Goal: Task Accomplishment & Management: Manage account settings

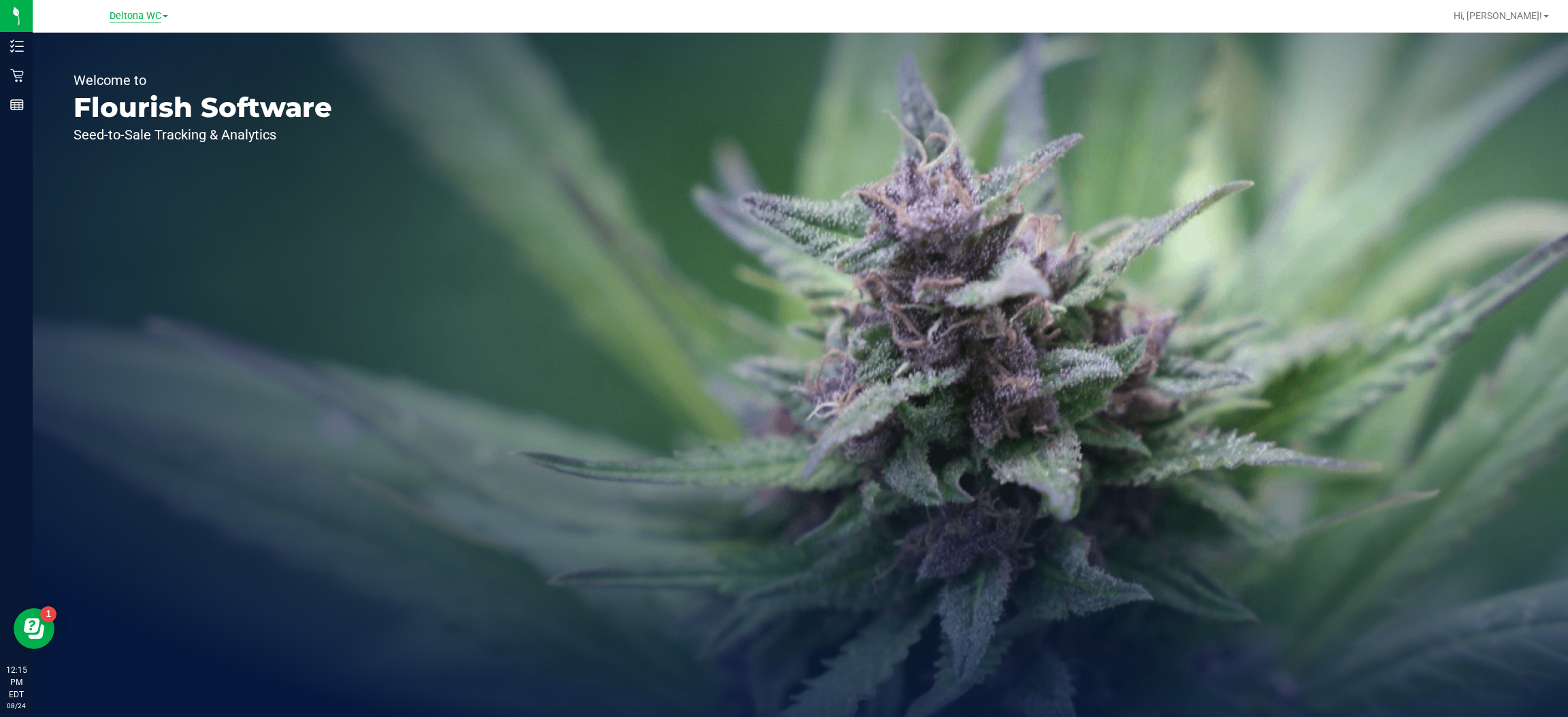
click at [156, 19] on span "Deltona WC" at bounding box center [136, 16] width 52 height 12
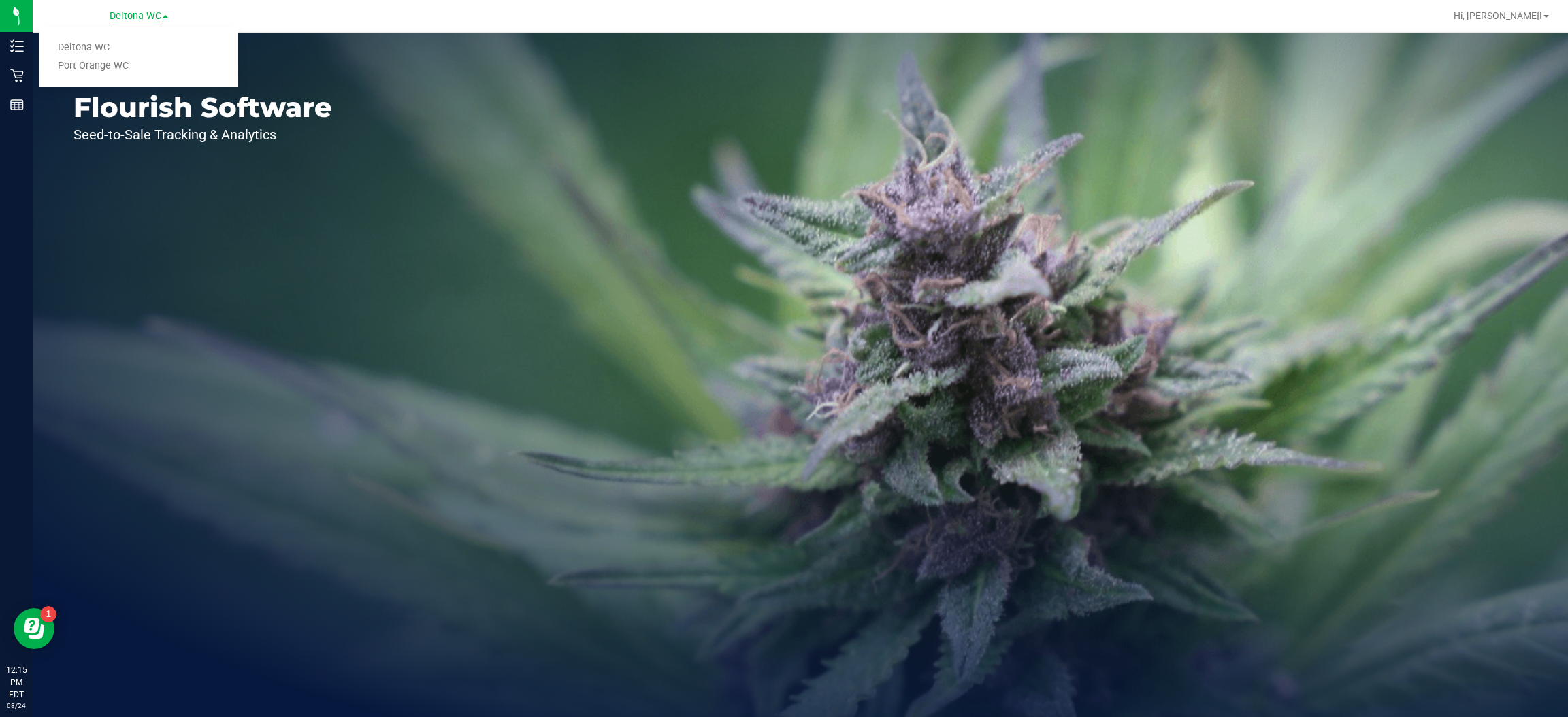
click at [139, 68] on link "Port Orange WC" at bounding box center [138, 66] width 199 height 19
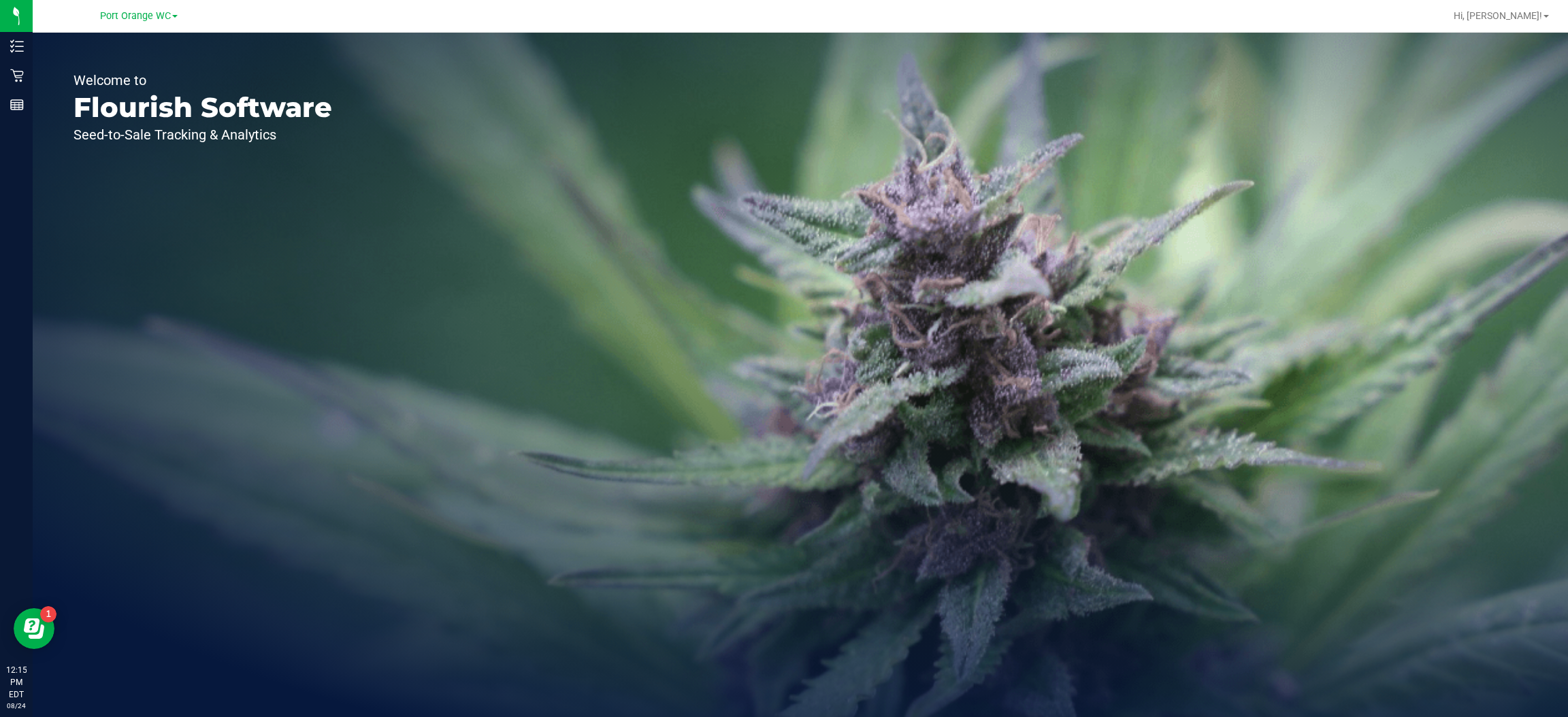
click at [11, 72] on icon at bounding box center [17, 75] width 14 height 14
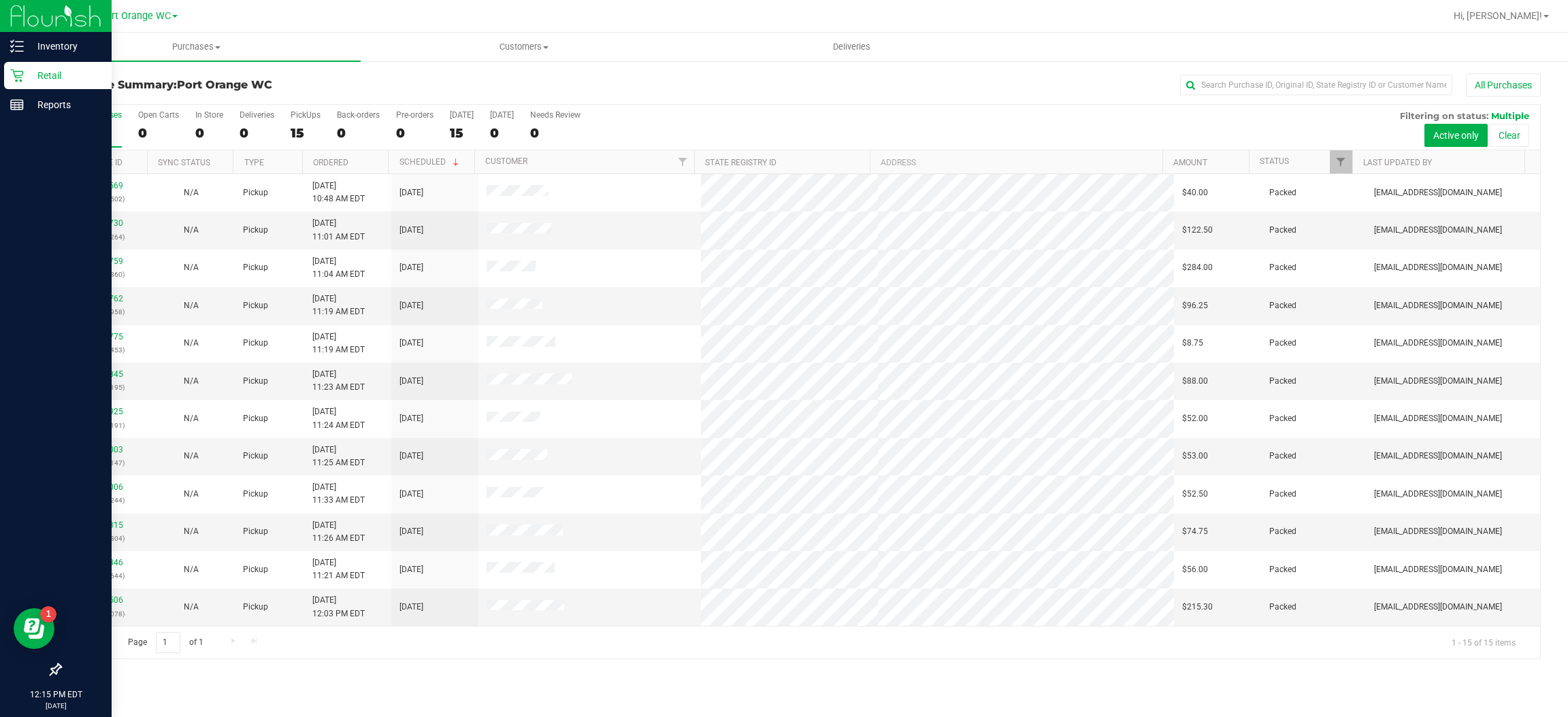
scroll to position [114, 0]
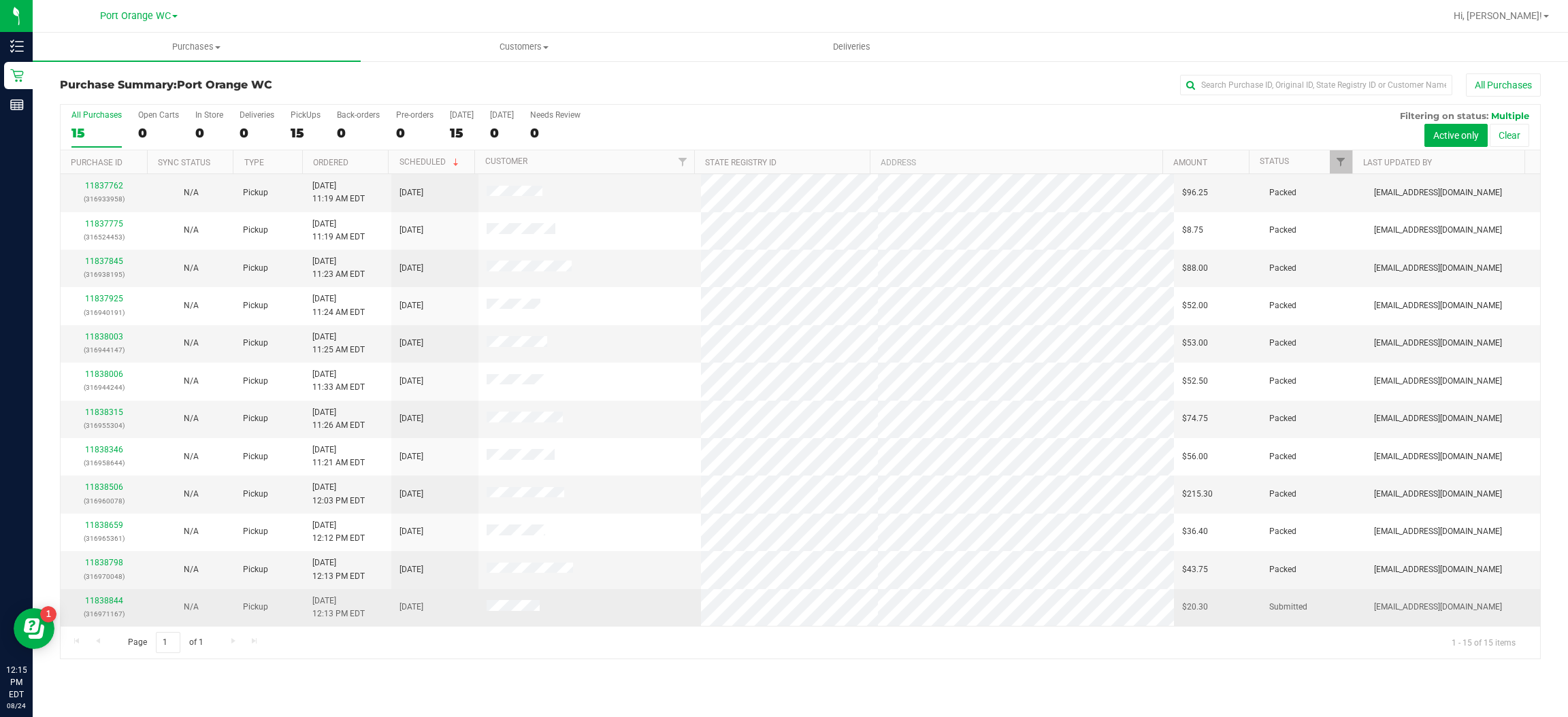
click at [629, 616] on td at bounding box center [589, 607] width 222 height 37
click at [105, 601] on link "11838844" at bounding box center [103, 601] width 38 height 10
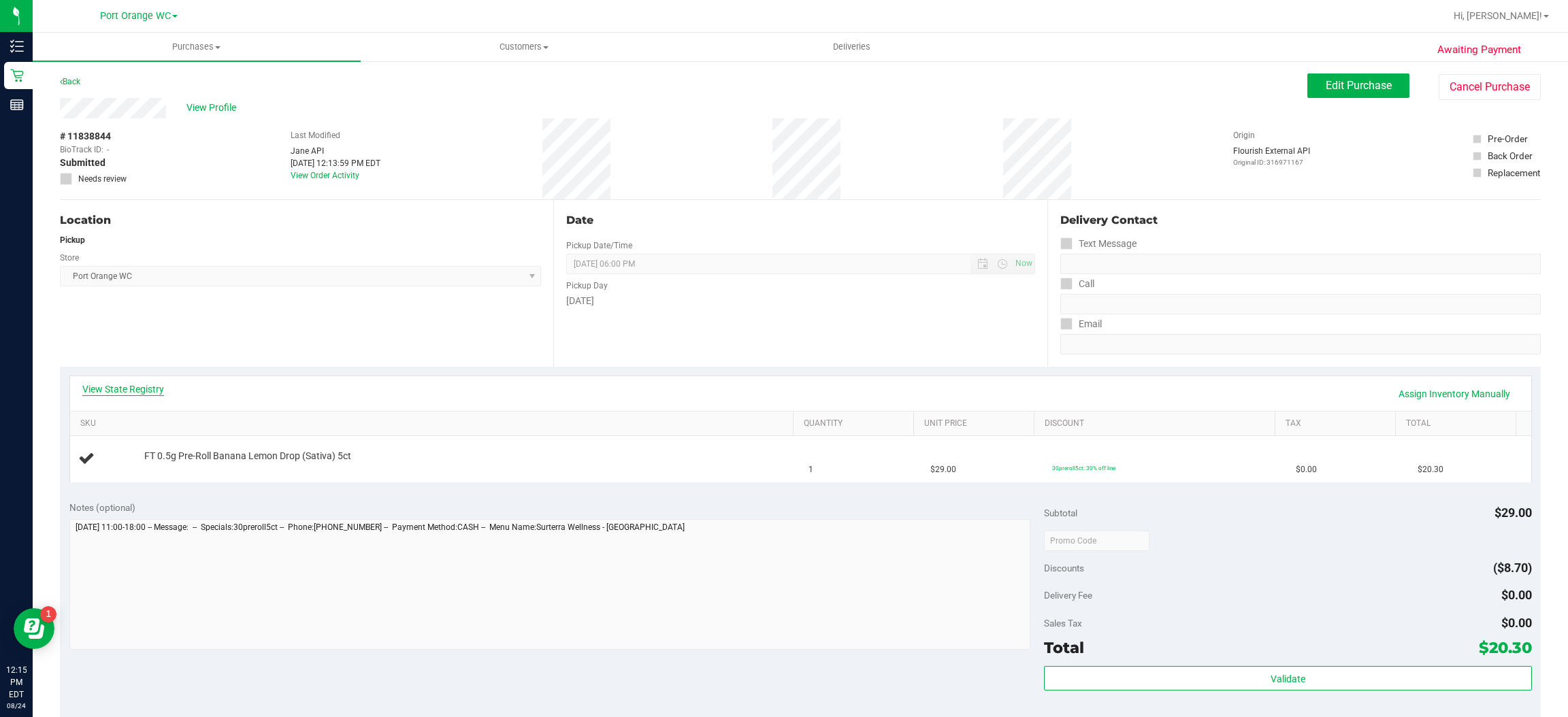
click at [105, 389] on link "View State Registry" at bounding box center [123, 389] width 81 height 14
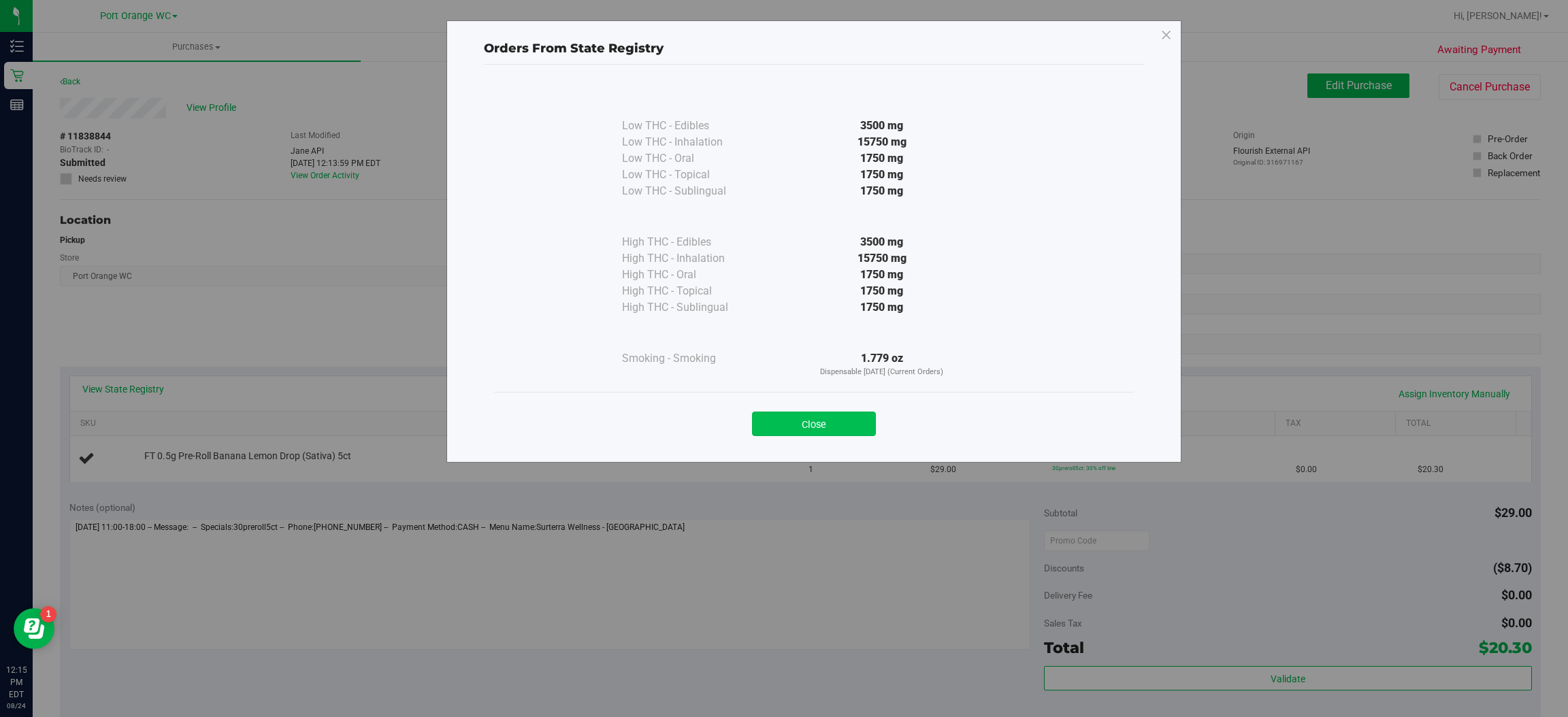
click at [843, 417] on button "Close" at bounding box center [814, 424] width 124 height 24
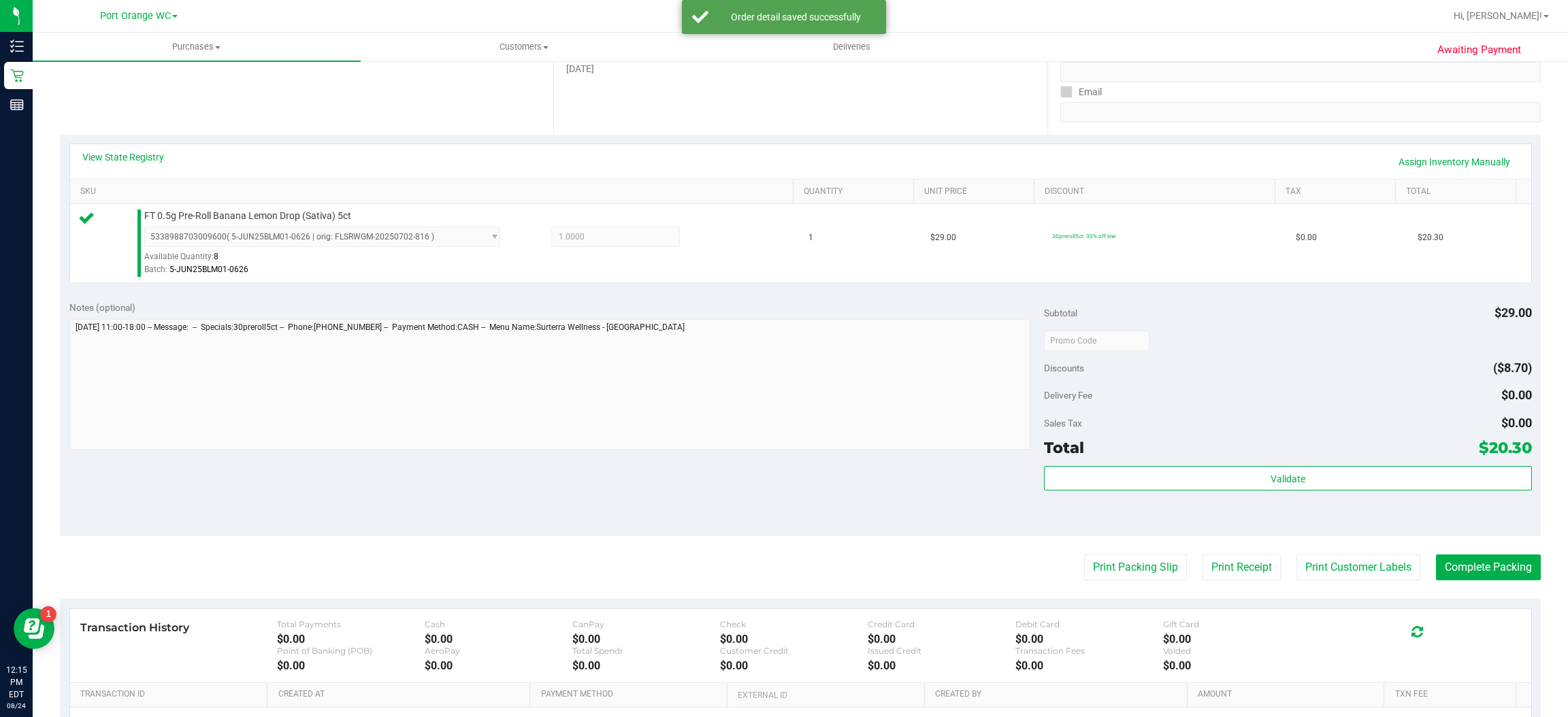
scroll to position [242, 0]
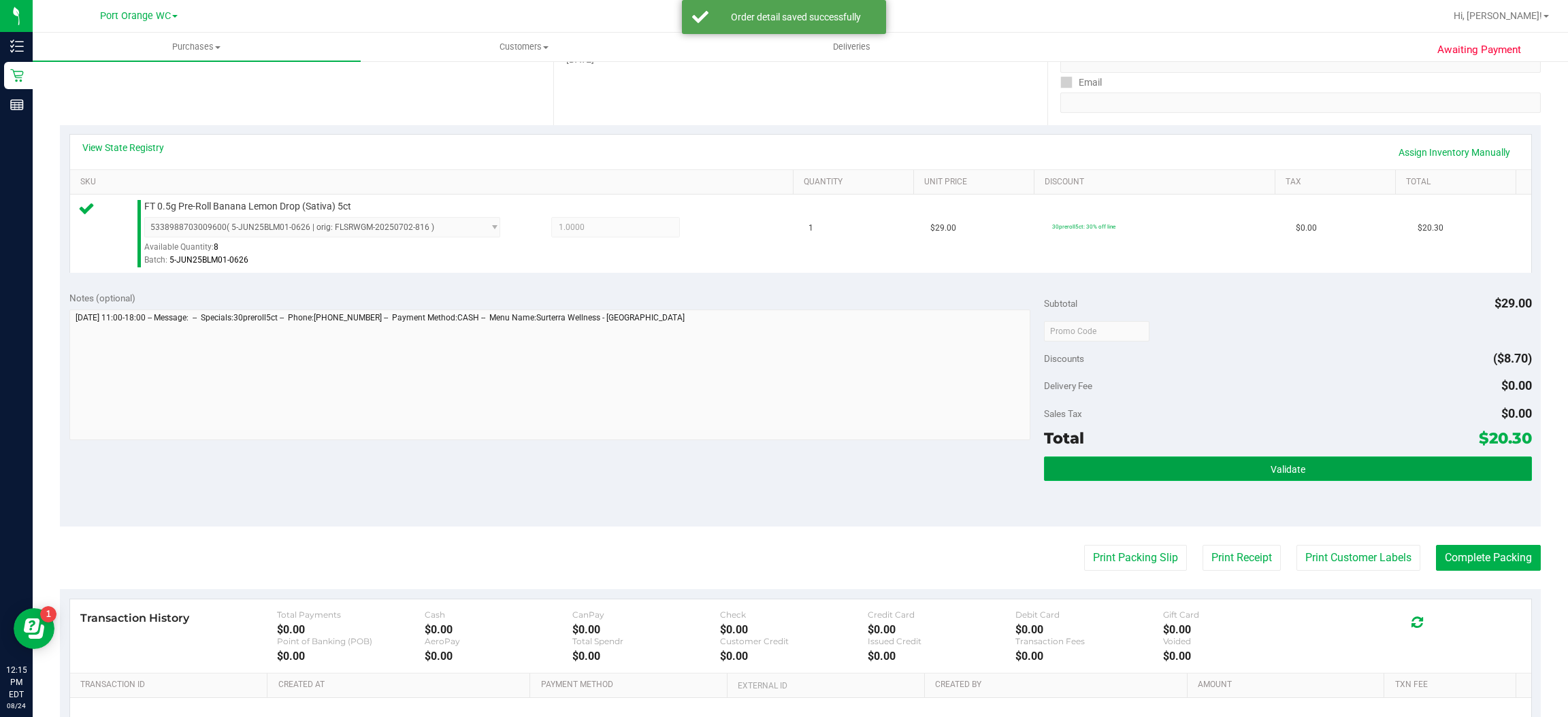
click at [1290, 474] on span "Validate" at bounding box center [1288, 469] width 35 height 11
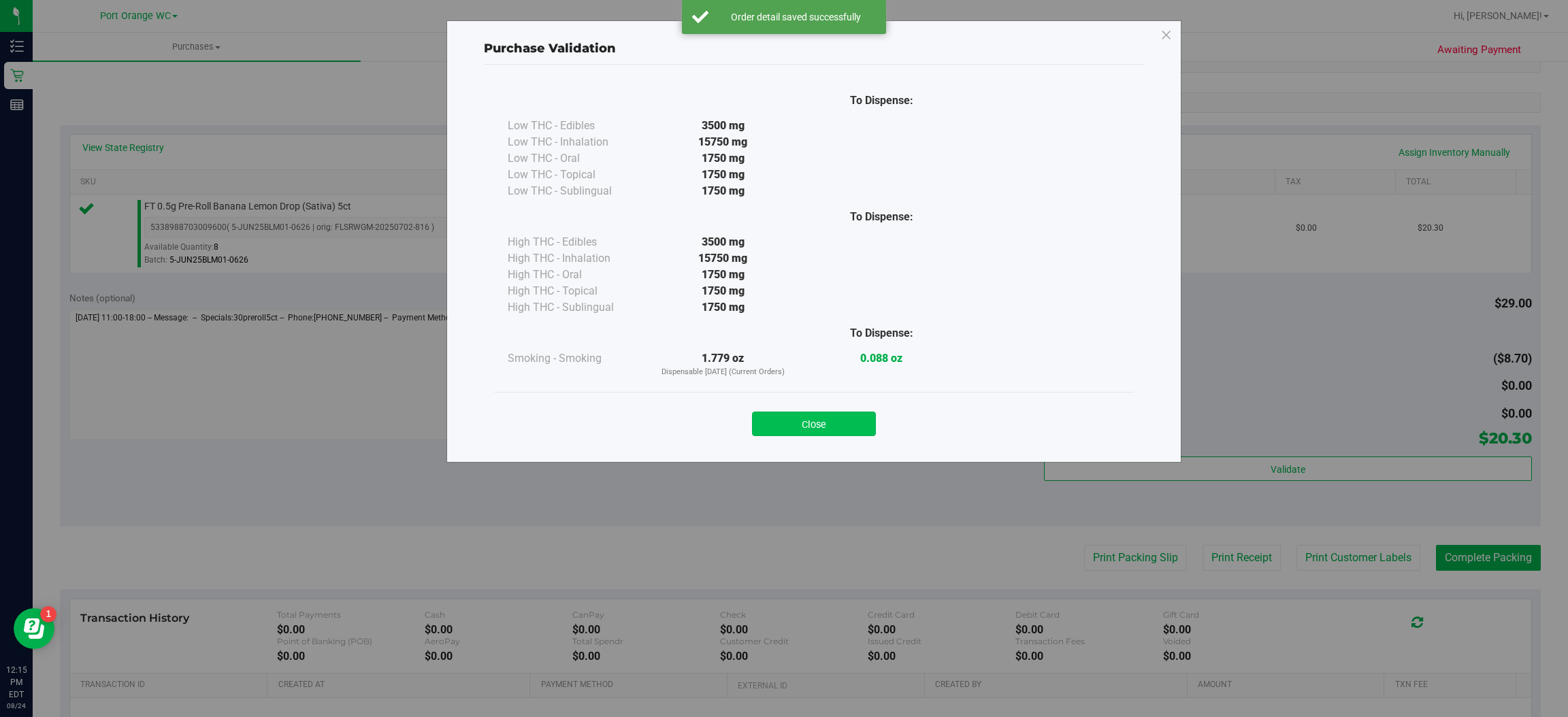
click at [823, 415] on button "Close" at bounding box center [814, 424] width 124 height 24
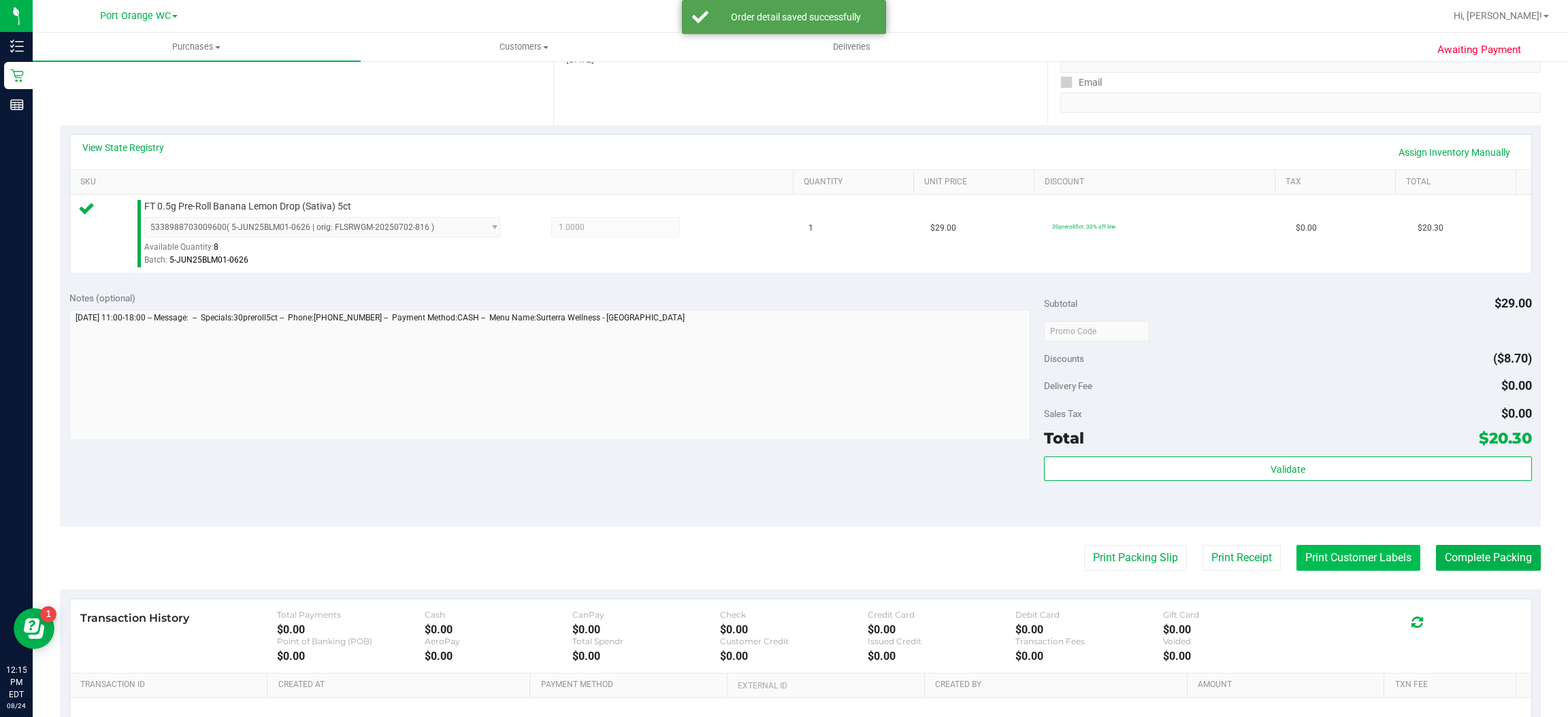
click at [1382, 564] on button "Print Customer Labels" at bounding box center [1358, 558] width 124 height 26
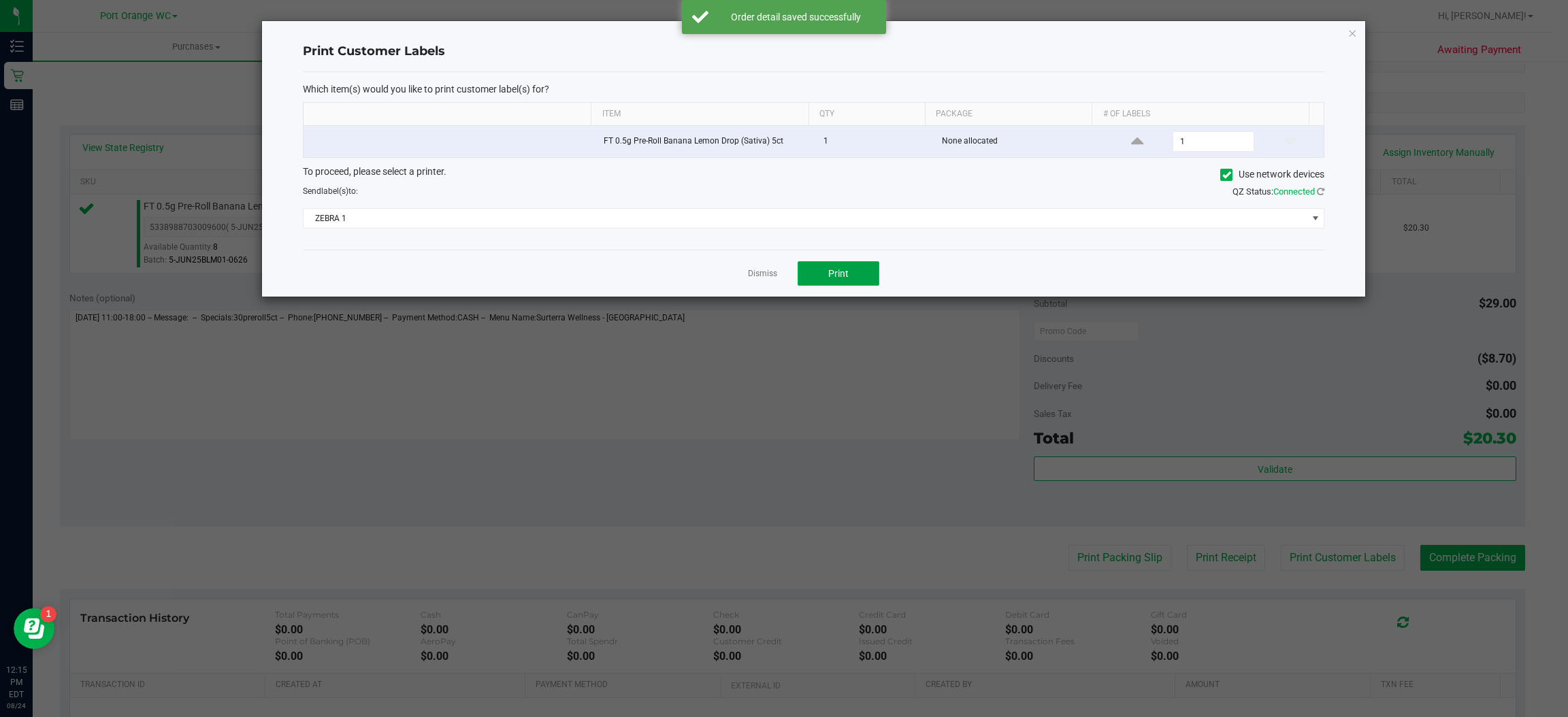
click at [839, 276] on span "Print" at bounding box center [838, 273] width 20 height 11
click at [842, 279] on span "Print" at bounding box center [838, 273] width 20 height 11
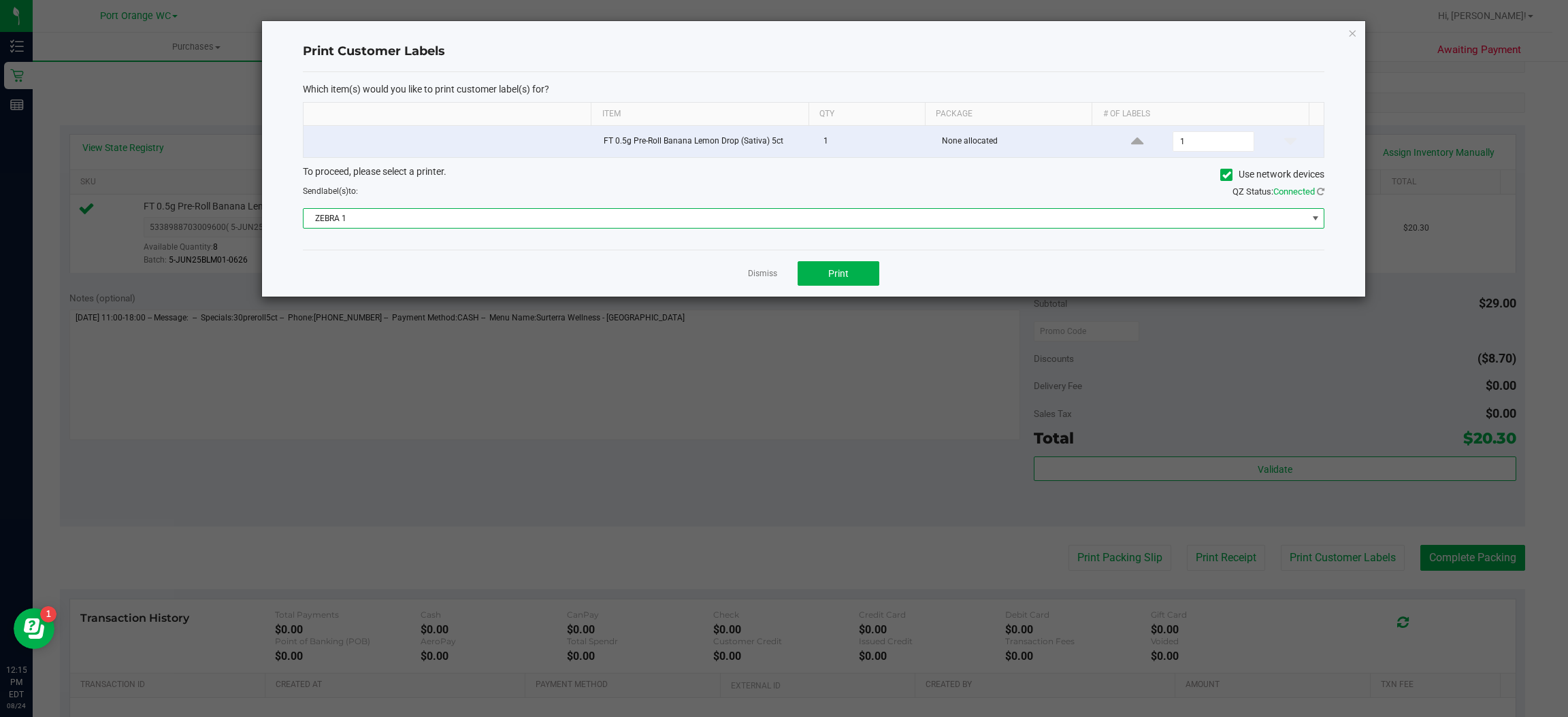
click at [1314, 221] on span at bounding box center [1315, 218] width 11 height 11
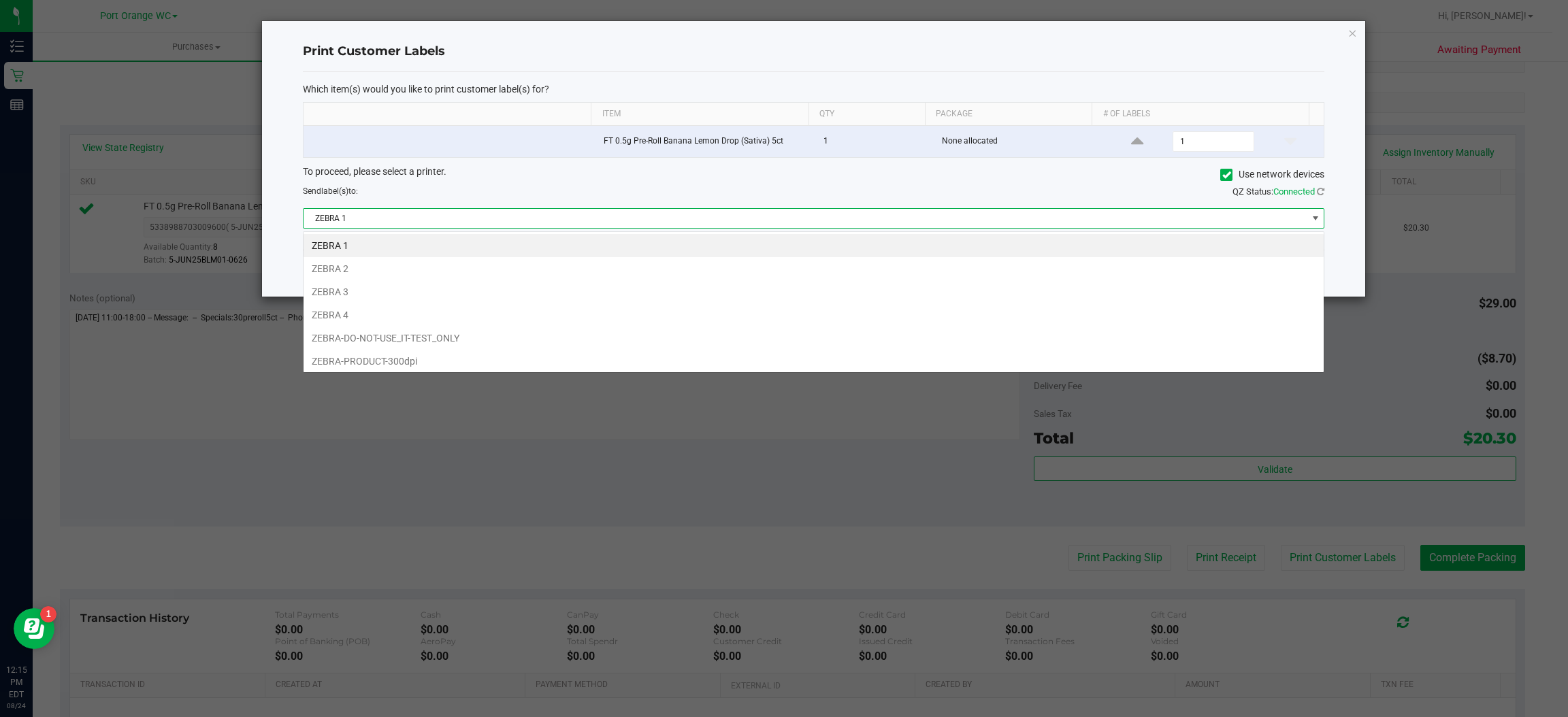
scroll to position [21, 1022]
click at [357, 300] on li "ZEBRA 3" at bounding box center [813, 291] width 1020 height 23
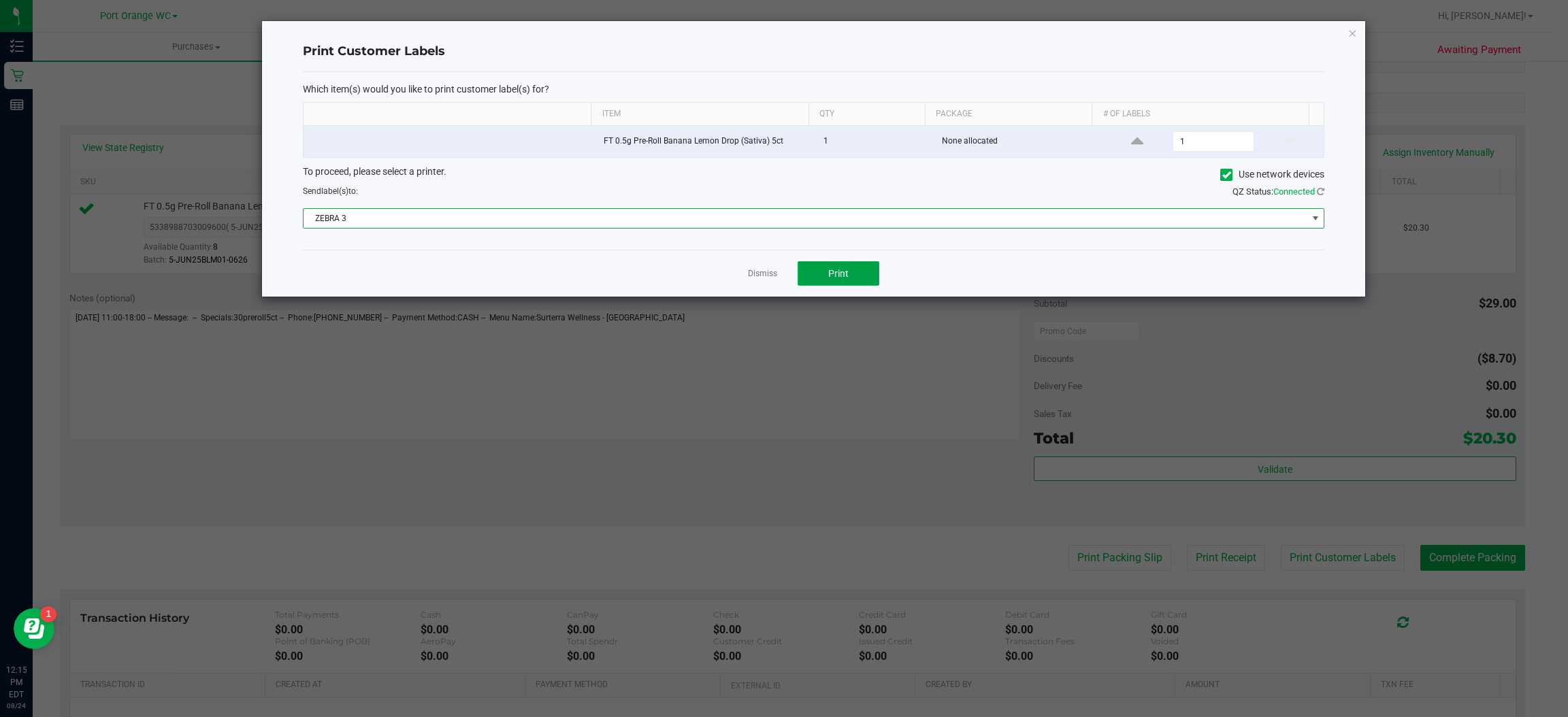
click at [836, 277] on span "Print" at bounding box center [838, 273] width 20 height 11
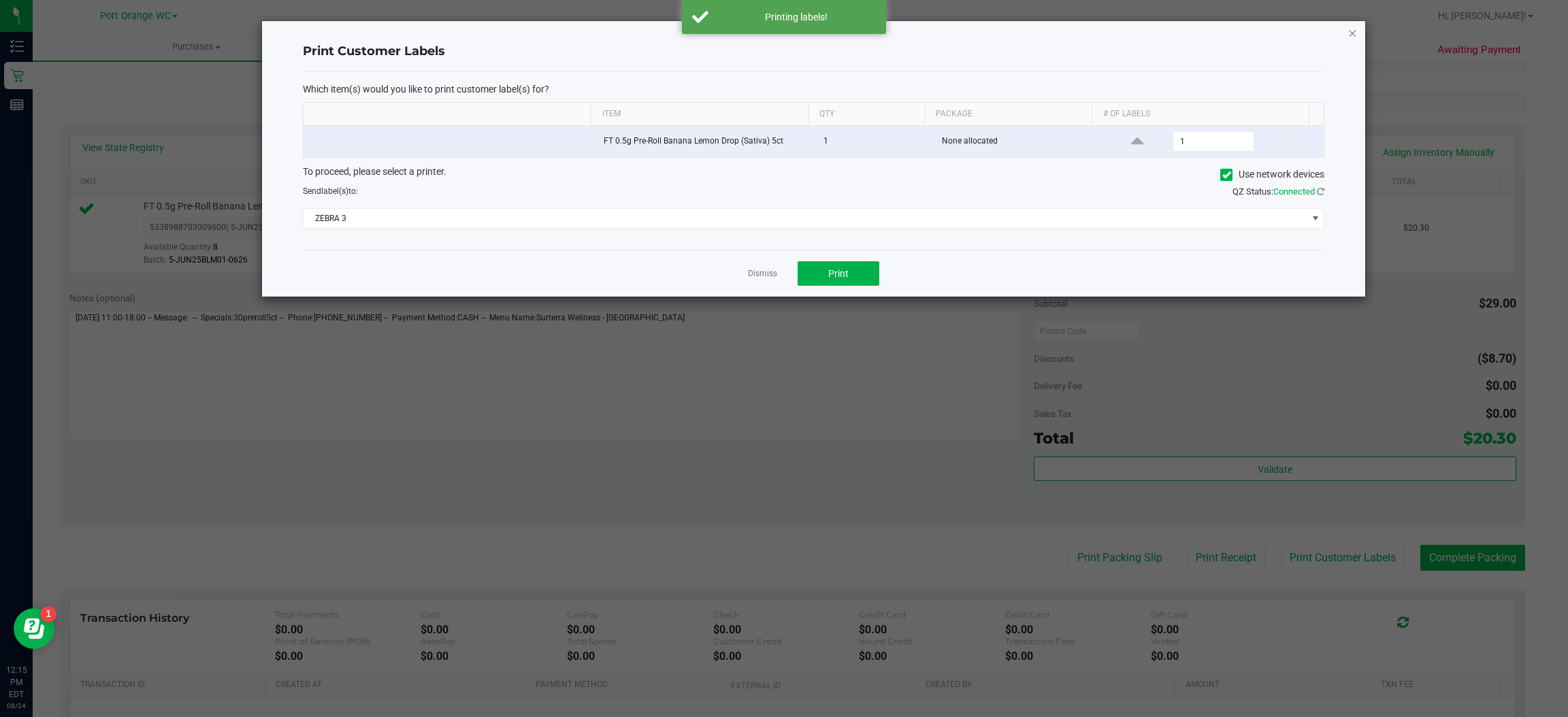
click at [1352, 30] on icon "button" at bounding box center [1353, 33] width 10 height 16
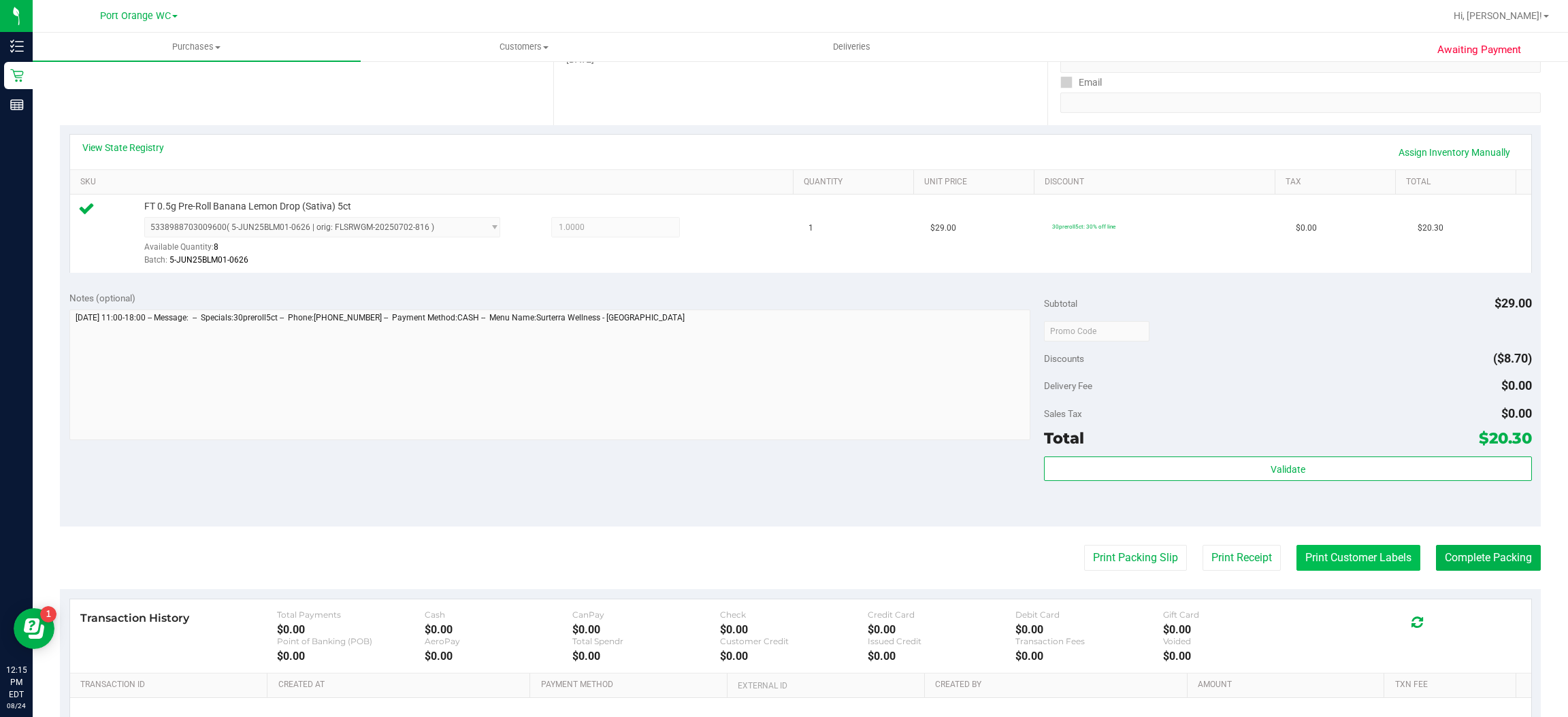
click at [1374, 562] on button "Print Customer Labels" at bounding box center [1358, 558] width 124 height 26
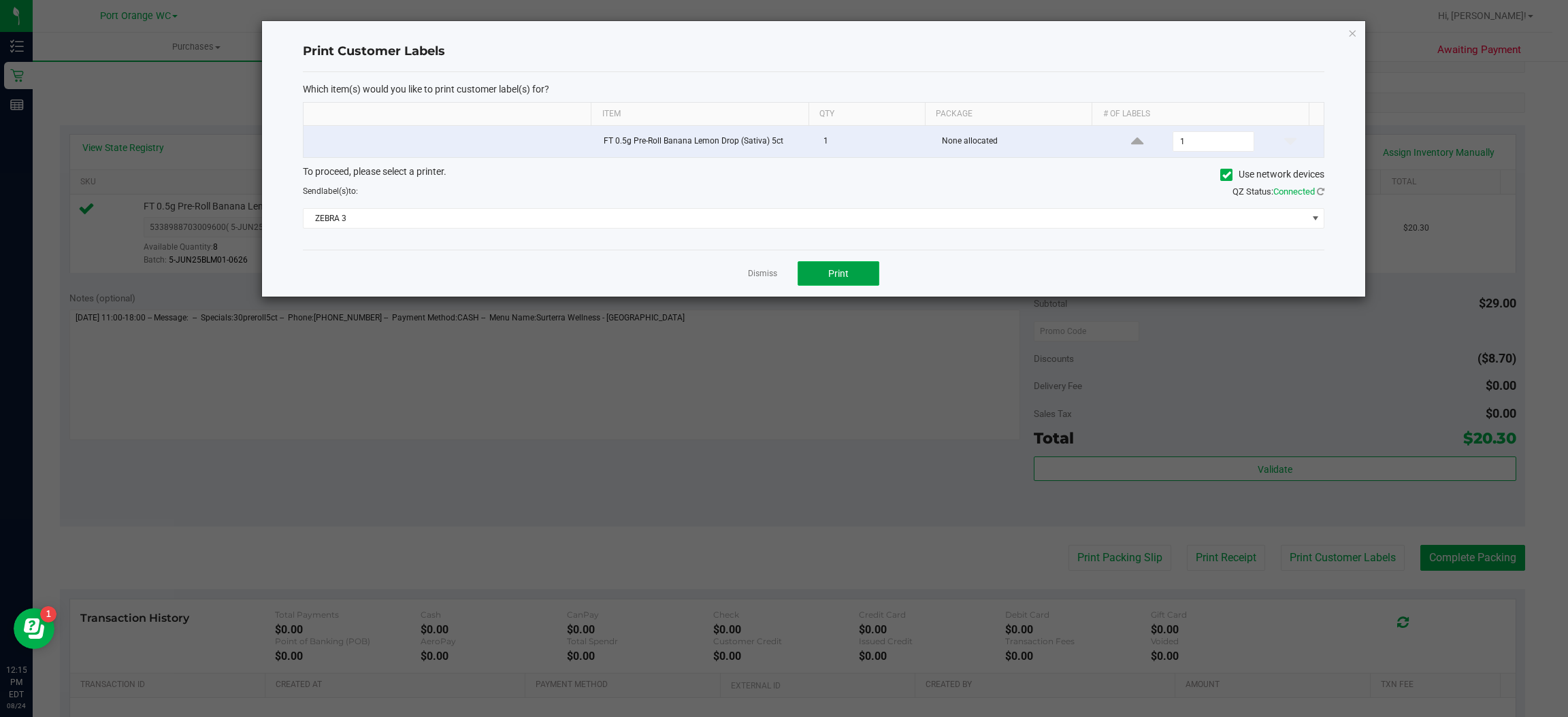
click at [852, 286] on button "Print" at bounding box center [839, 273] width 81 height 24
click at [1356, 28] on icon "button" at bounding box center [1353, 33] width 10 height 16
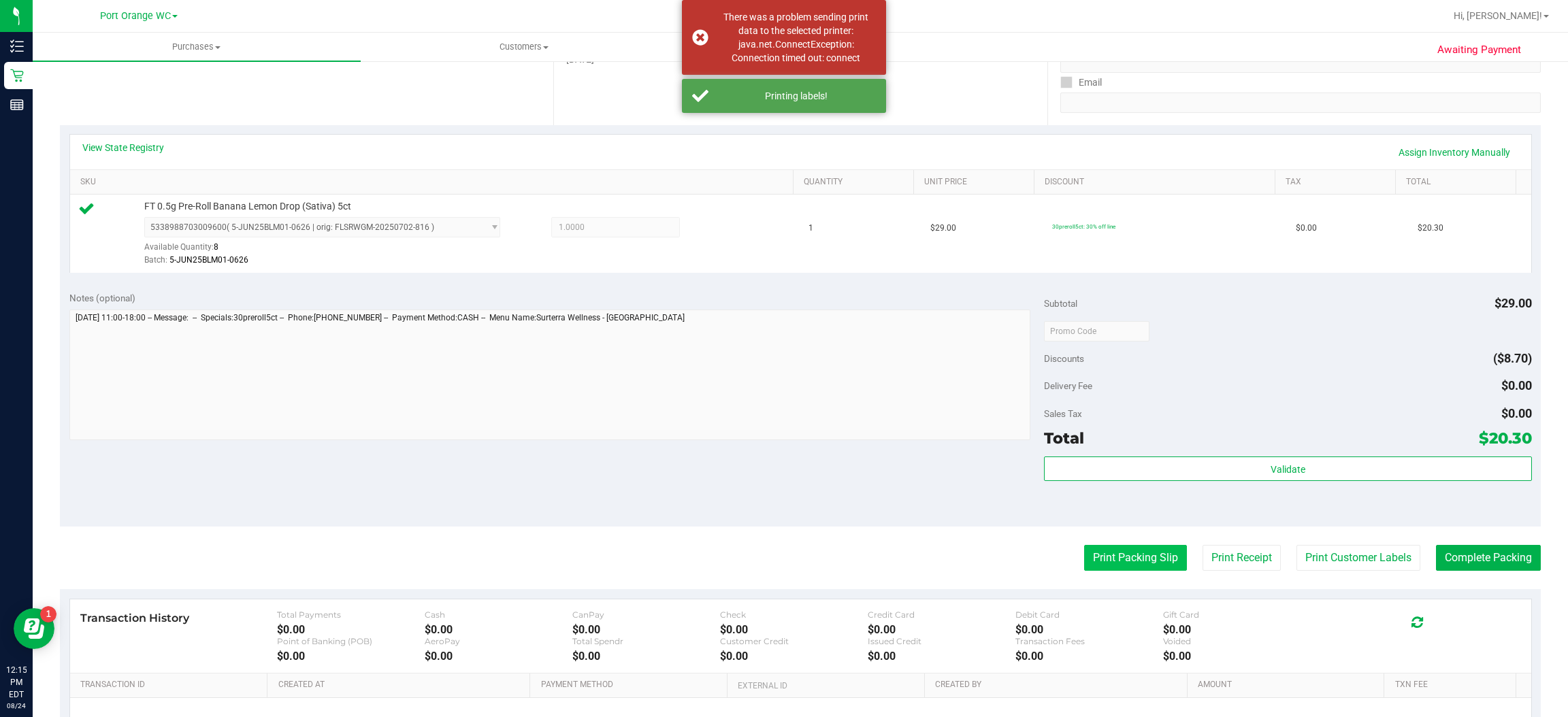
click at [1145, 562] on button "Print Packing Slip" at bounding box center [1136, 558] width 103 height 26
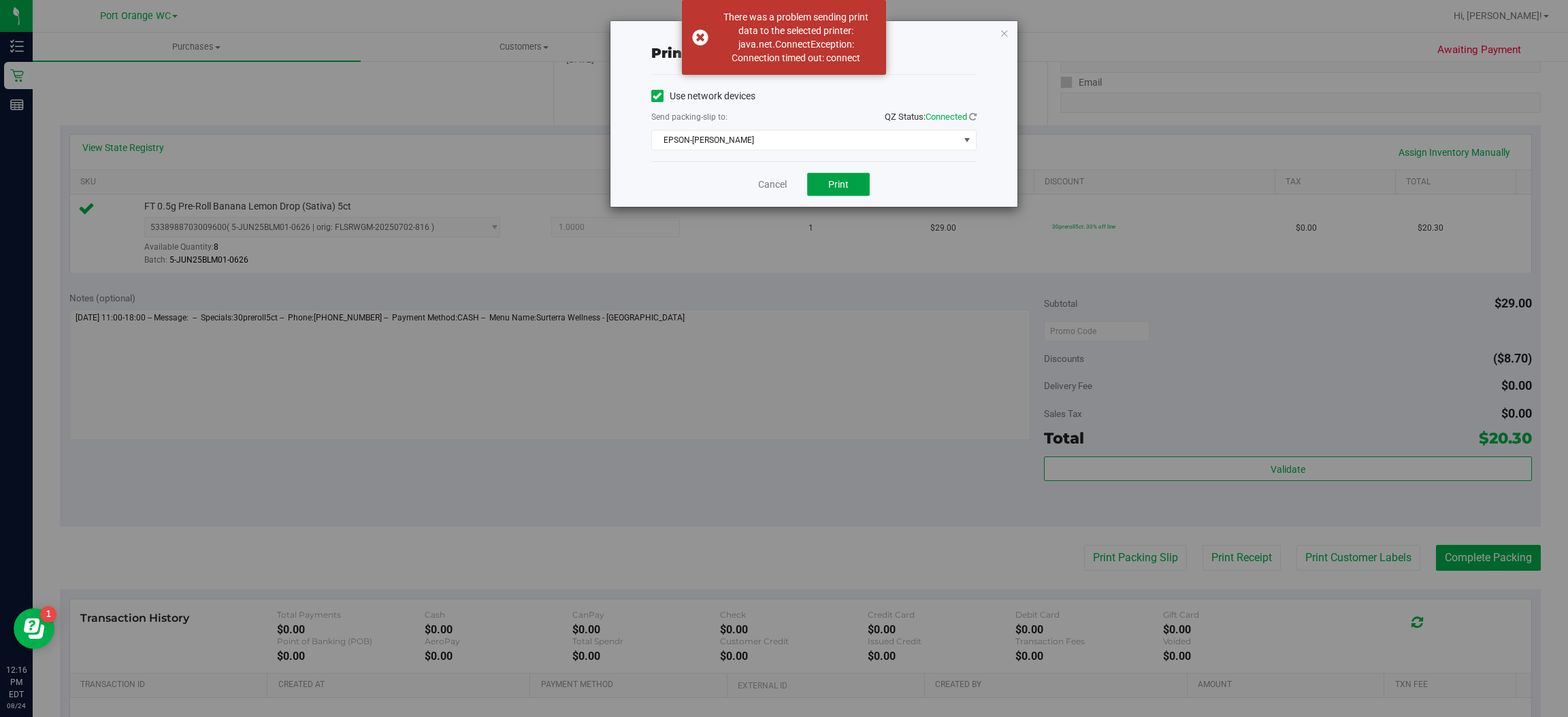
click at [856, 190] on button "Print" at bounding box center [838, 184] width 63 height 23
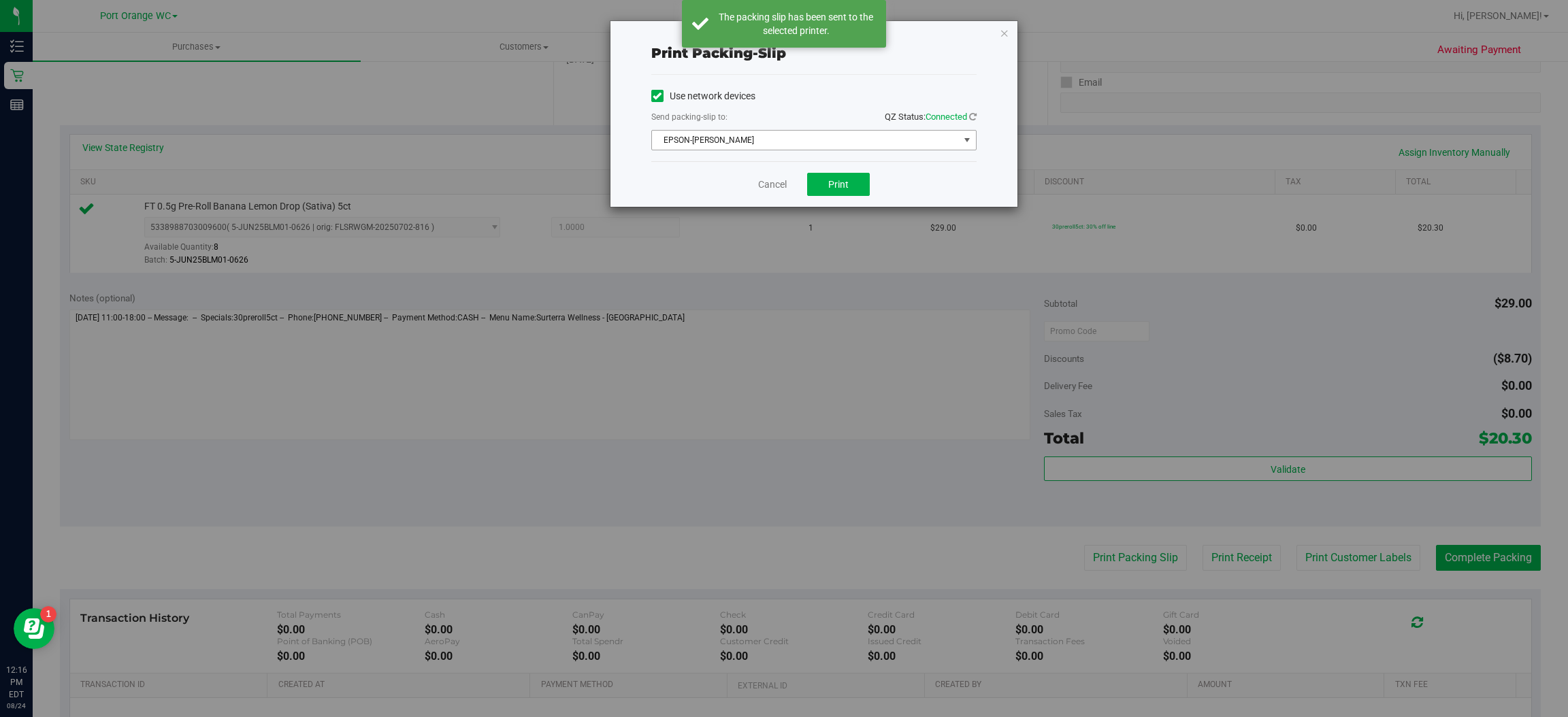
click at [969, 139] on span "select" at bounding box center [966, 140] width 11 height 11
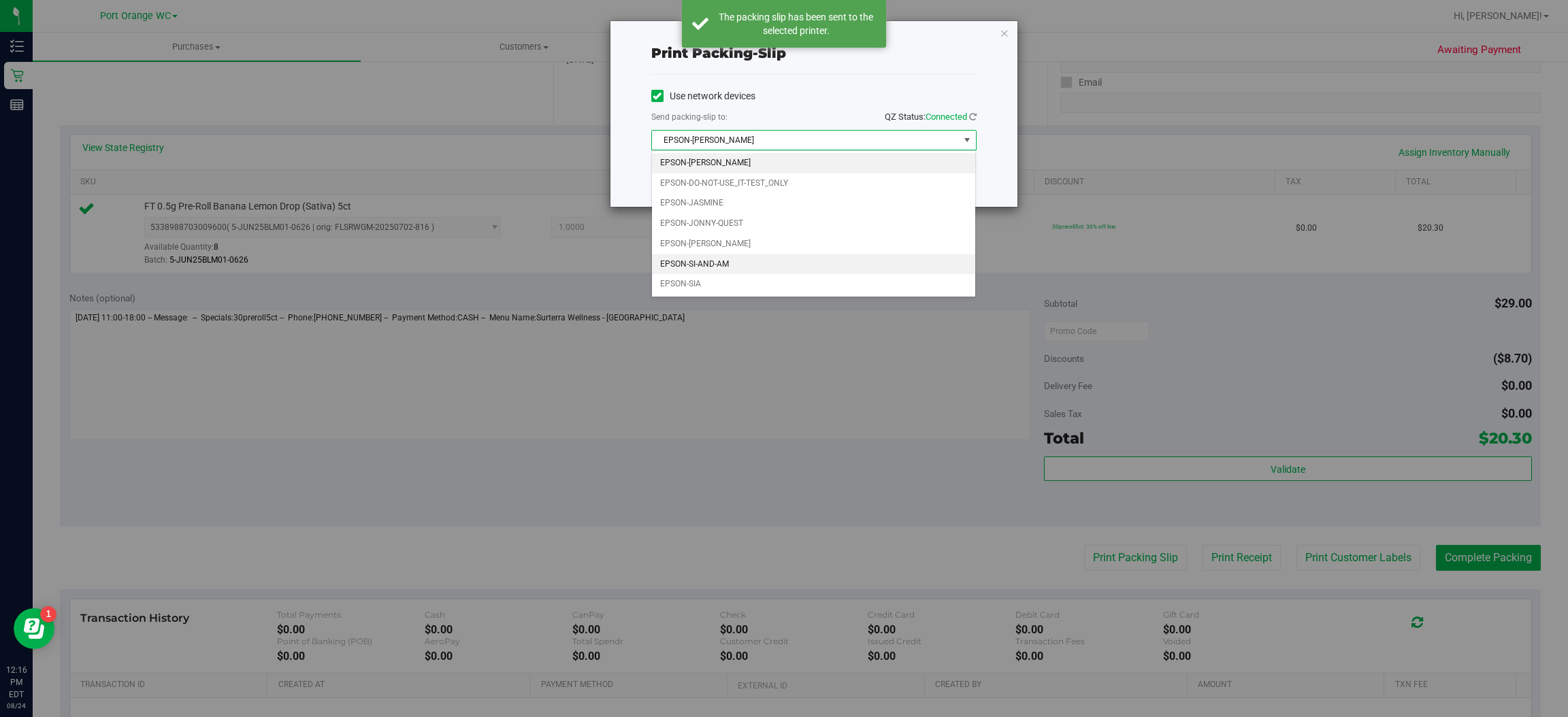
click at [713, 265] on li "EPSON-SI-AND-AM" at bounding box center [814, 265] width 324 height 20
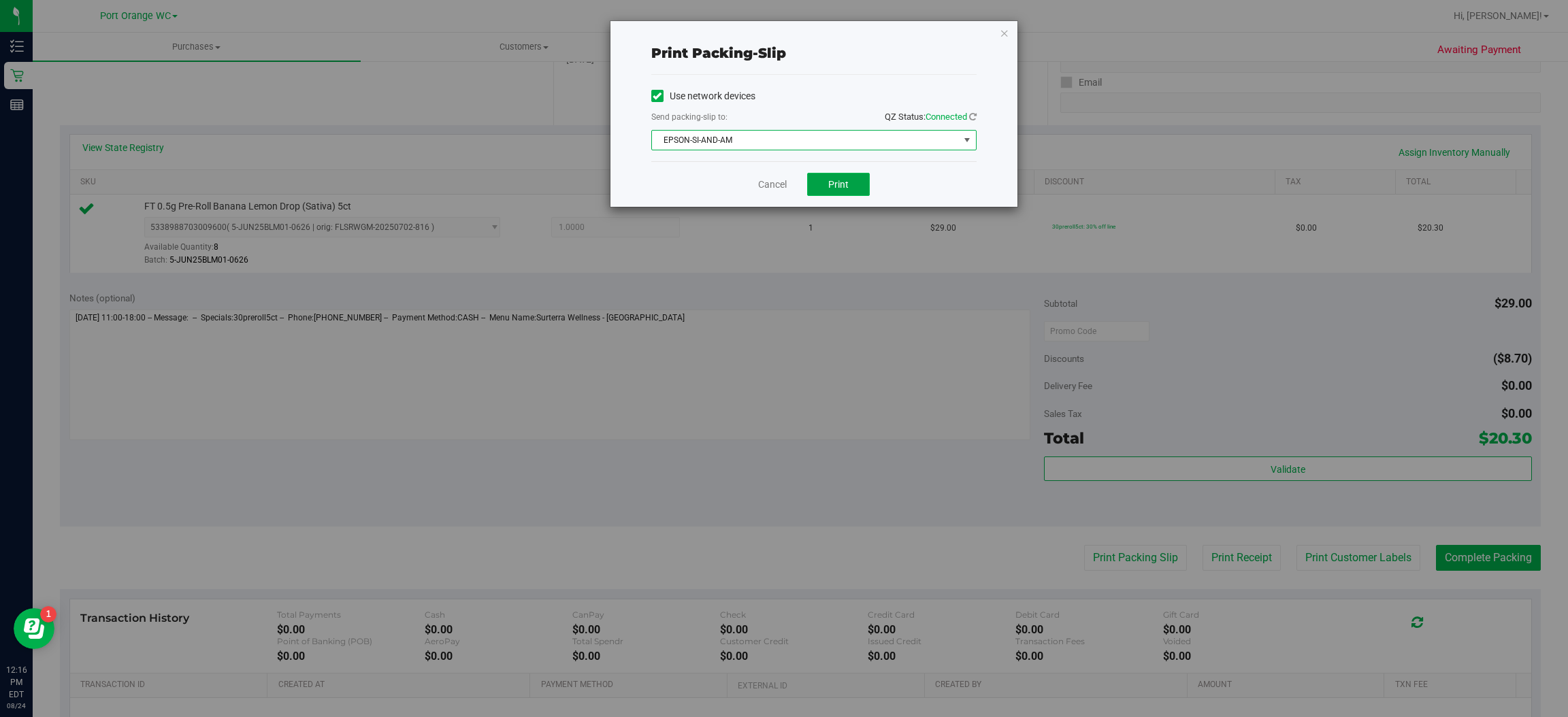
click at [848, 189] on span "Print" at bounding box center [838, 184] width 20 height 11
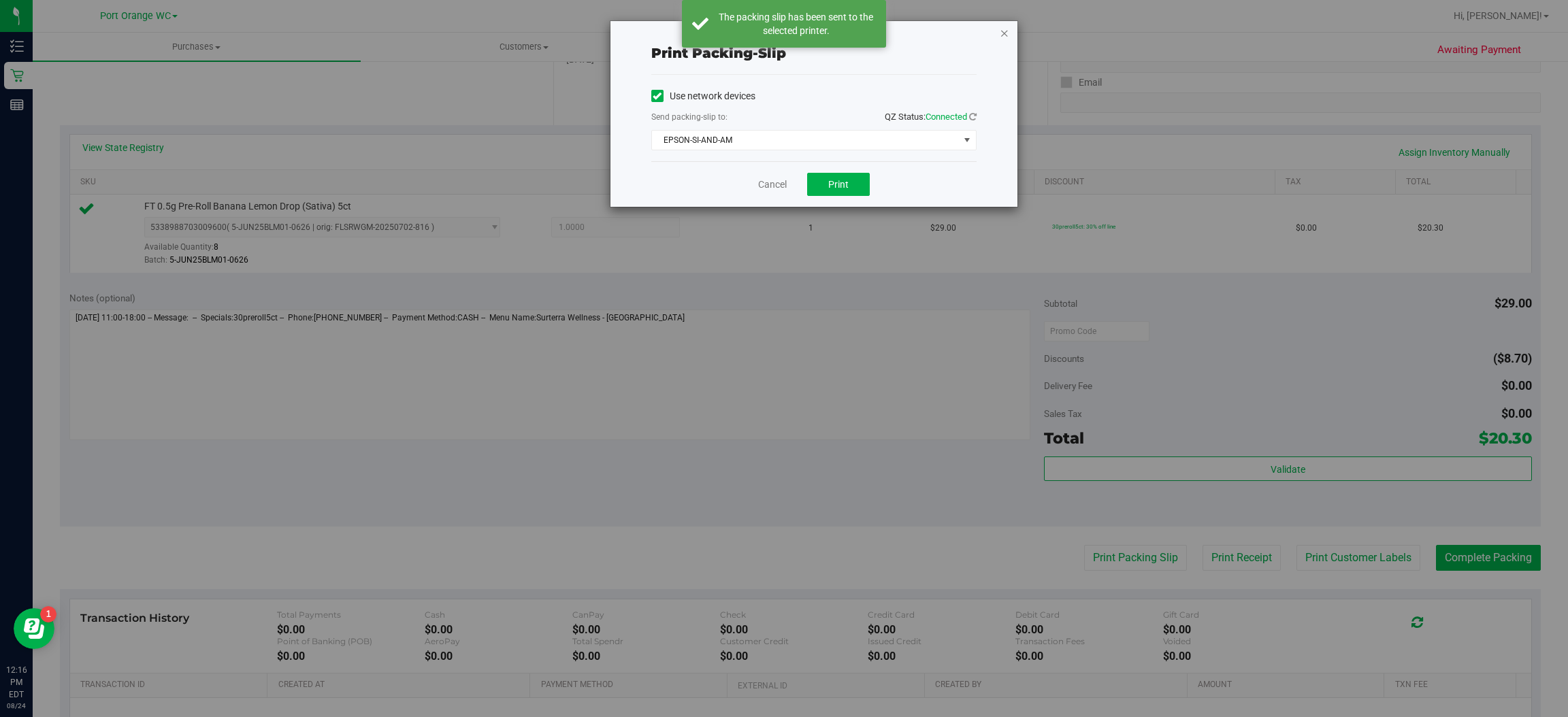
click at [1008, 28] on icon "button" at bounding box center [1005, 33] width 10 height 16
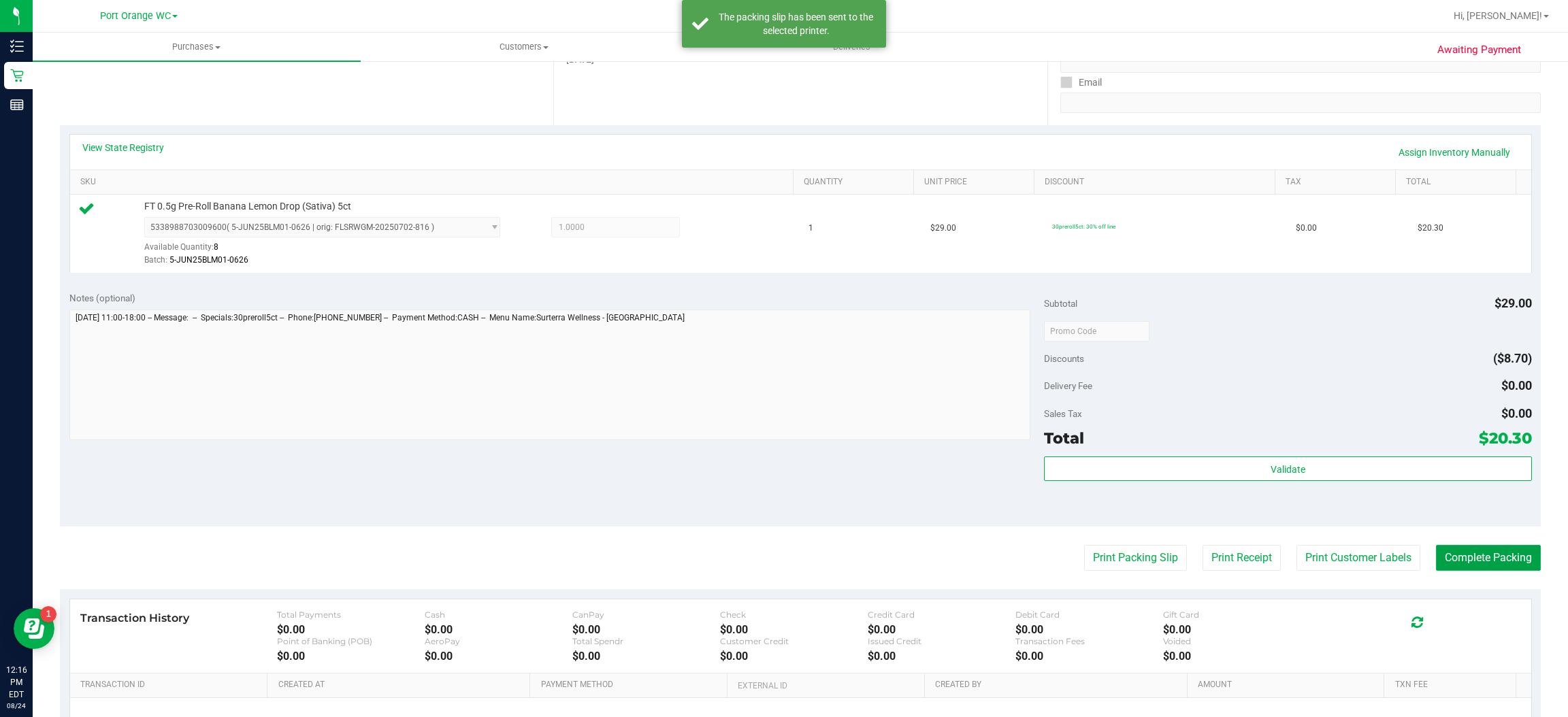
click at [1487, 560] on button "Complete Packing" at bounding box center [1488, 558] width 105 height 26
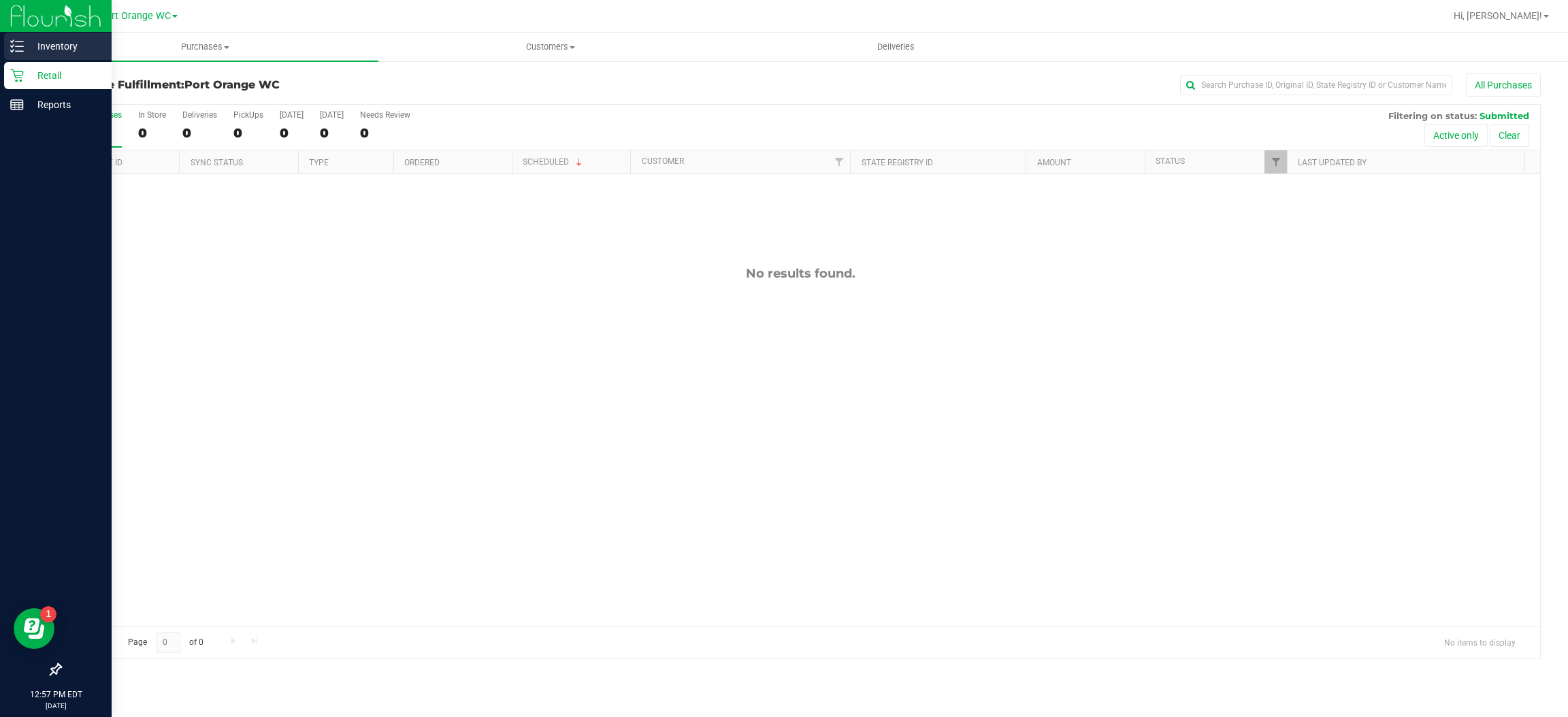
click at [20, 42] on line at bounding box center [19, 42] width 7 height 0
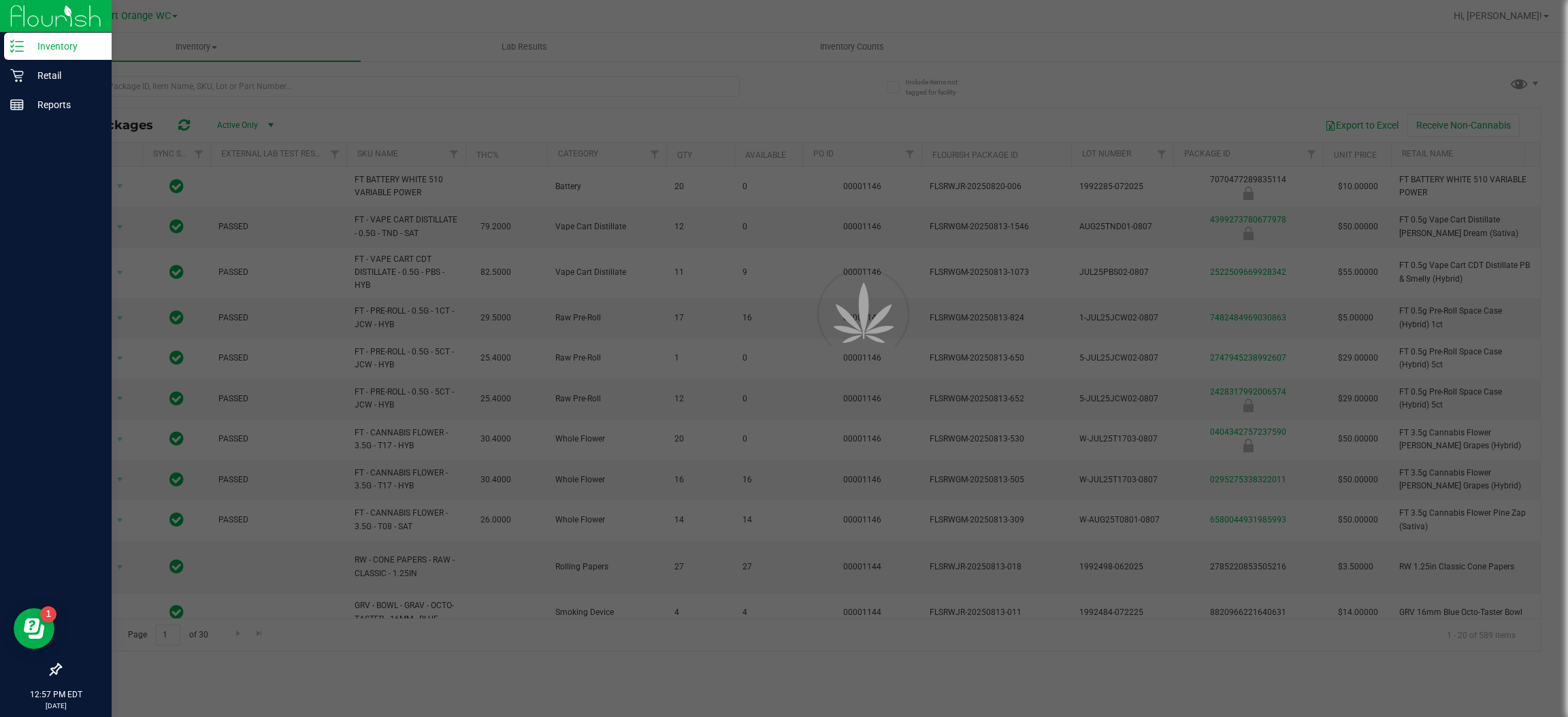
click at [448, 99] on div at bounding box center [784, 358] width 1568 height 717
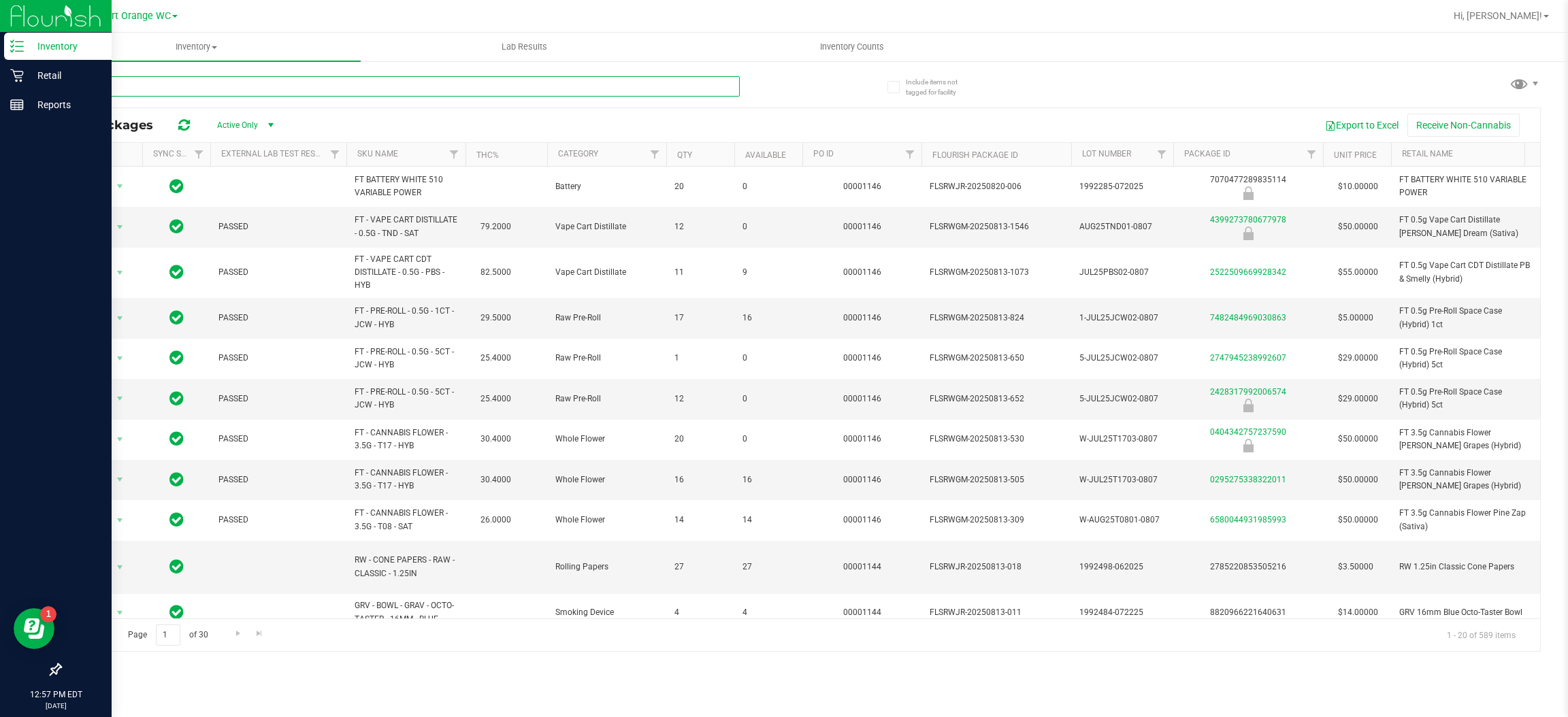
click at [411, 84] on input "text" at bounding box center [400, 86] width 680 height 20
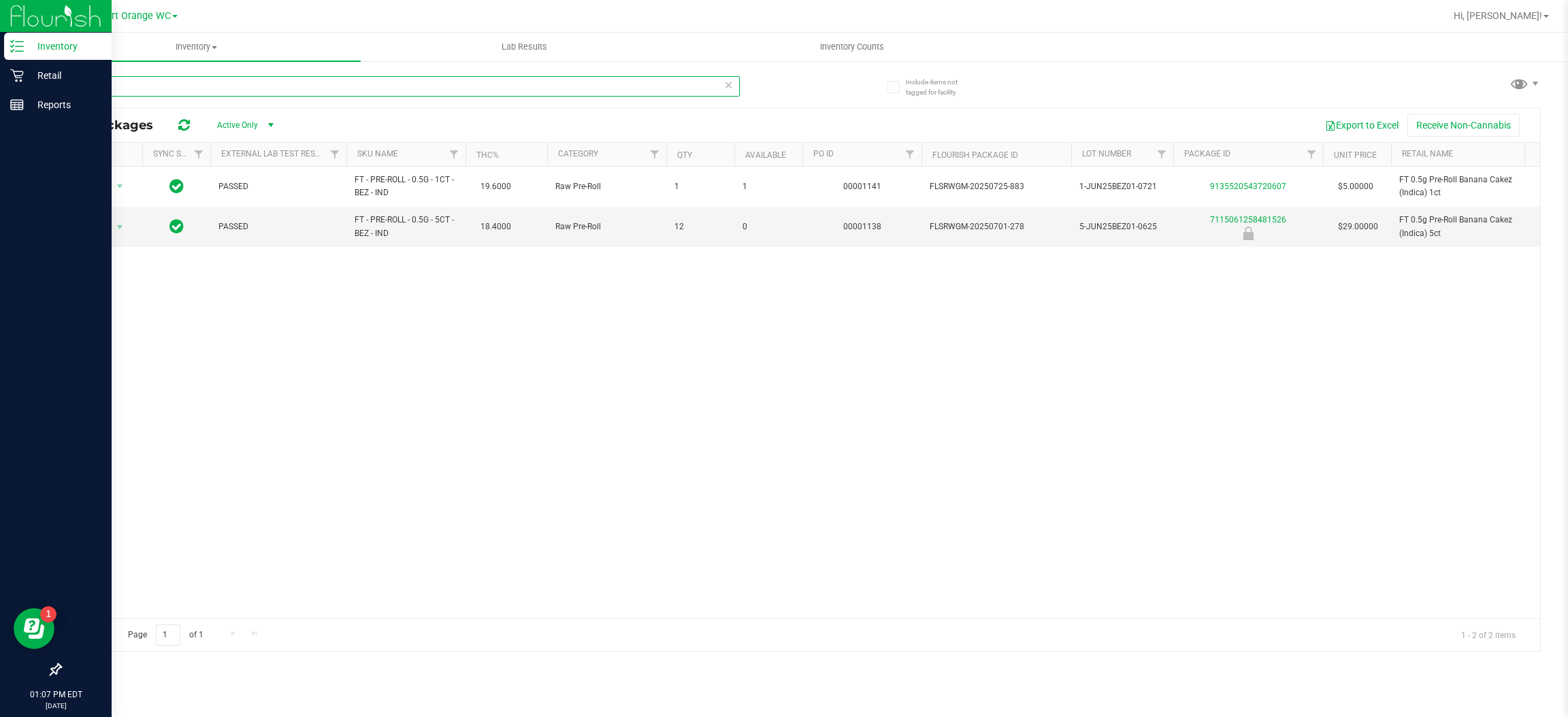
type input "b"
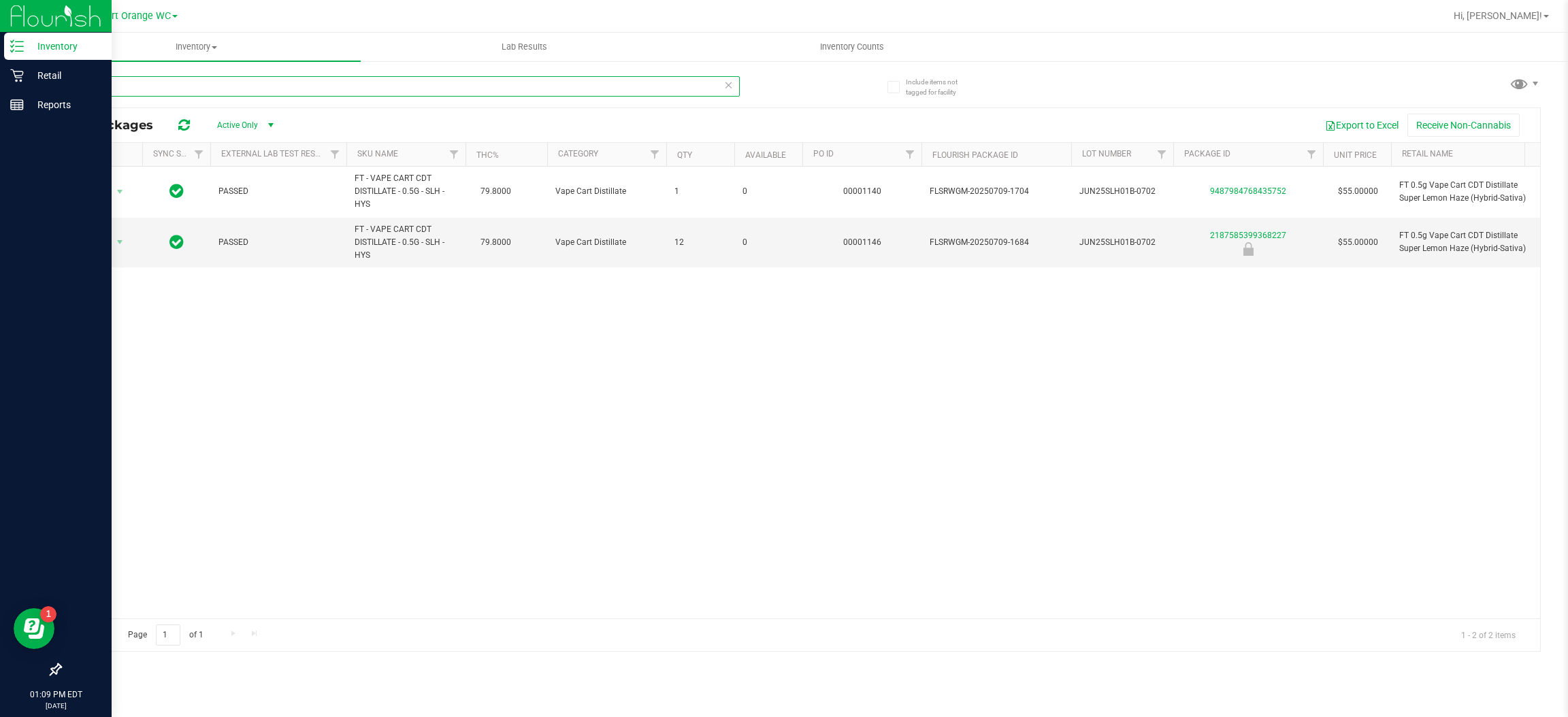
type input "s"
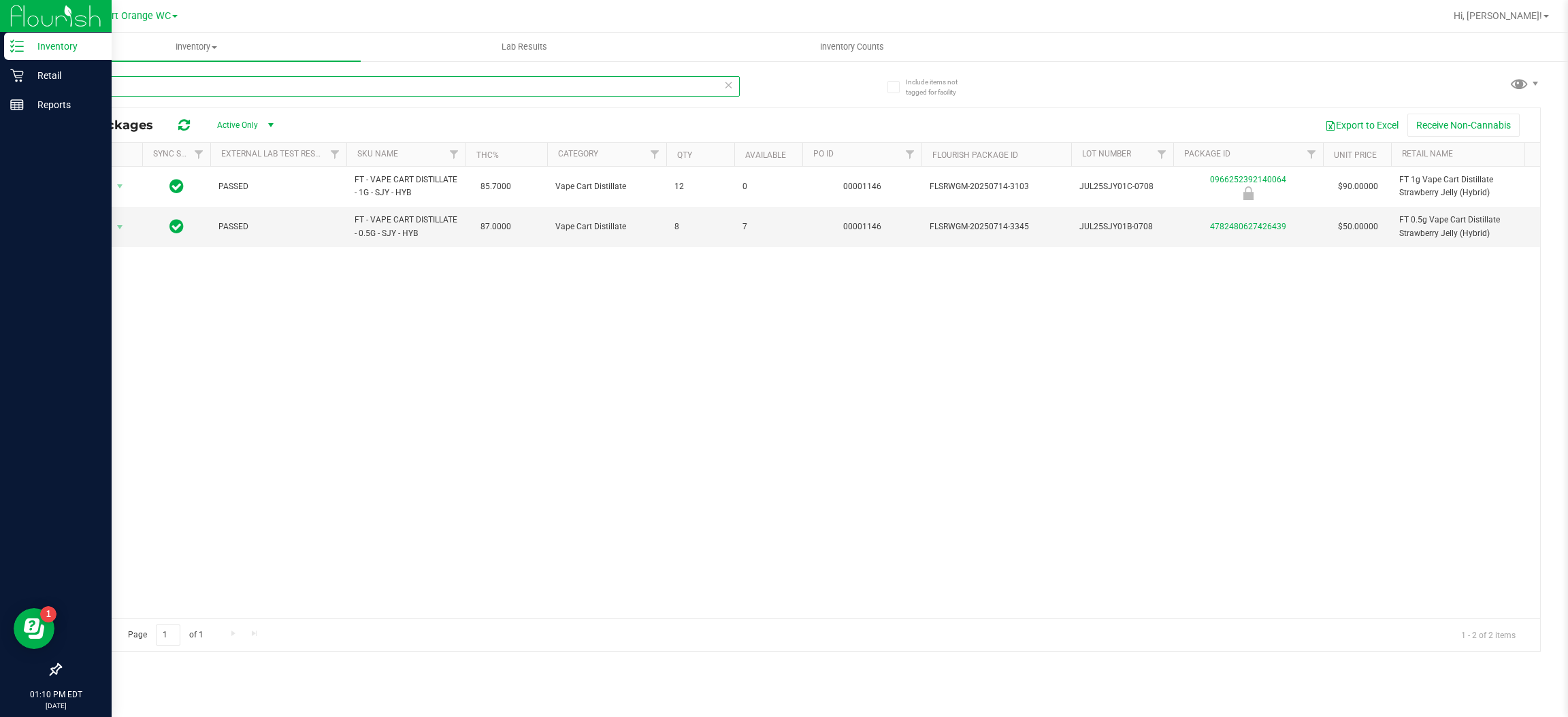
type input "s"
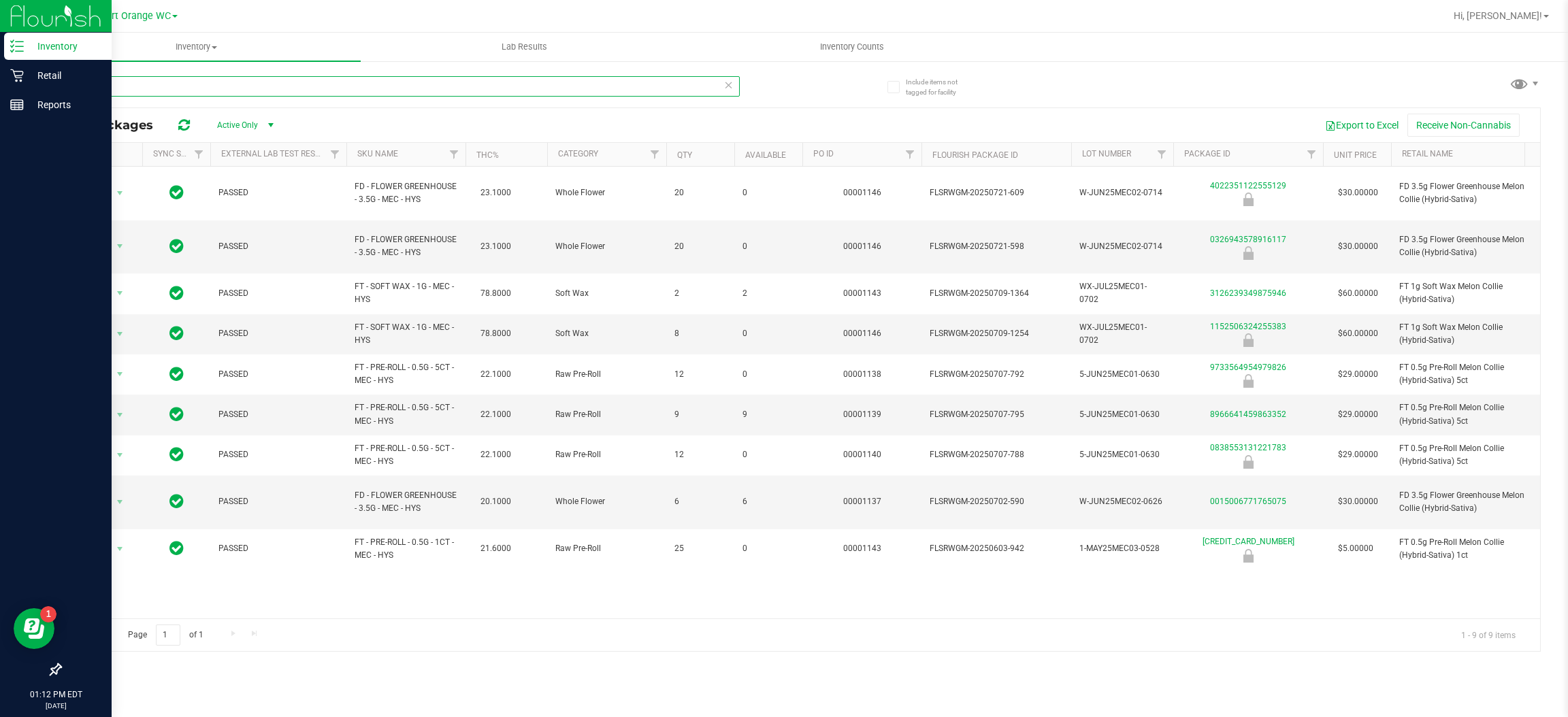
type input "m"
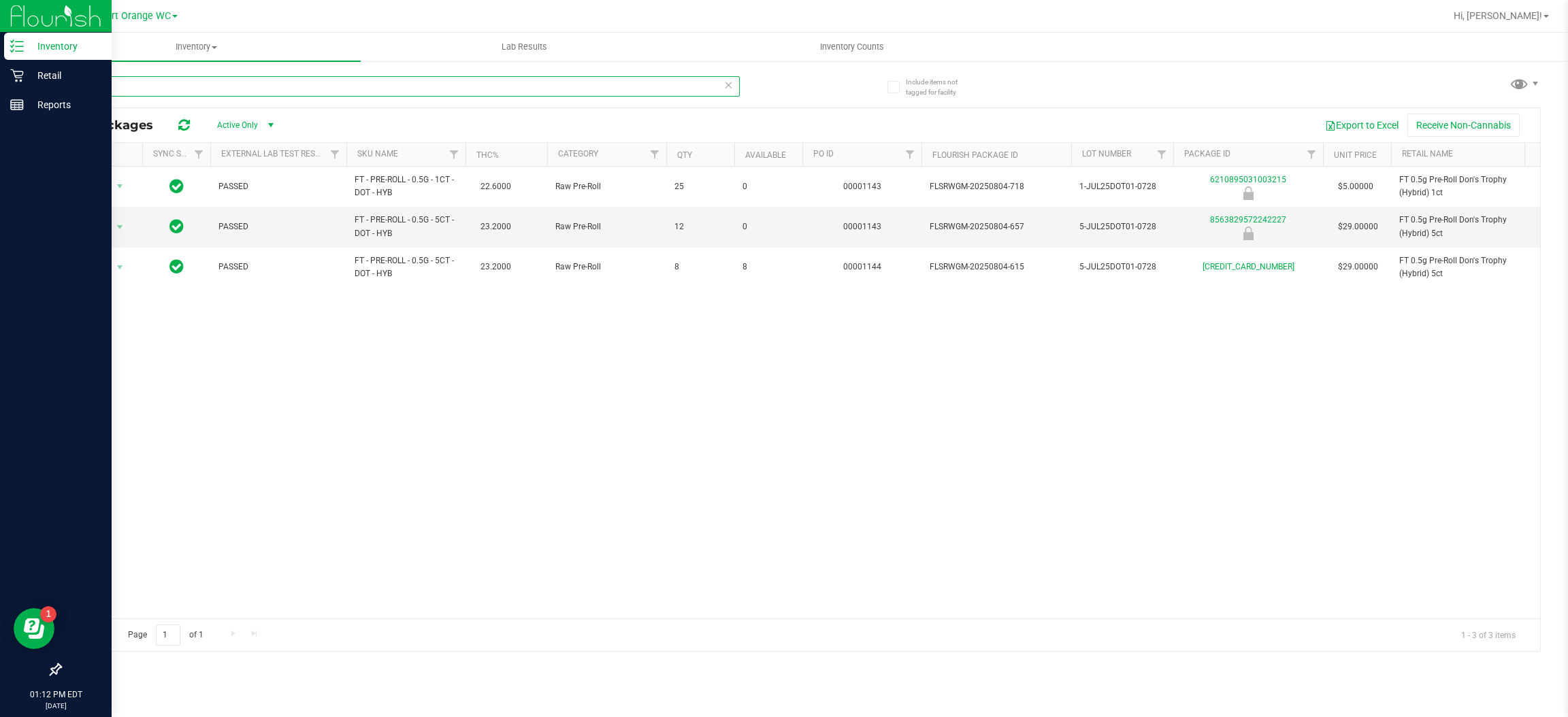
type input "d"
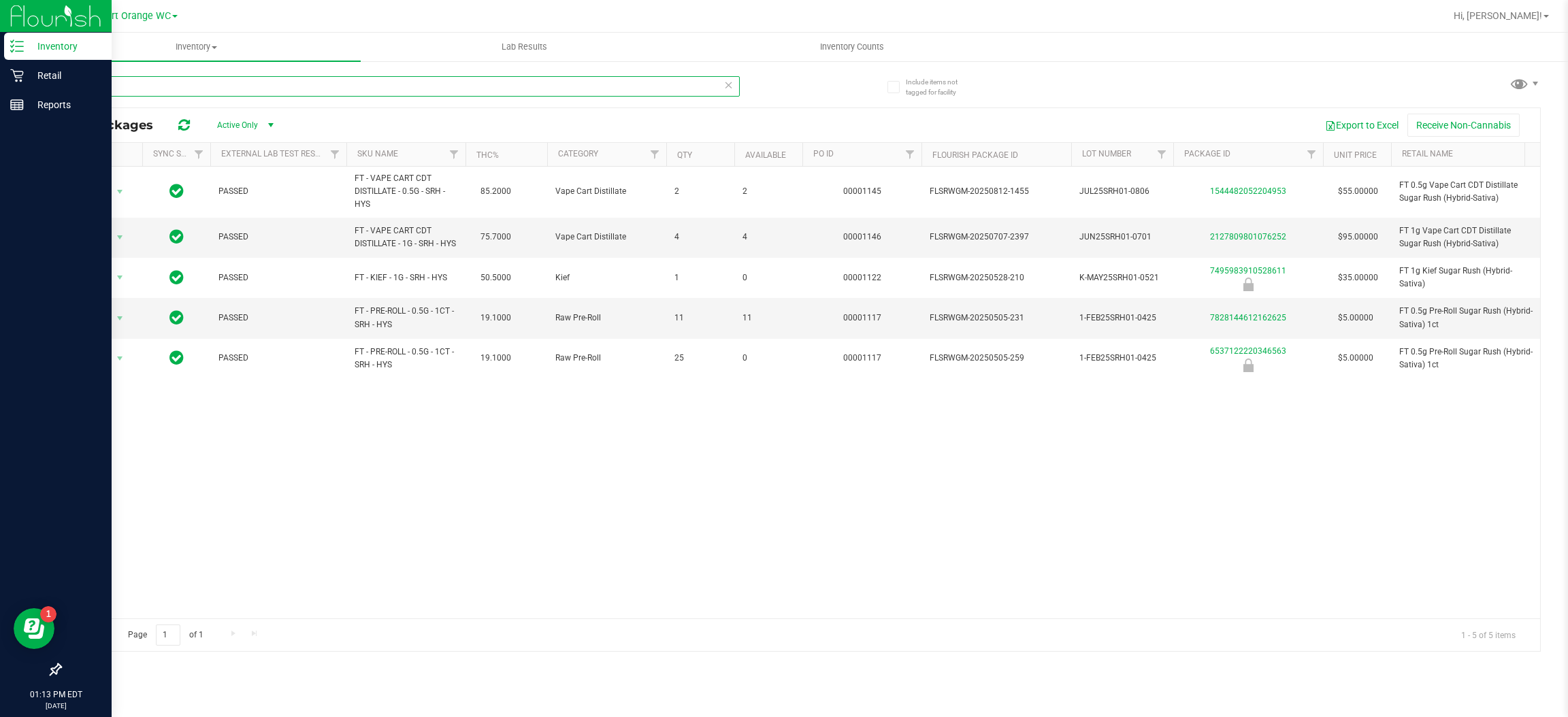
type input "s"
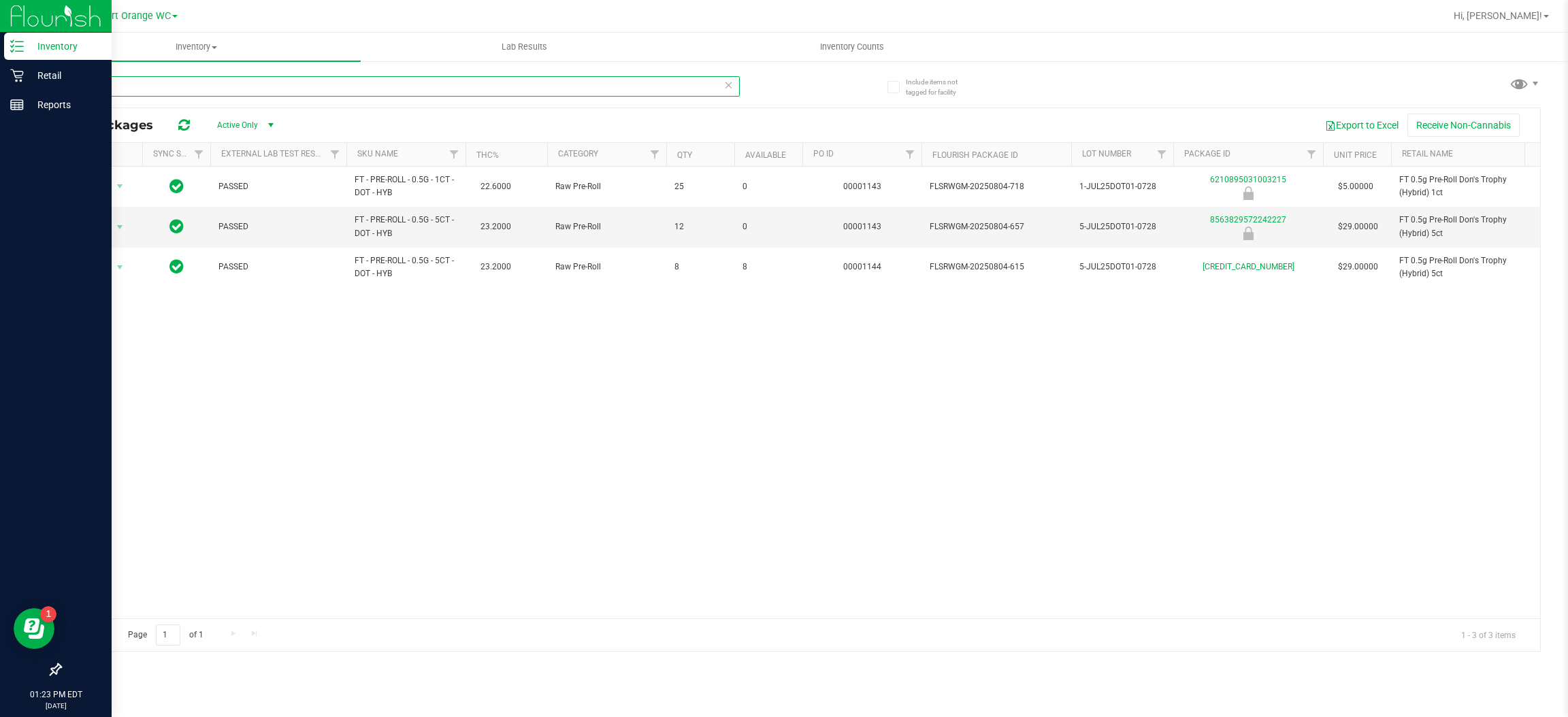
type input "d"
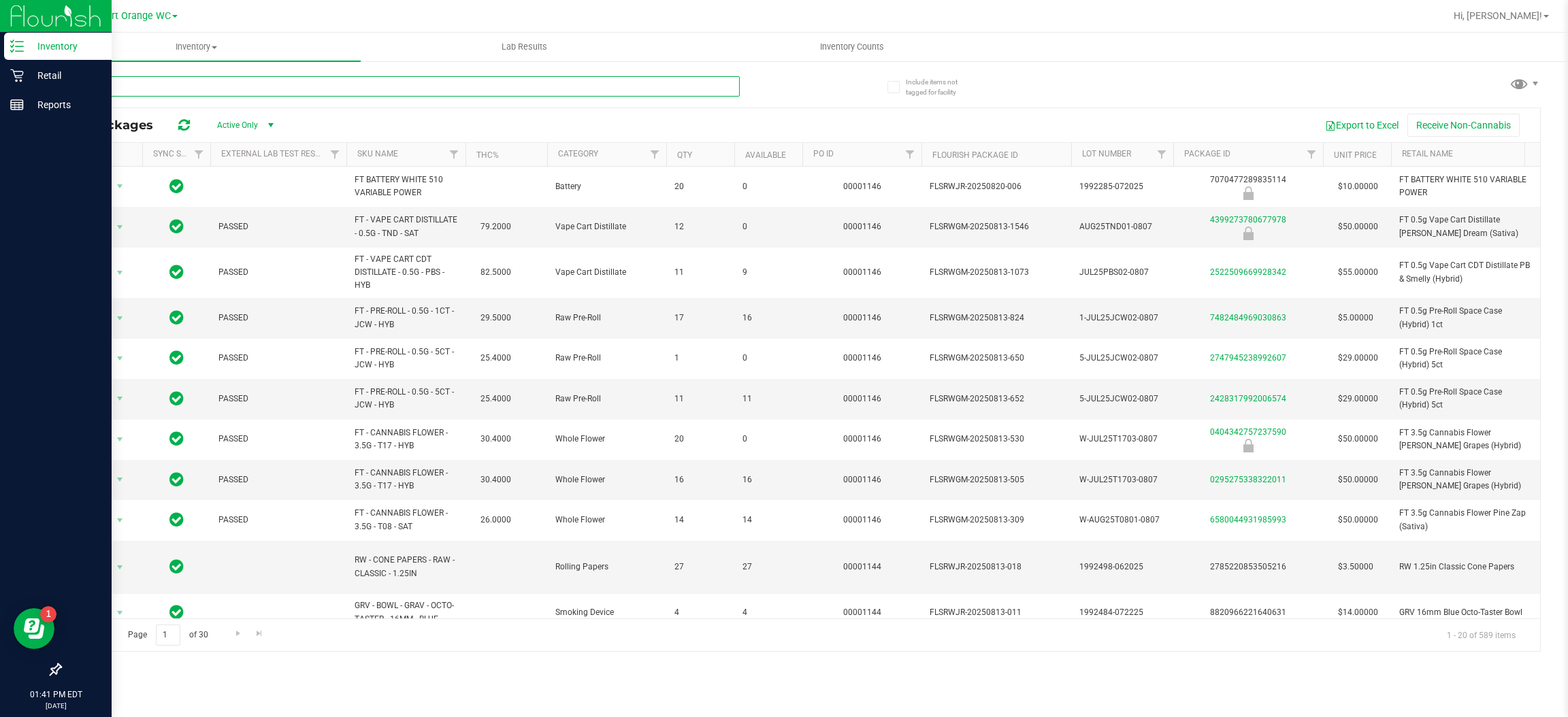
type input "t12"
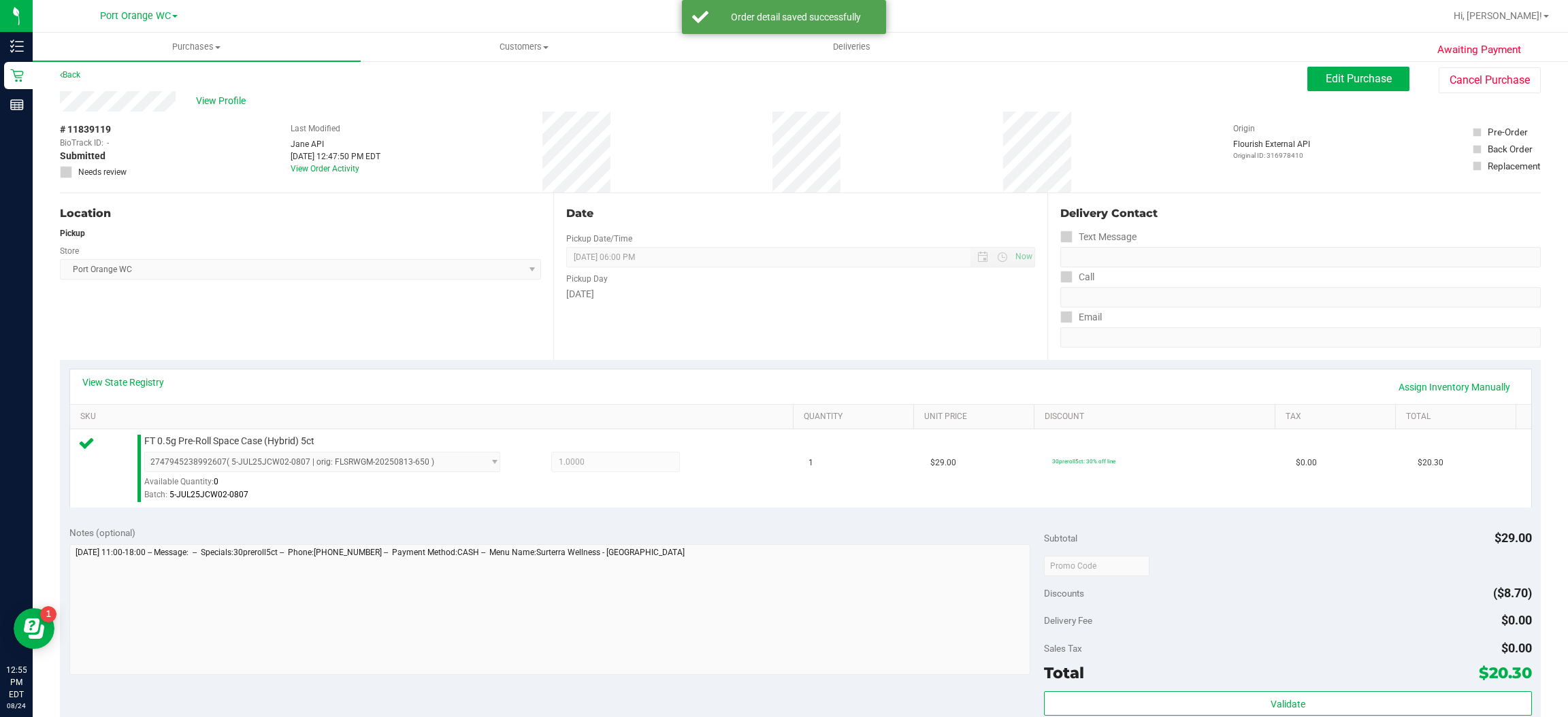
scroll to position [156, 0]
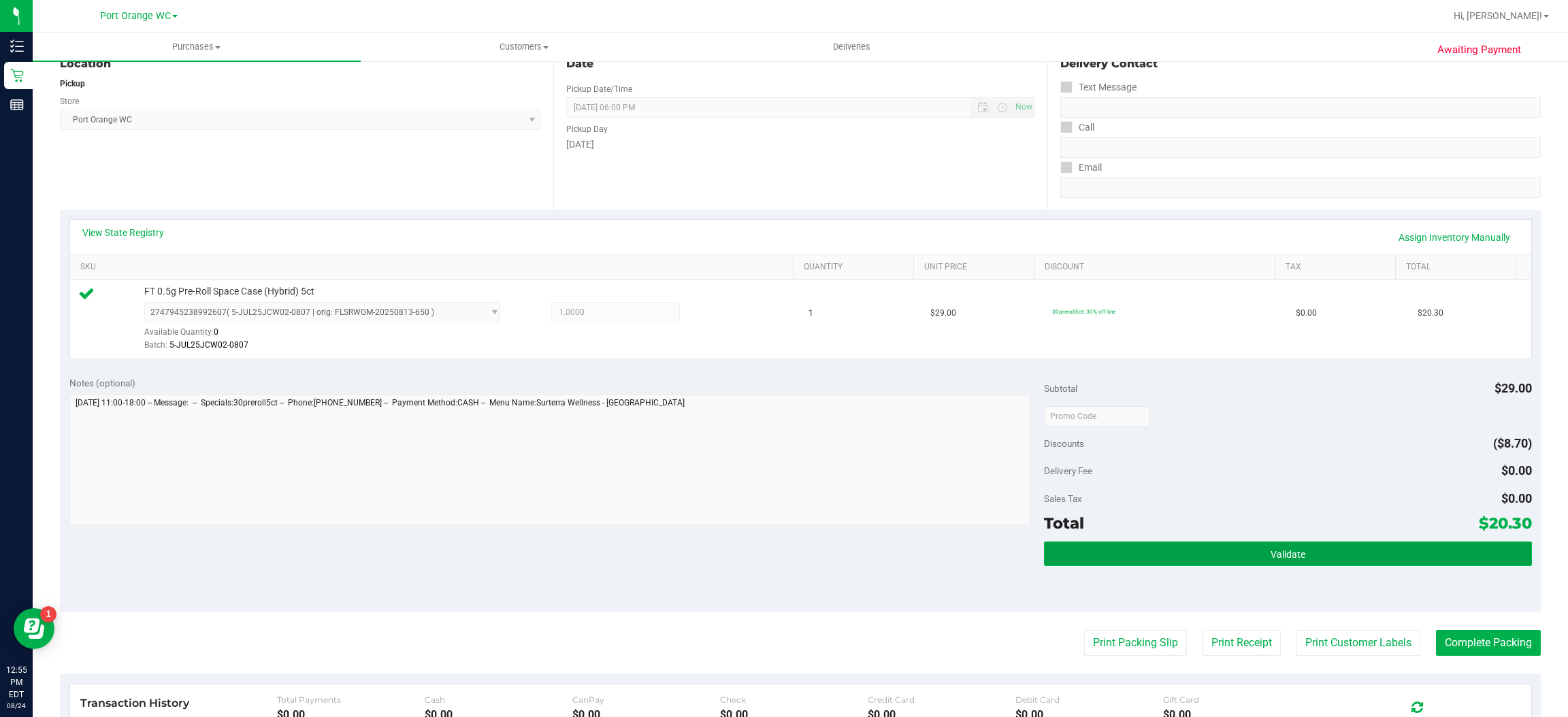
click at [1307, 544] on button "Validate" at bounding box center [1287, 553] width 488 height 24
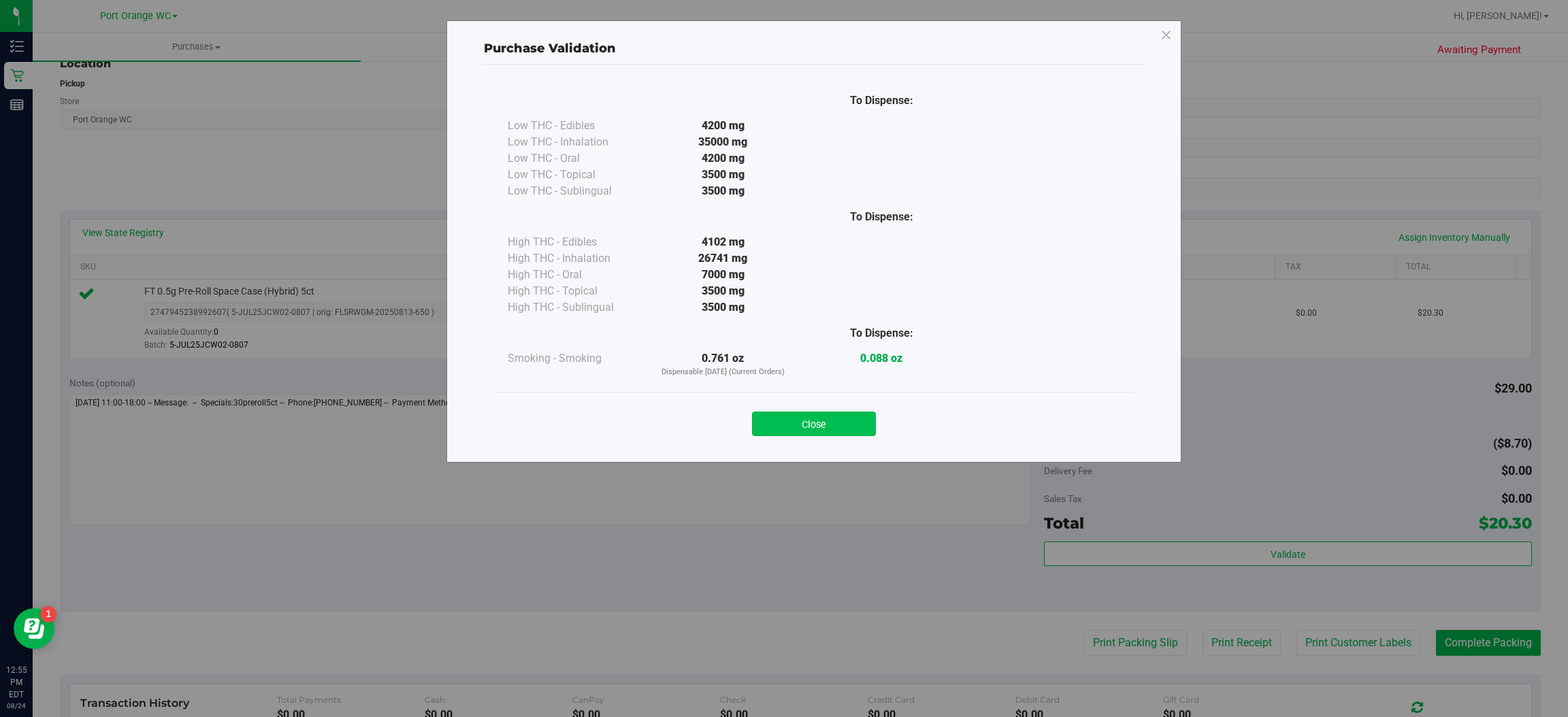
click at [835, 417] on button "Close" at bounding box center [814, 424] width 124 height 24
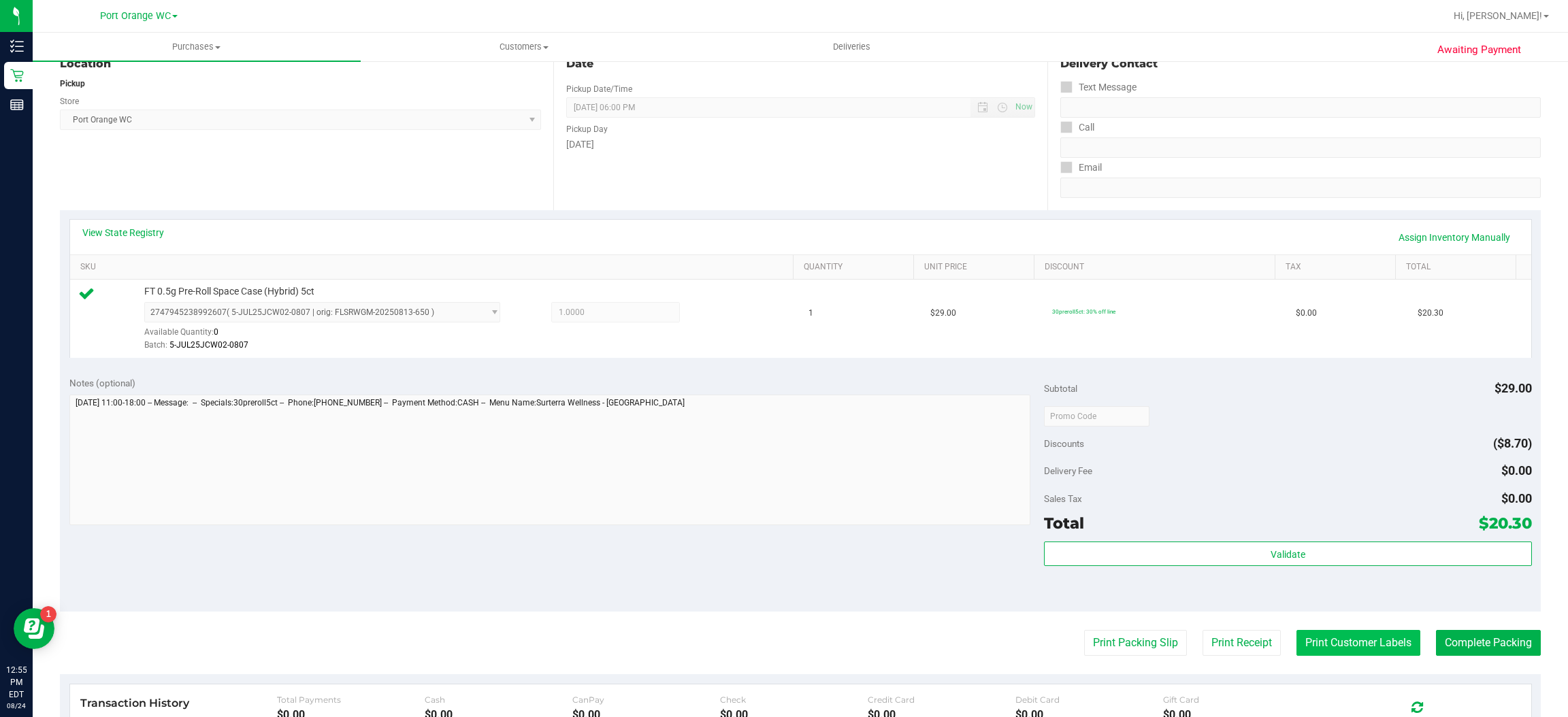
click at [1347, 643] on button "Print Customer Labels" at bounding box center [1358, 643] width 124 height 26
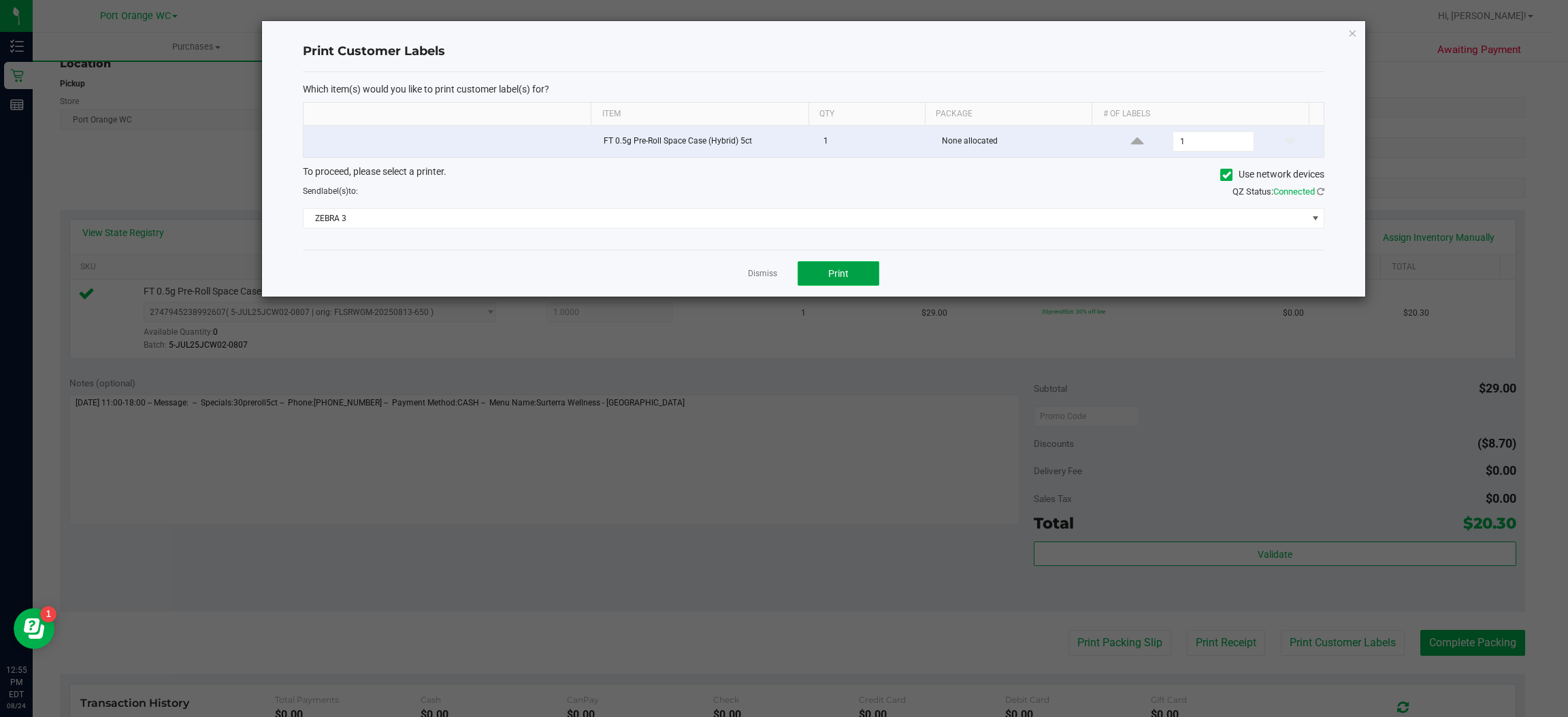
click at [854, 279] on button "Print" at bounding box center [839, 273] width 81 height 24
click at [1354, 33] on icon "button" at bounding box center [1353, 33] width 10 height 16
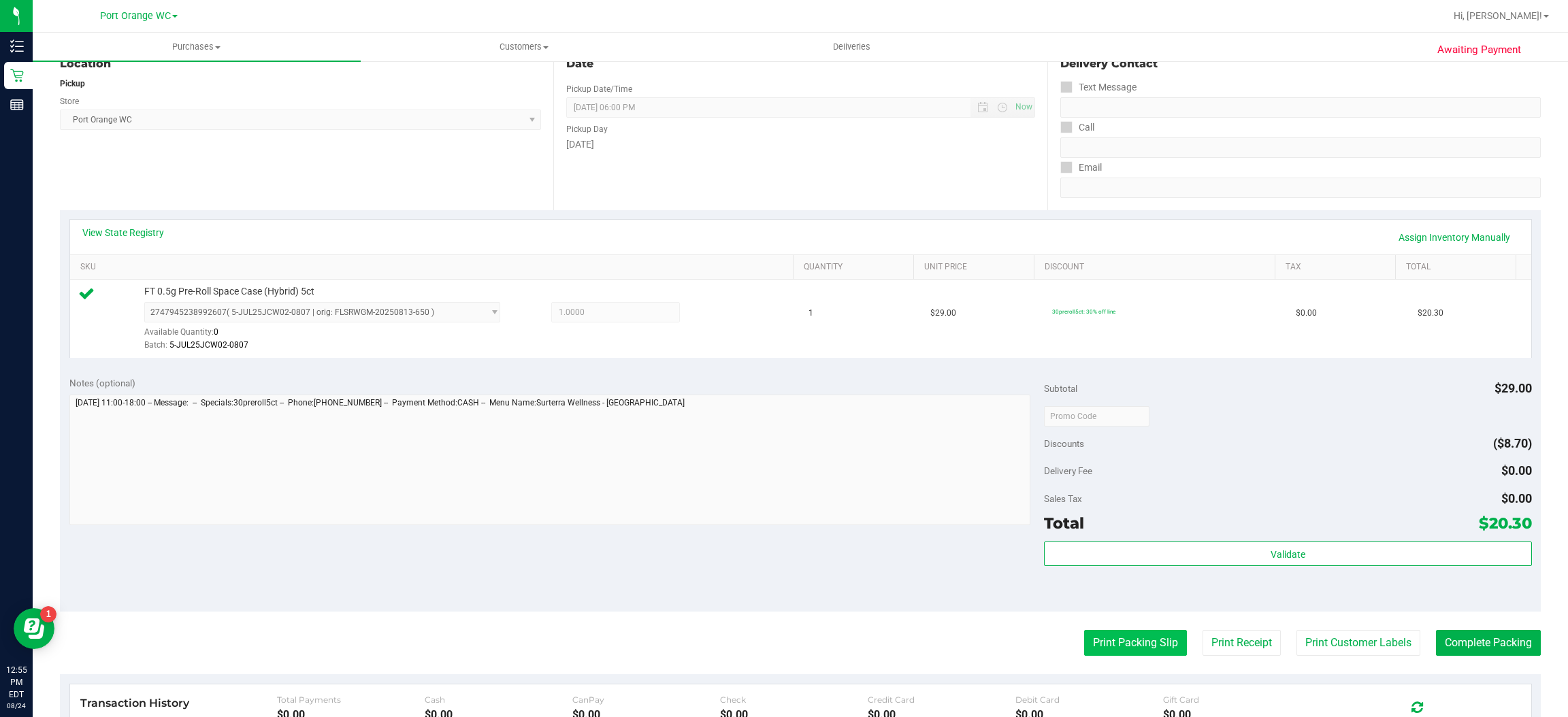
click at [1130, 648] on button "Print Packing Slip" at bounding box center [1136, 643] width 103 height 26
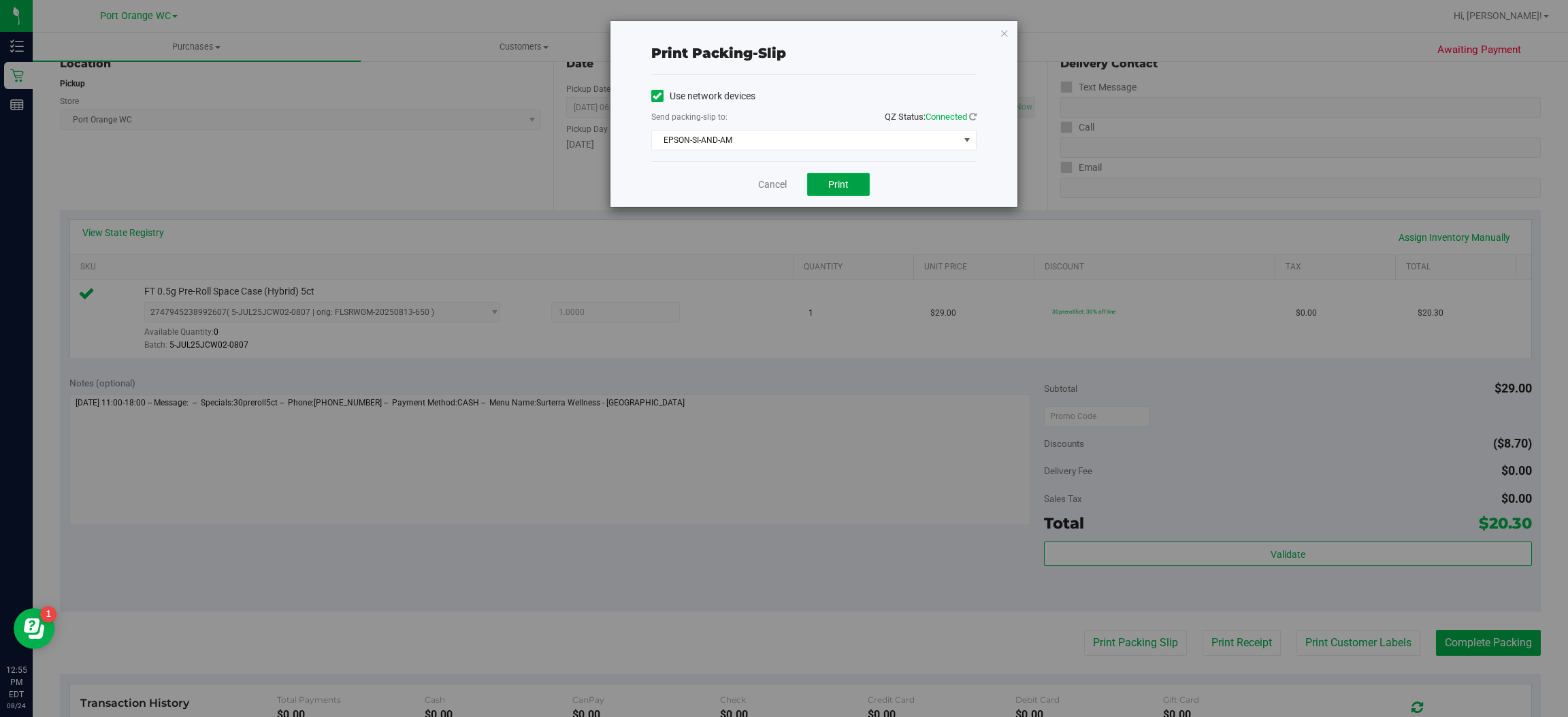
click at [843, 185] on span "Print" at bounding box center [838, 184] width 20 height 11
click at [1003, 31] on icon "button" at bounding box center [1005, 33] width 10 height 16
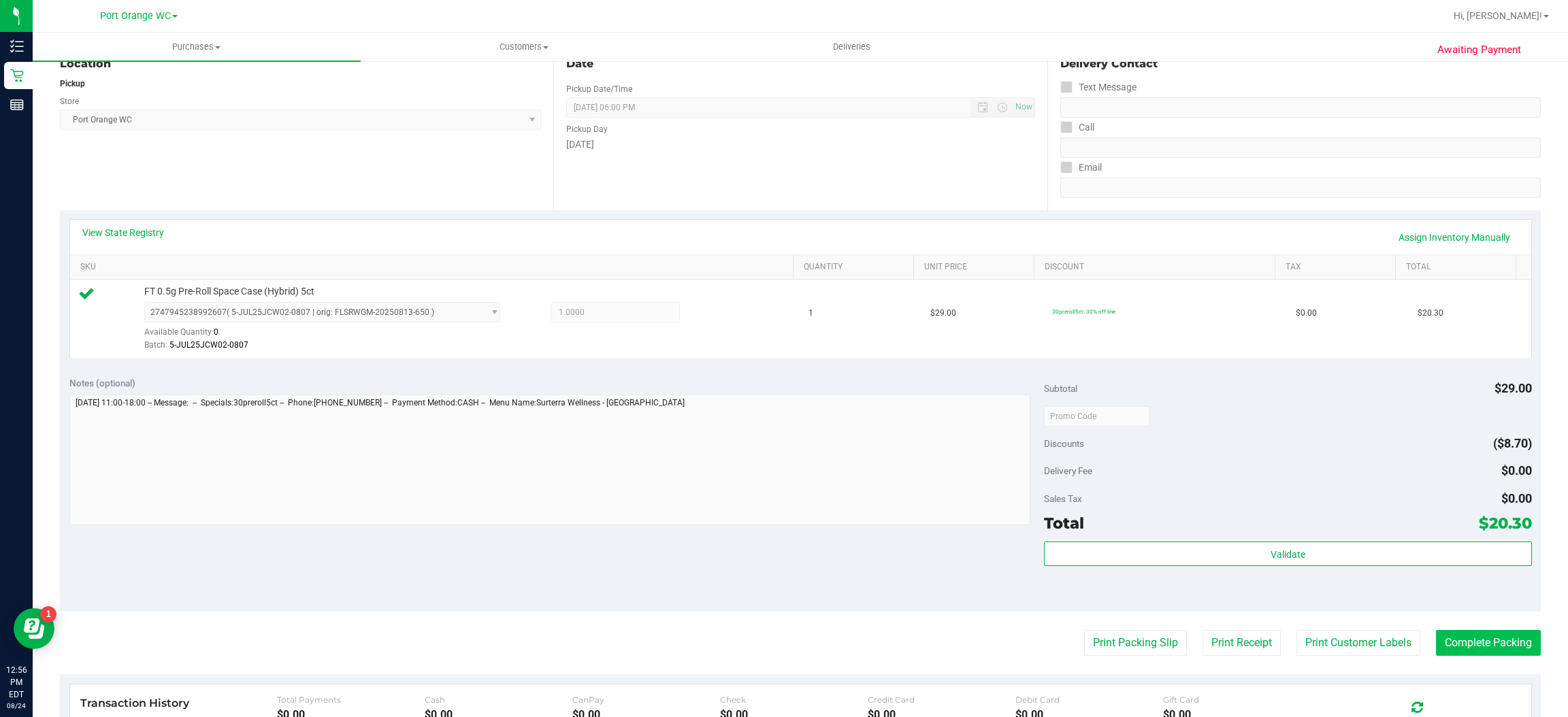
click at [1488, 643] on button "Complete Packing" at bounding box center [1488, 643] width 105 height 26
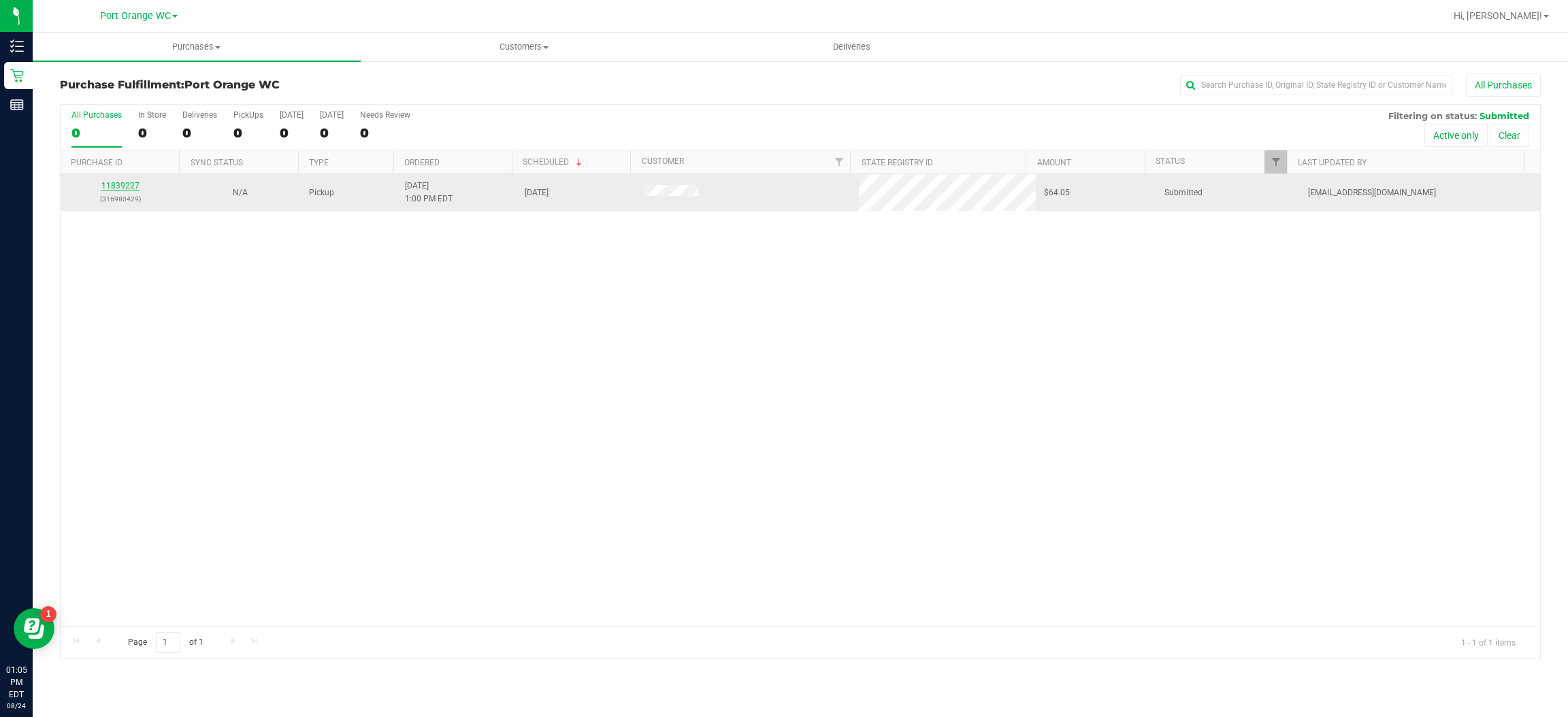
click at [131, 186] on link "11839227" at bounding box center [120, 186] width 38 height 10
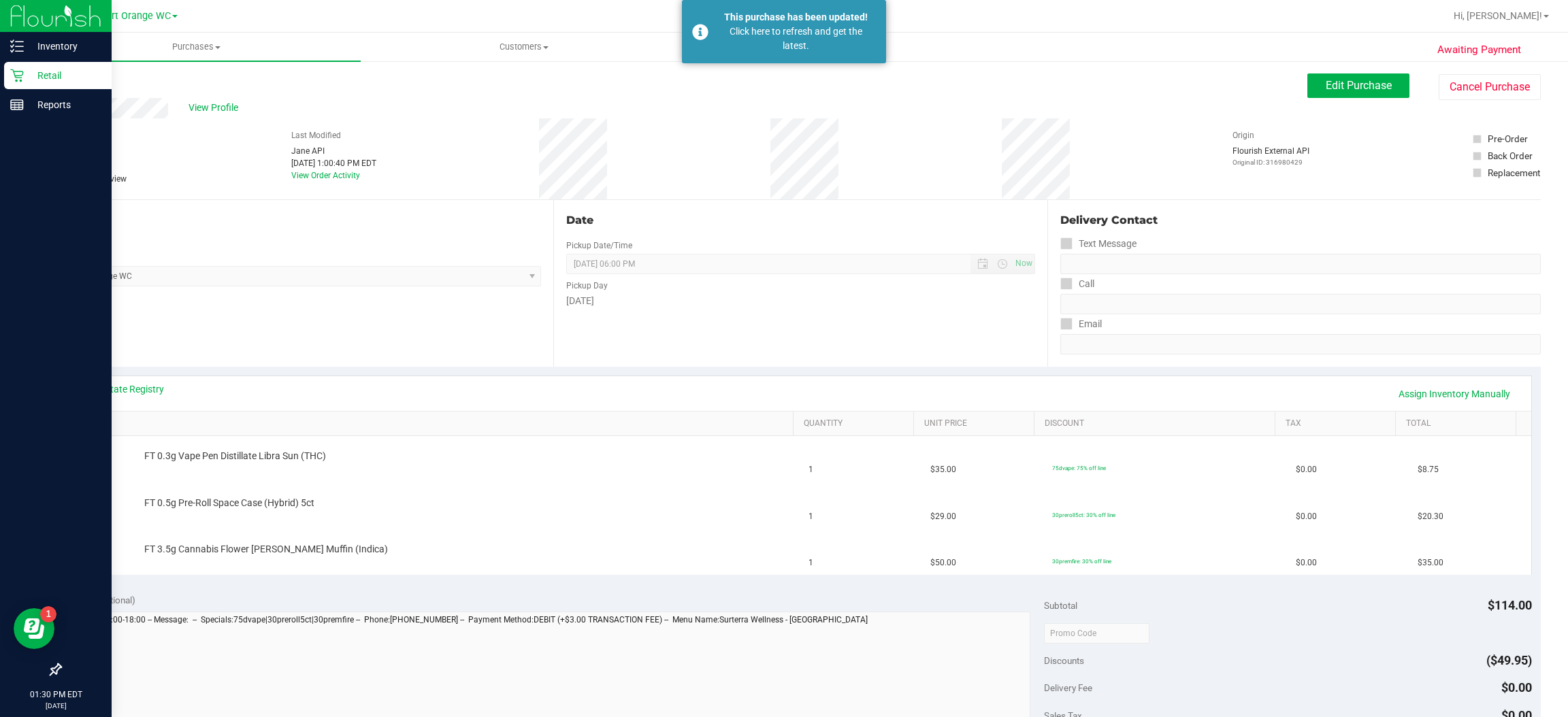
click at [15, 75] on icon at bounding box center [17, 75] width 14 height 14
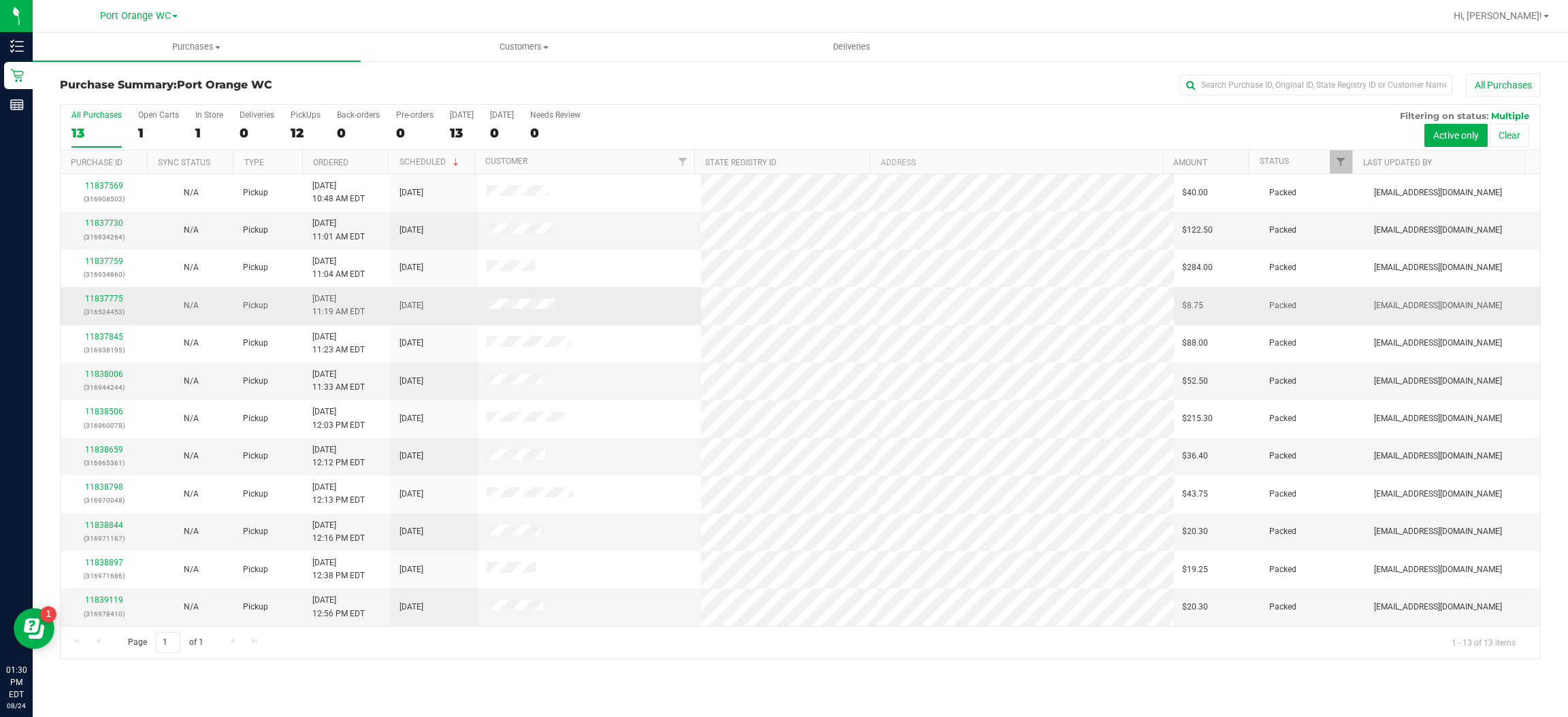
click at [626, 300] on td at bounding box center [589, 306] width 222 height 37
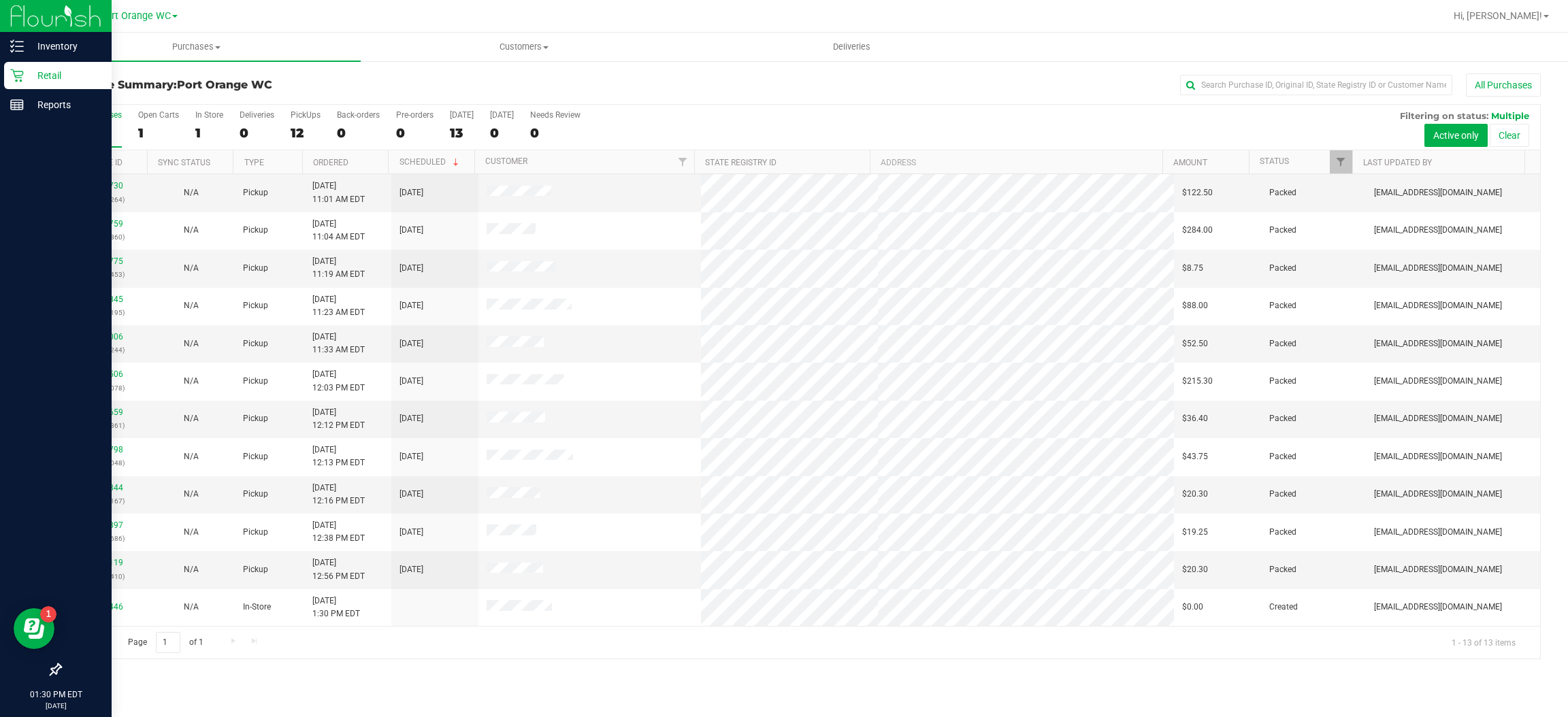
click at [17, 75] on icon at bounding box center [17, 75] width 14 height 14
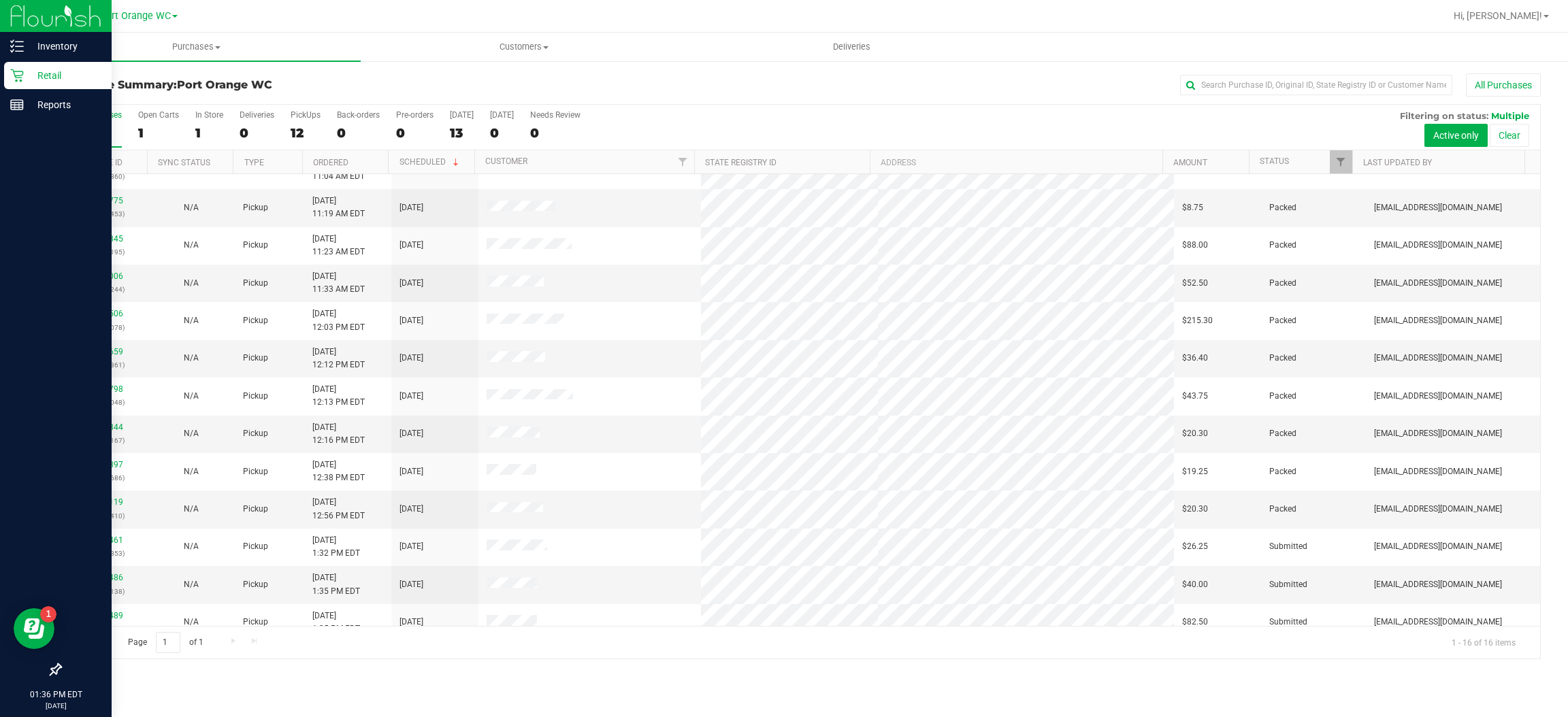
scroll to position [151, 0]
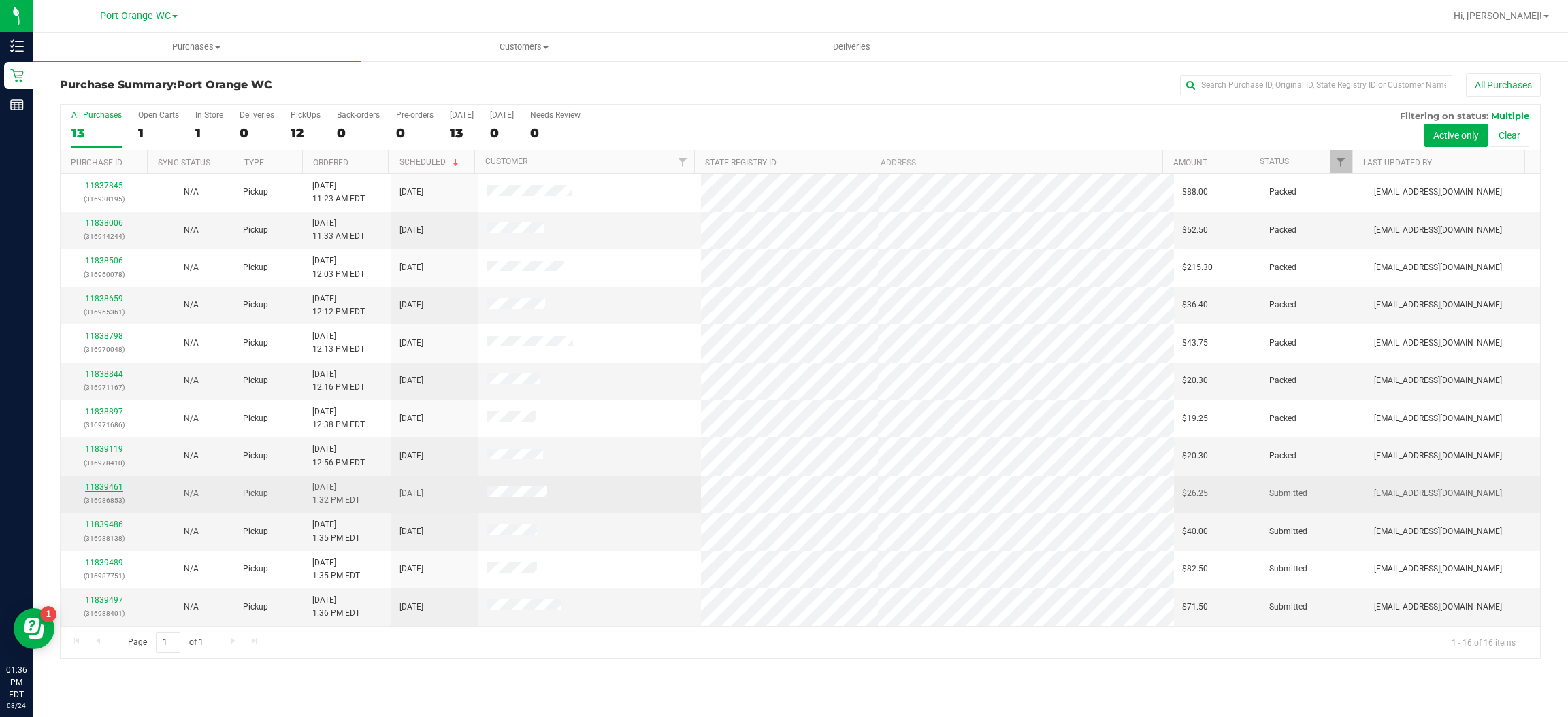
click at [112, 488] on link "11839461" at bounding box center [103, 487] width 38 height 10
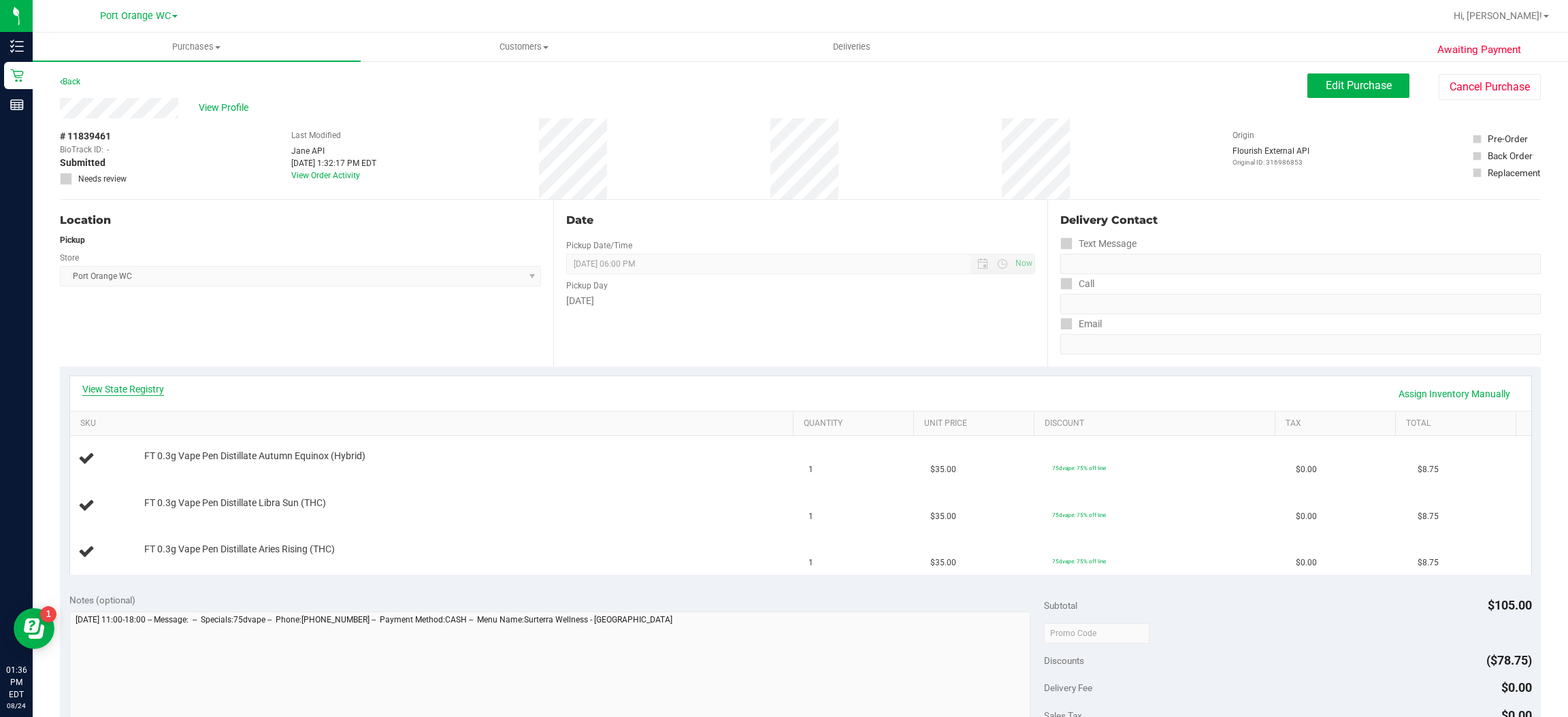
click at [156, 389] on link "View State Registry" at bounding box center [123, 389] width 81 height 14
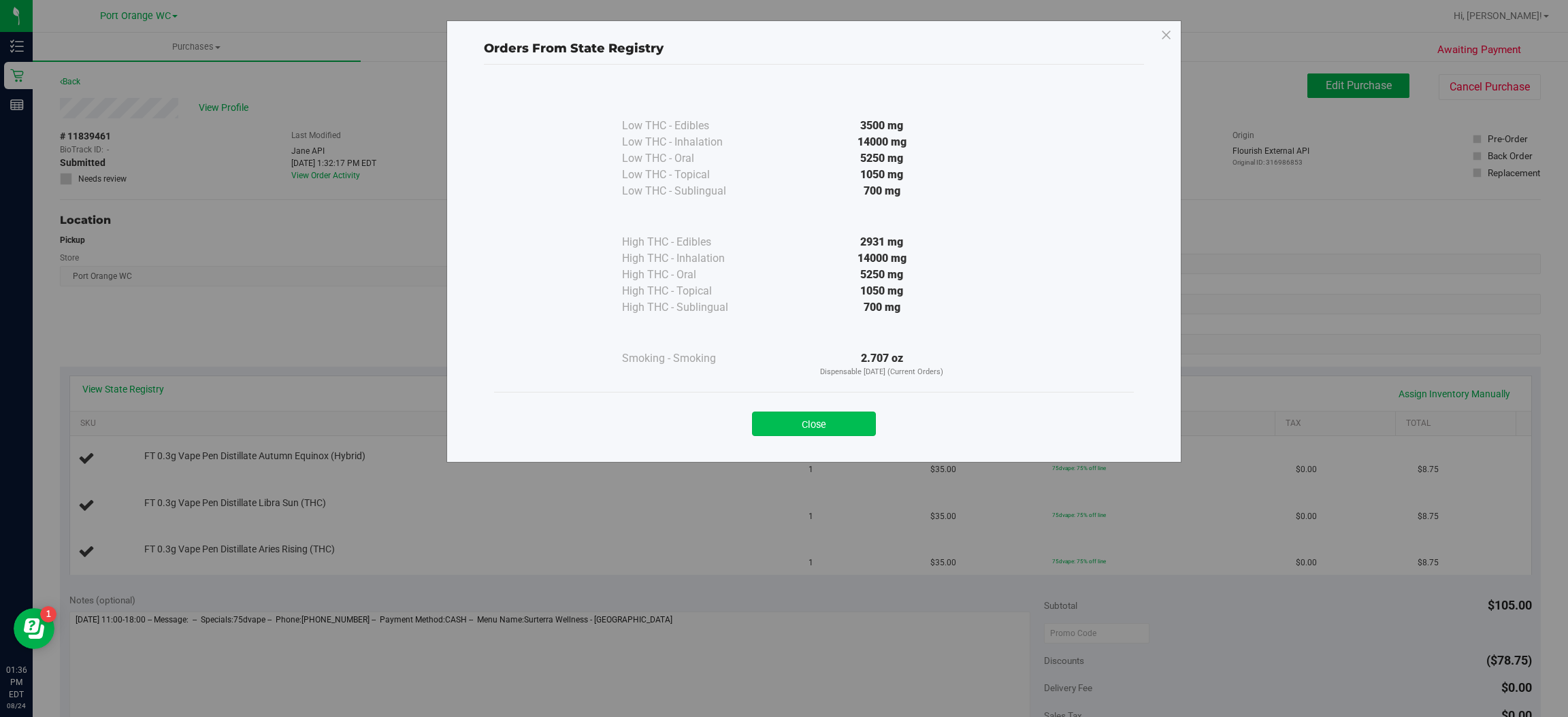
click at [852, 430] on button "Close" at bounding box center [814, 424] width 124 height 24
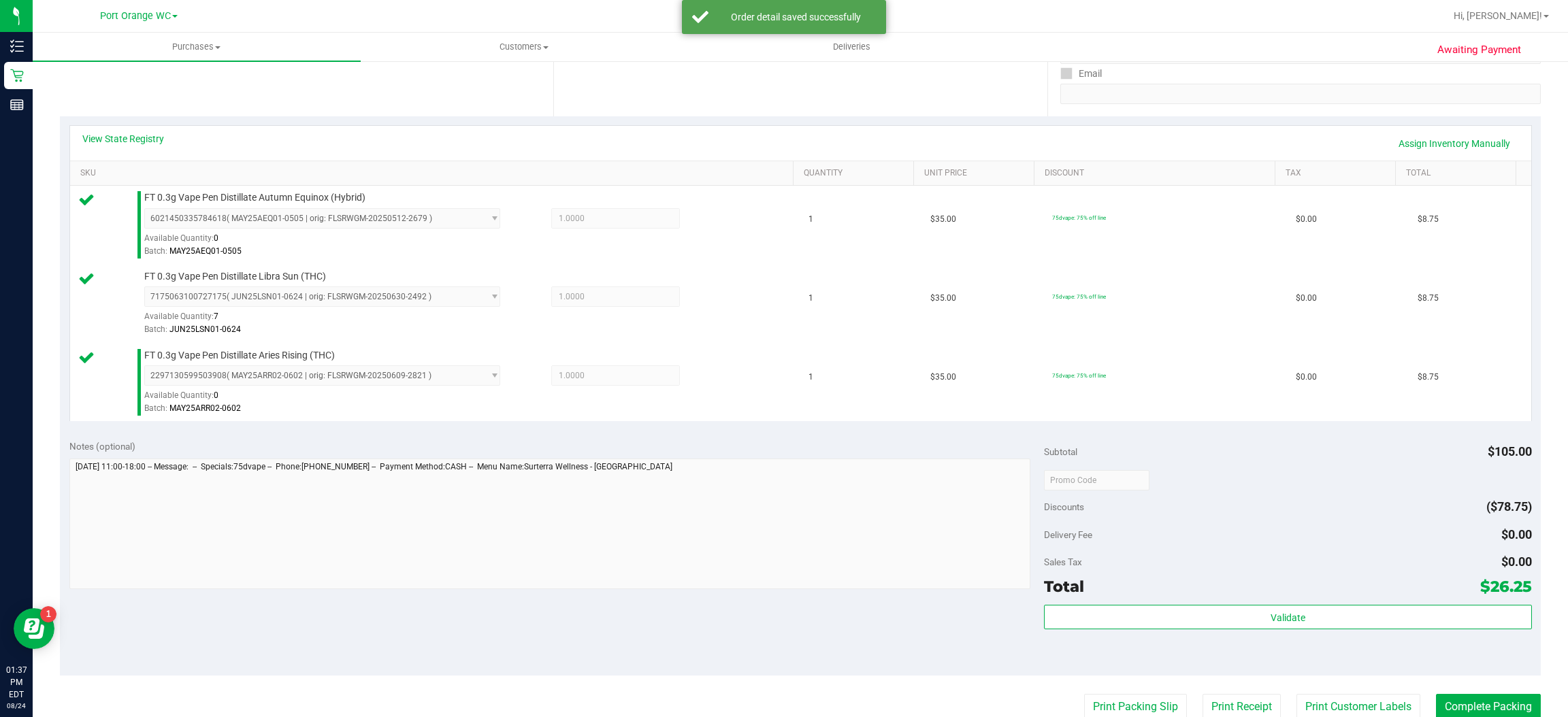
scroll to position [282, 0]
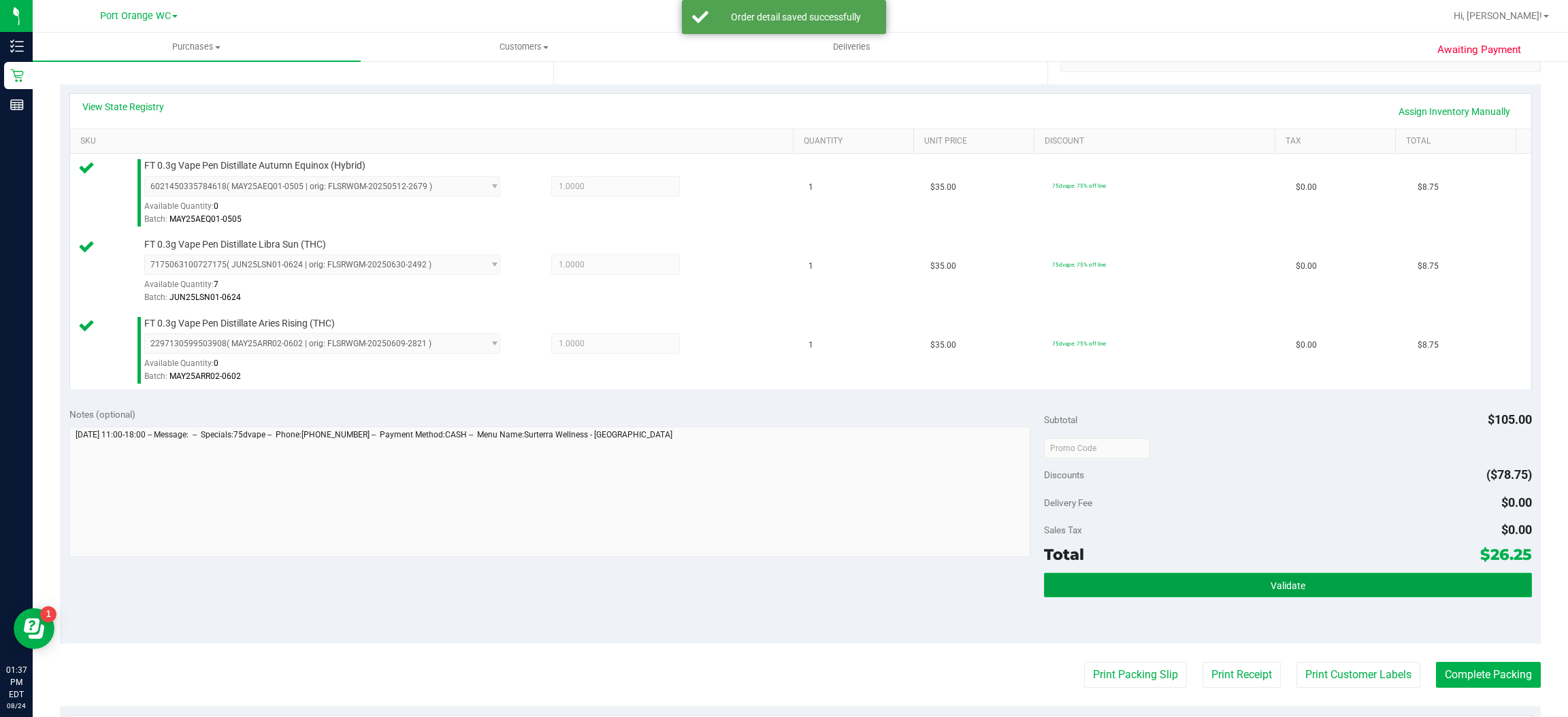
click at [1292, 575] on button "Validate" at bounding box center [1287, 585] width 488 height 24
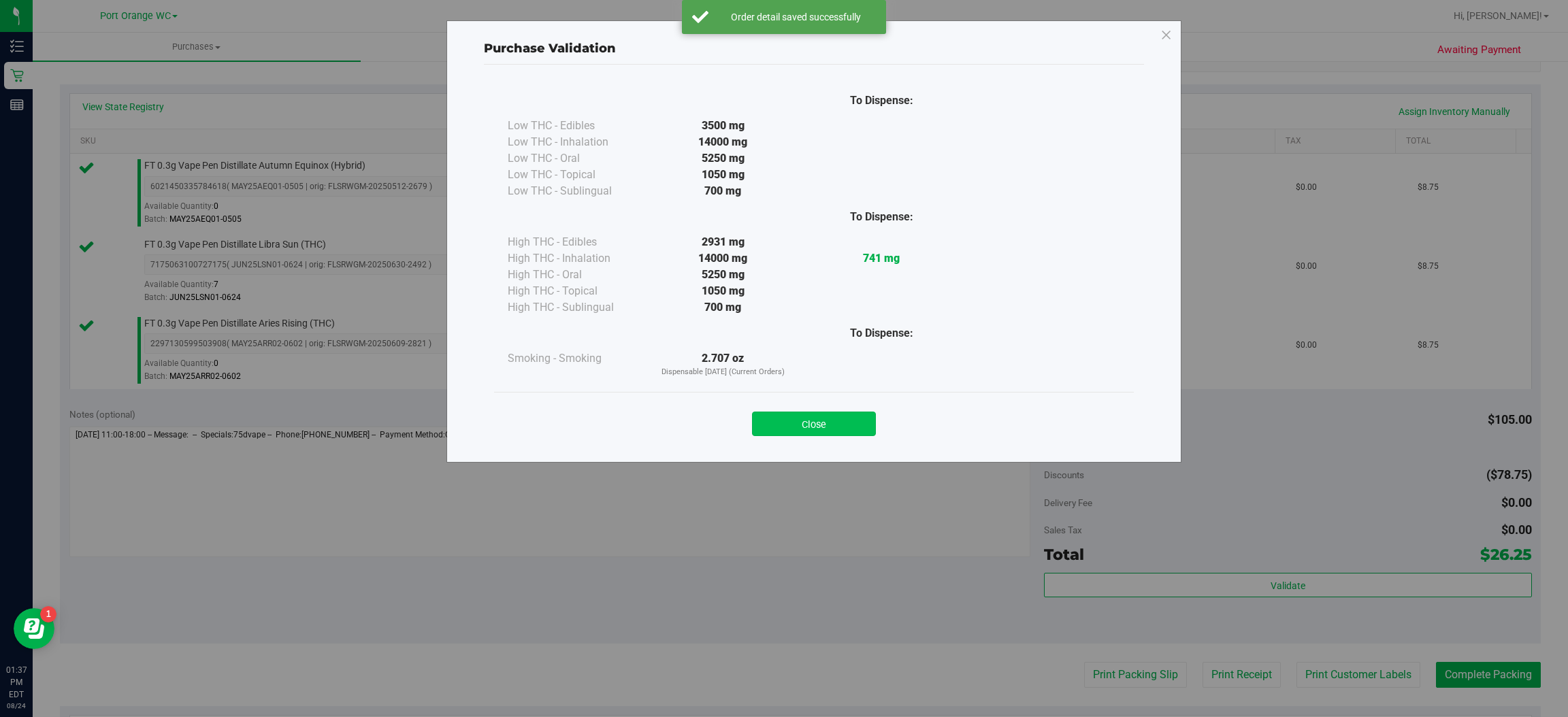
click at [831, 415] on button "Close" at bounding box center [814, 424] width 124 height 24
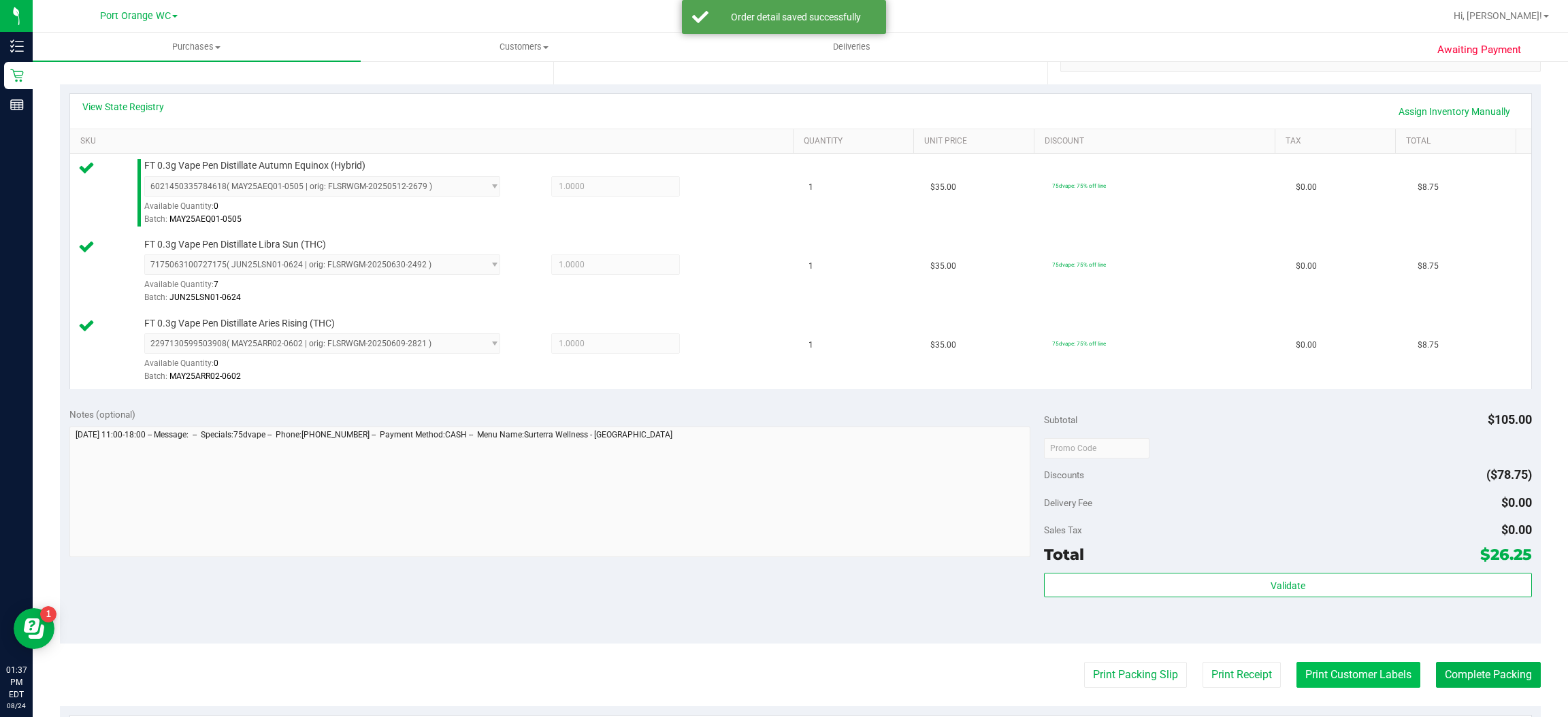
click at [1371, 675] on button "Print Customer Labels" at bounding box center [1358, 675] width 124 height 26
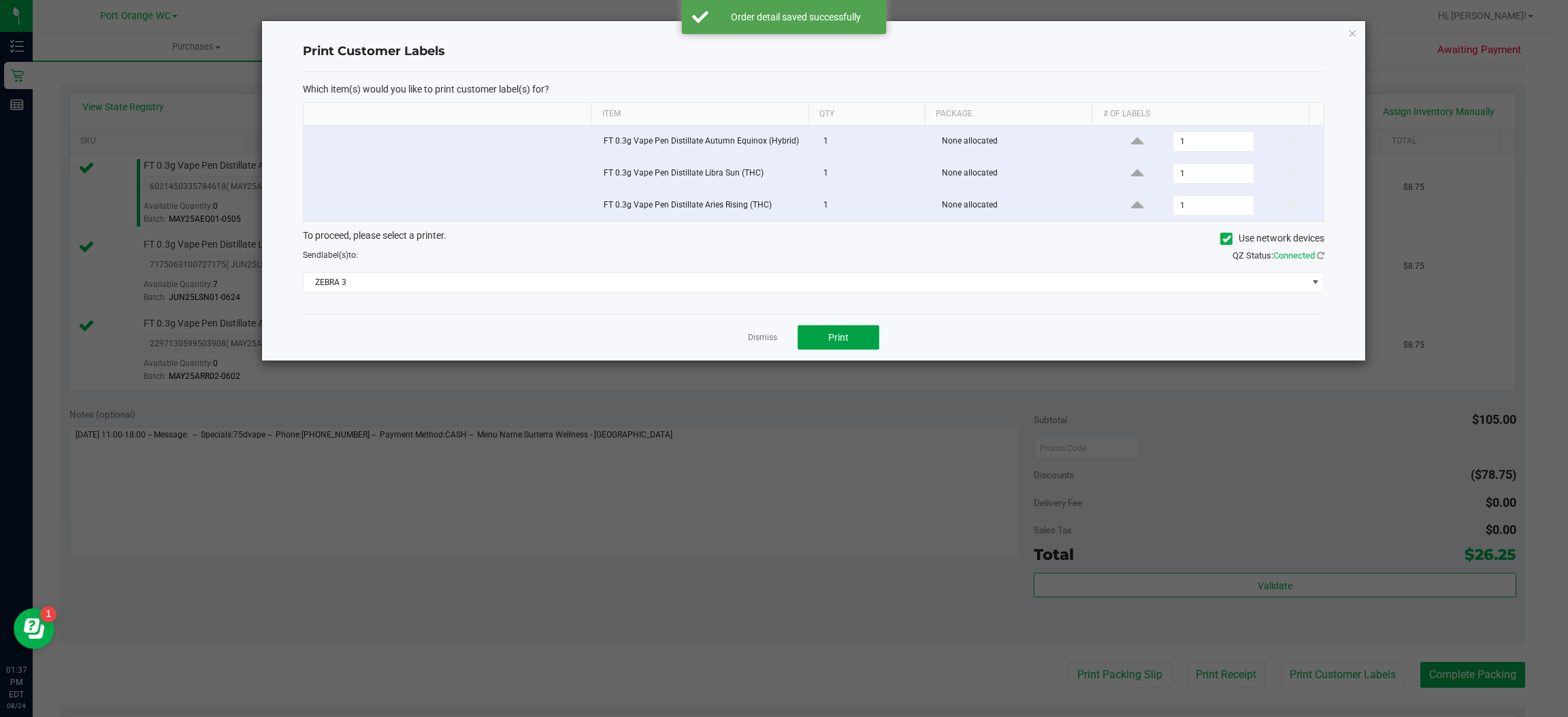
click at [843, 332] on button "Print" at bounding box center [839, 338] width 81 height 24
click at [1352, 33] on icon "button" at bounding box center [1353, 33] width 10 height 16
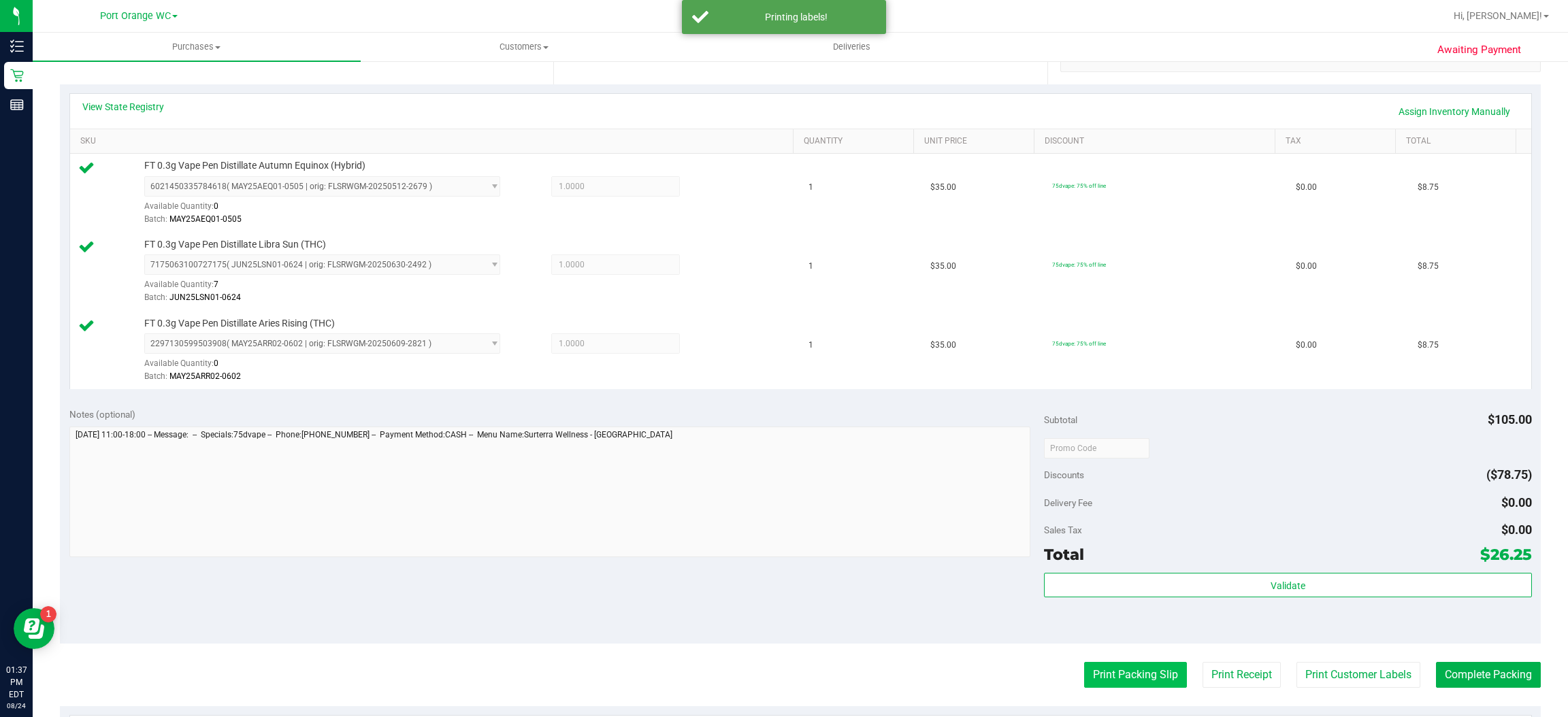
click at [1138, 681] on button "Print Packing Slip" at bounding box center [1136, 675] width 103 height 26
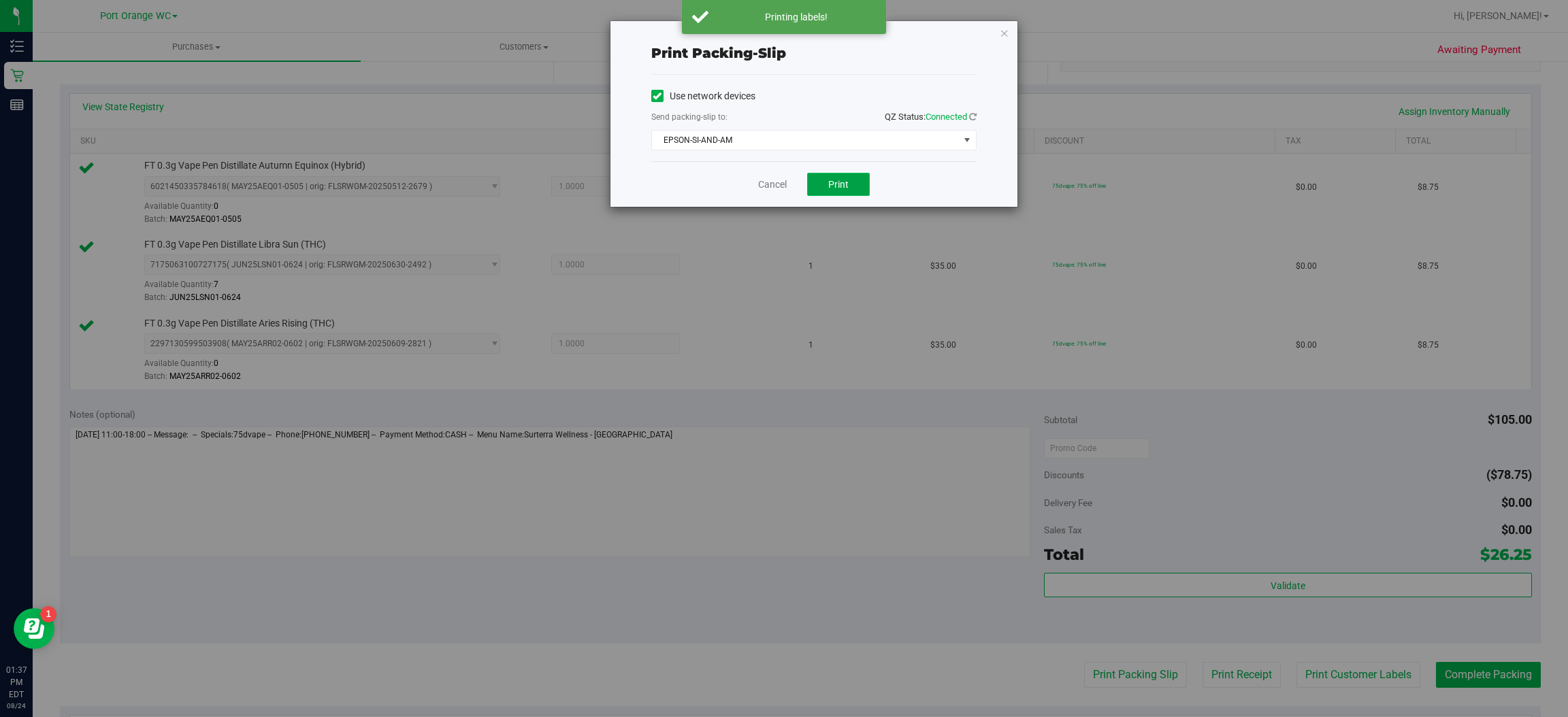
click at [832, 179] on span "Print" at bounding box center [838, 184] width 20 height 11
click at [1003, 31] on icon "button" at bounding box center [1005, 33] width 10 height 16
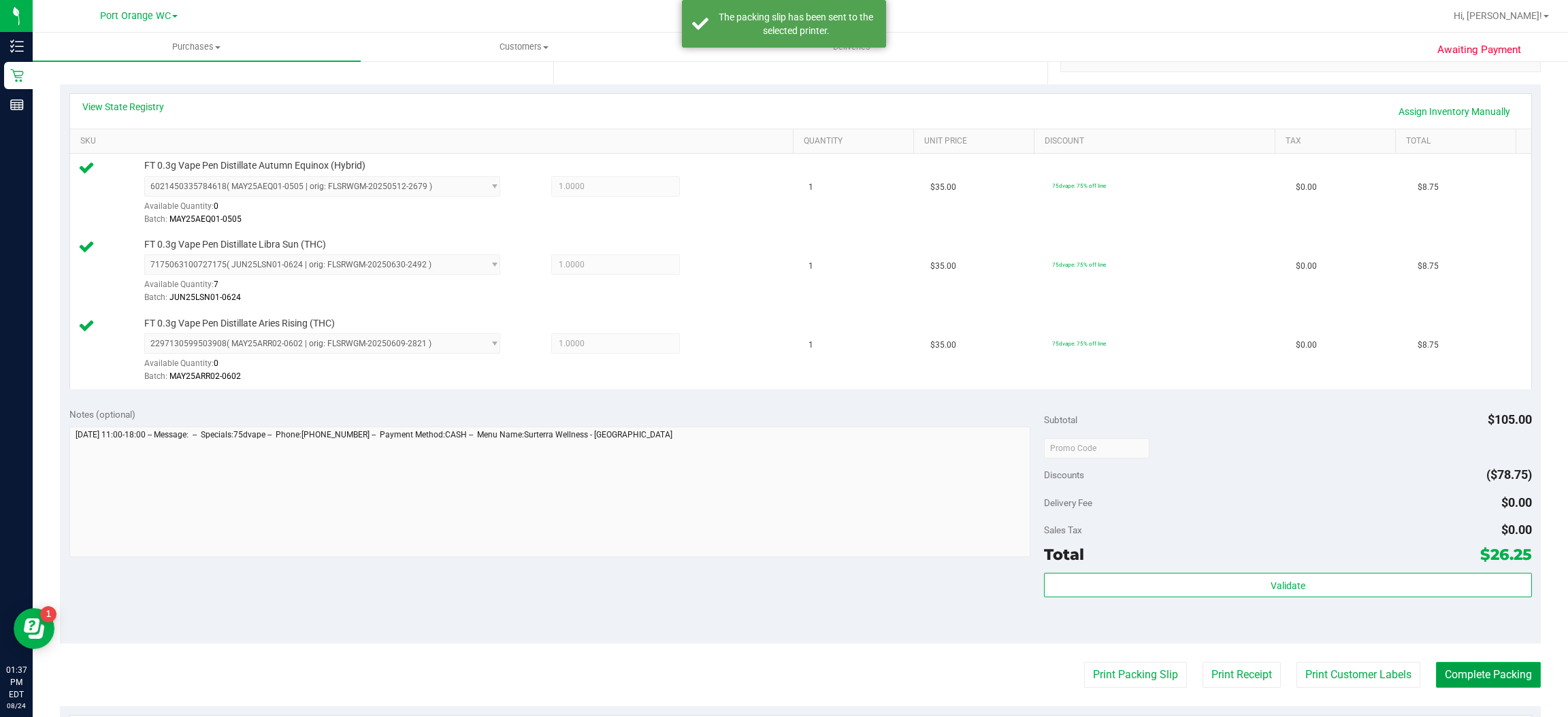
click at [1500, 675] on button "Complete Packing" at bounding box center [1488, 675] width 105 height 26
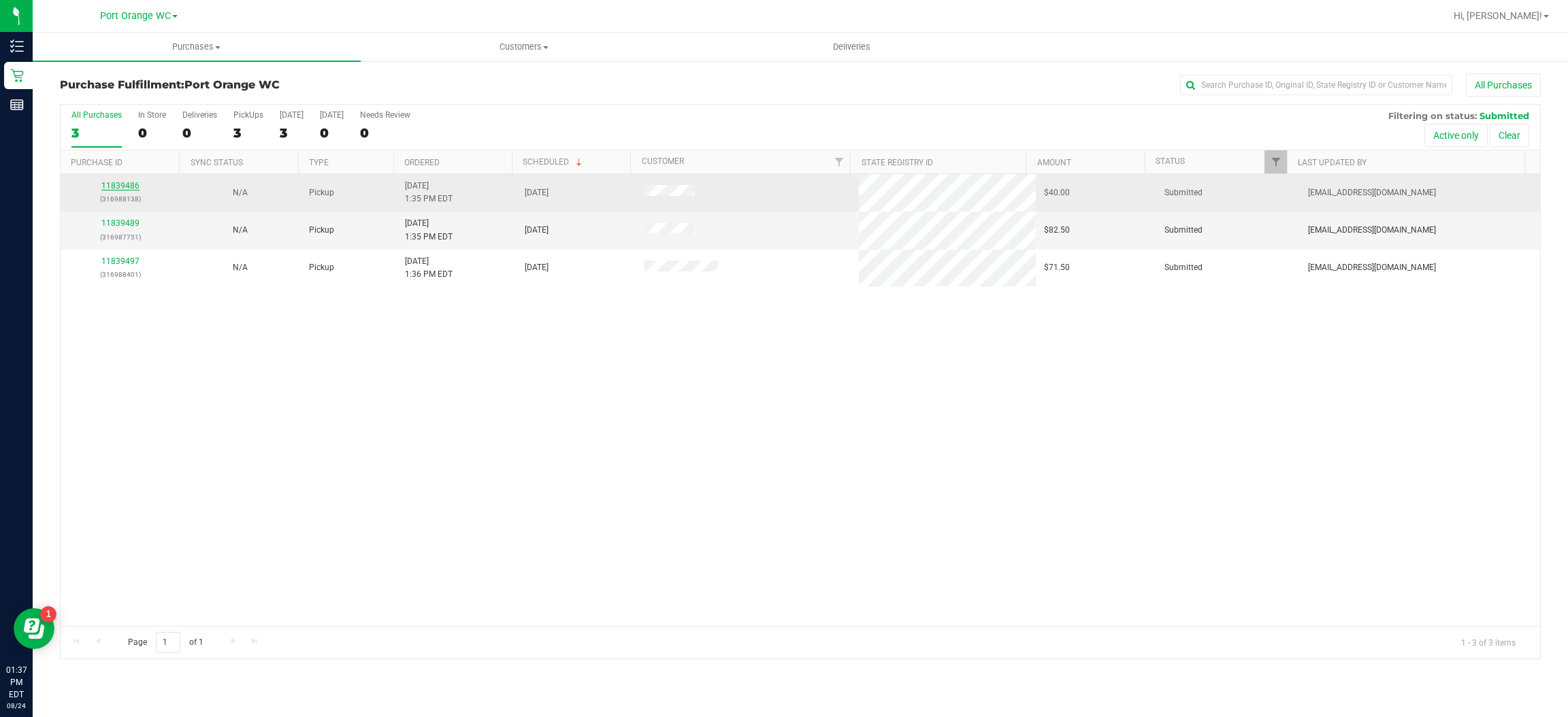
click at [130, 185] on link "11839486" at bounding box center [120, 186] width 38 height 10
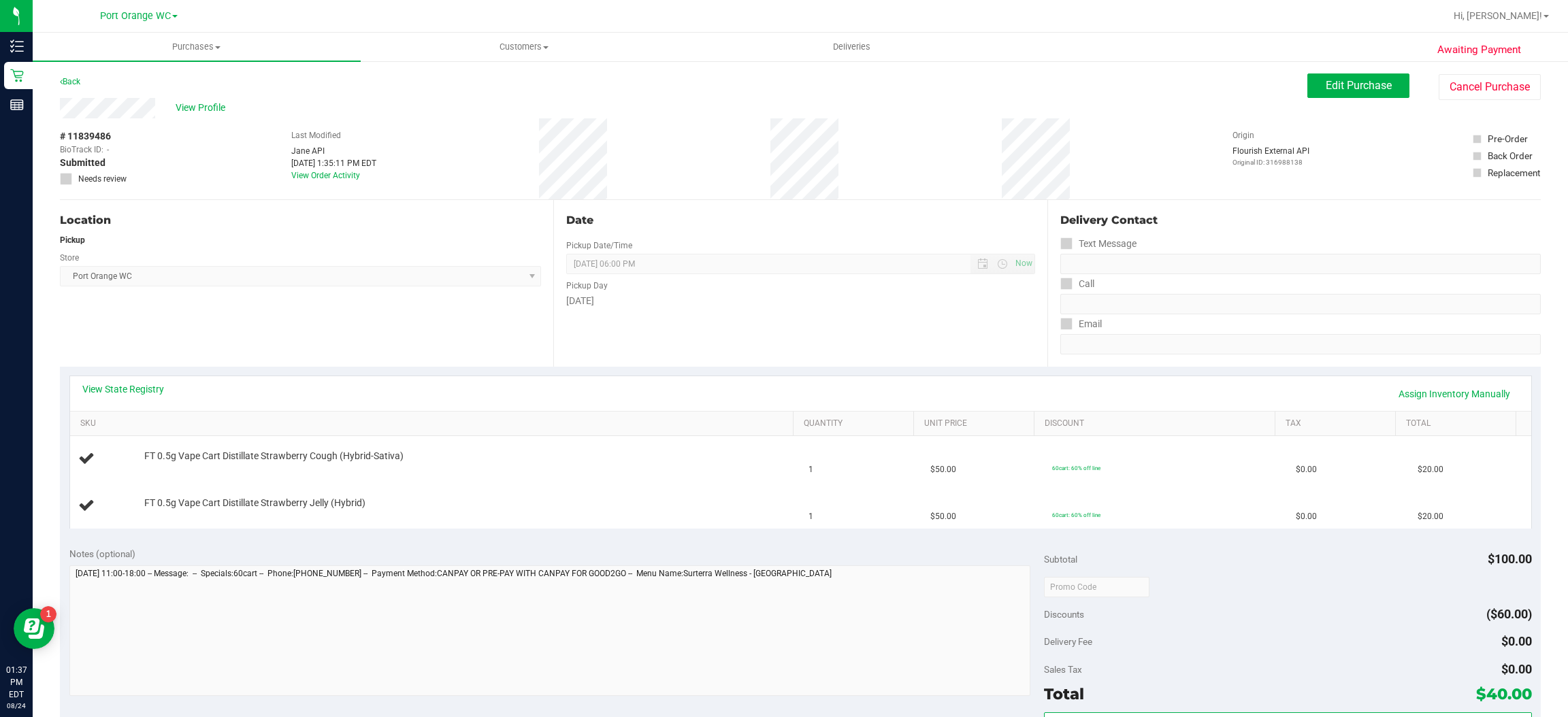
click at [145, 388] on link "View State Registry" at bounding box center [123, 389] width 81 height 14
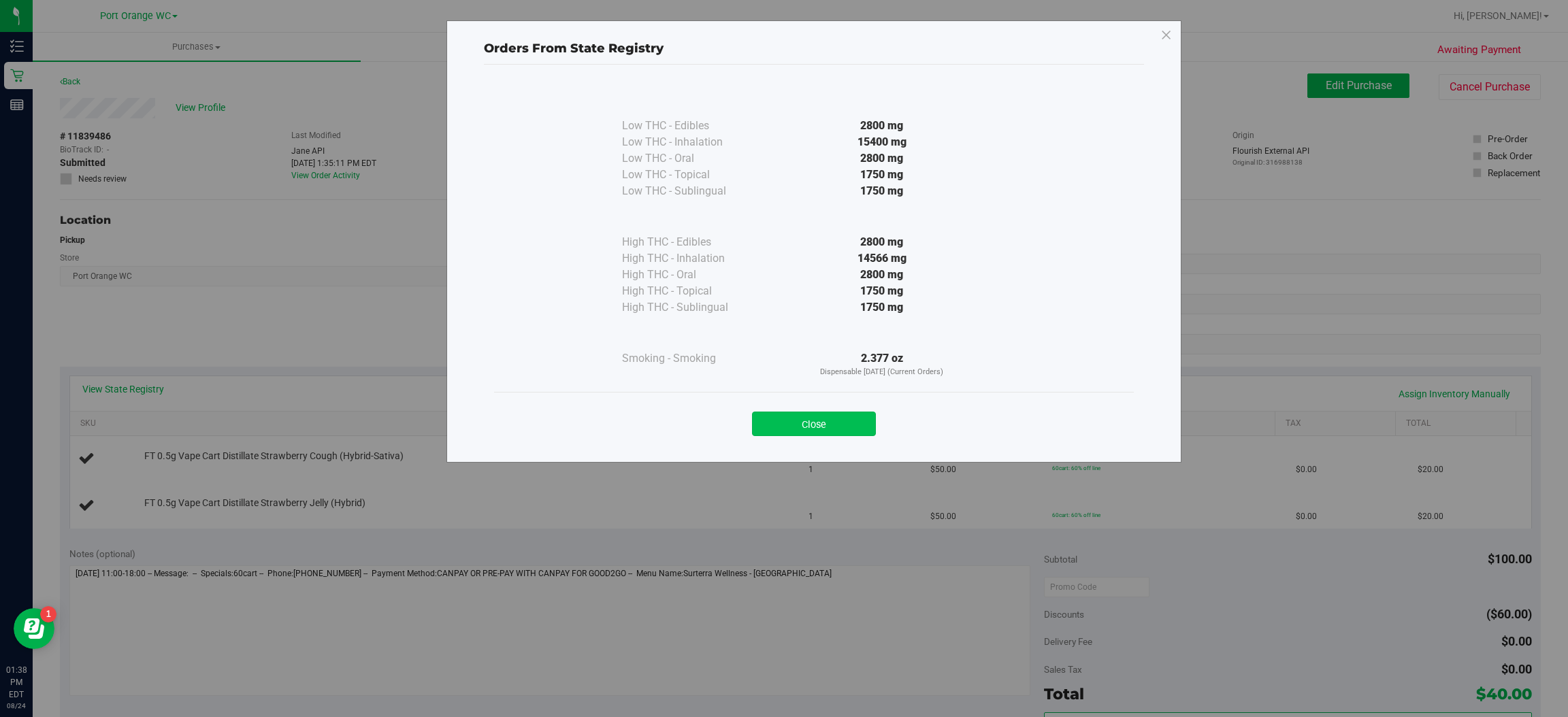
click at [856, 413] on button "Close" at bounding box center [814, 424] width 124 height 24
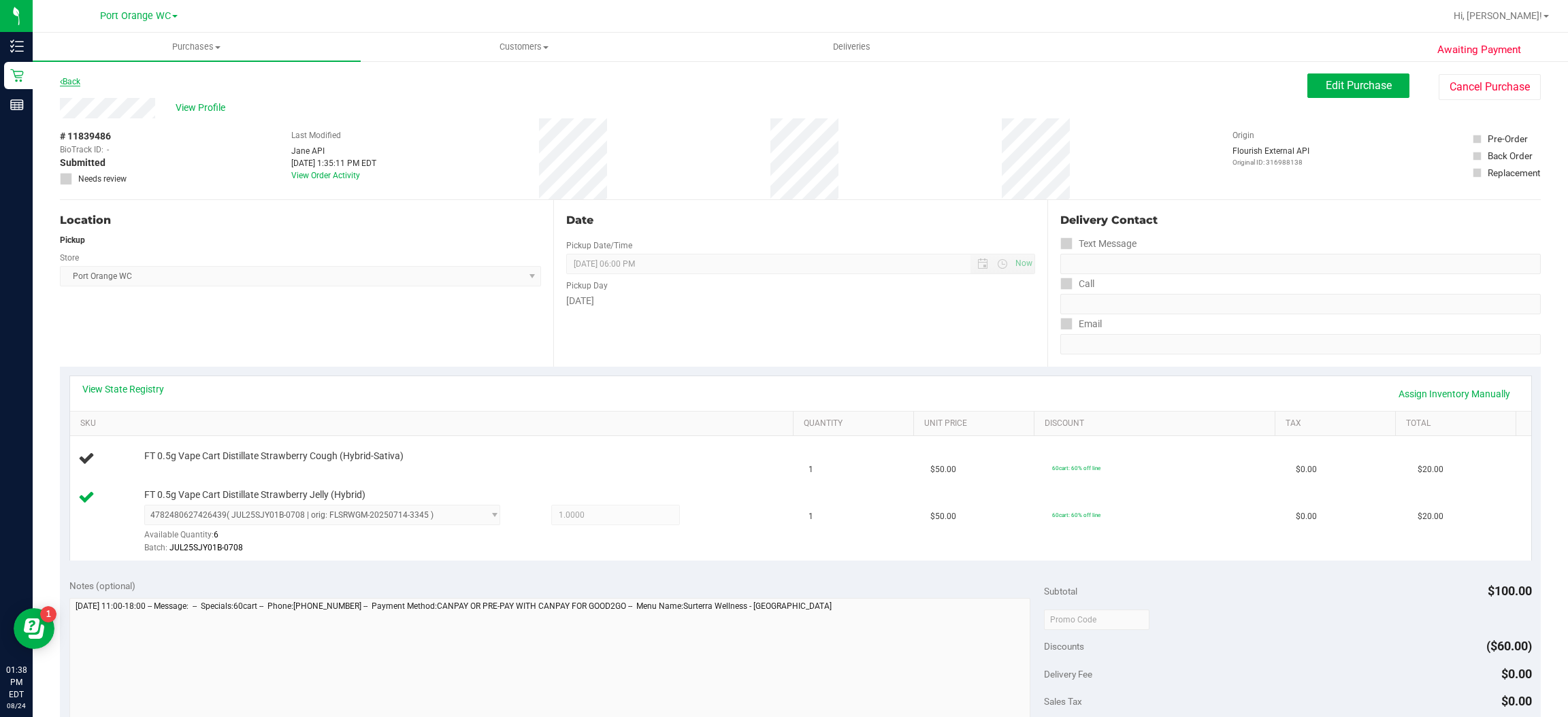
click at [77, 77] on link "Back" at bounding box center [70, 81] width 20 height 10
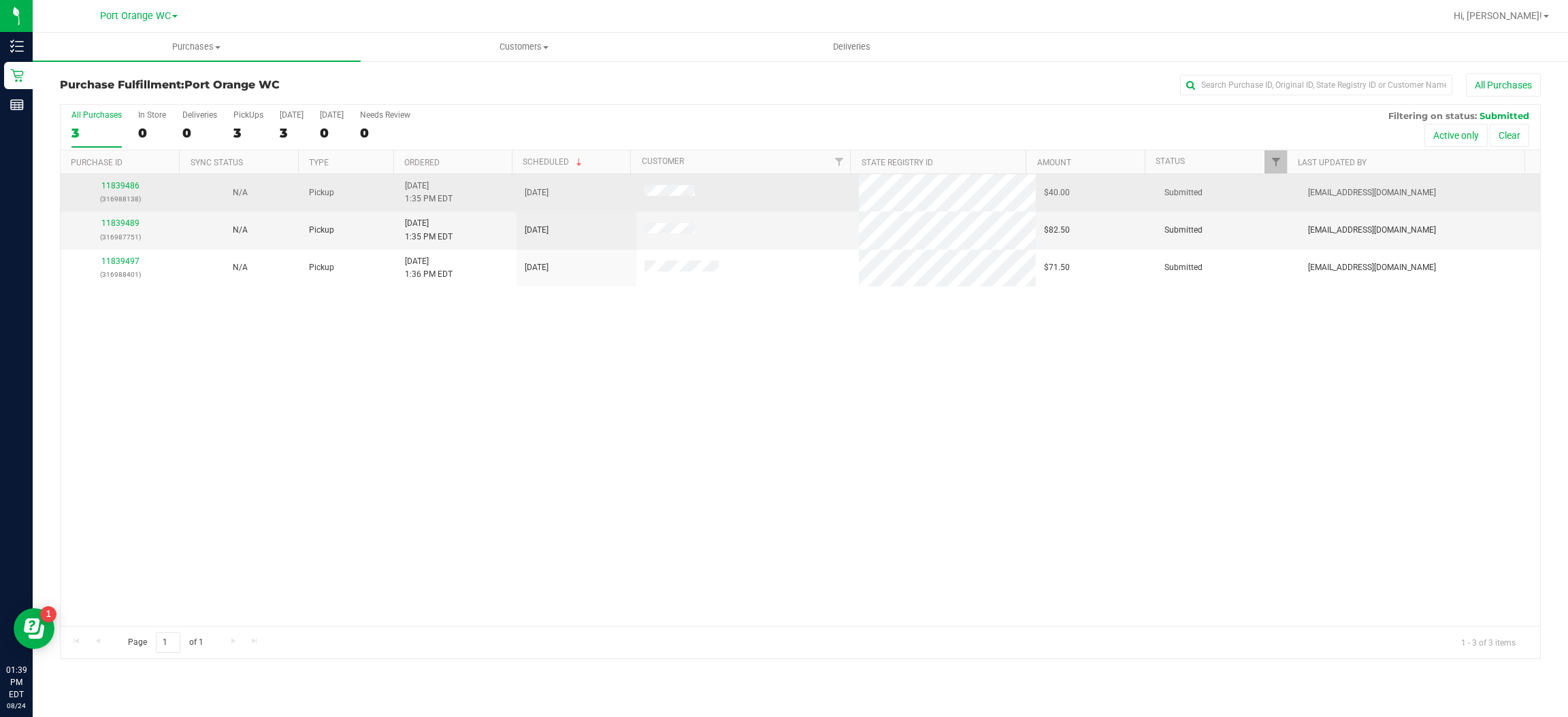
click at [132, 191] on div "11839486 (316988138)" at bounding box center [120, 193] width 103 height 26
click at [131, 185] on link "11839486" at bounding box center [120, 186] width 38 height 10
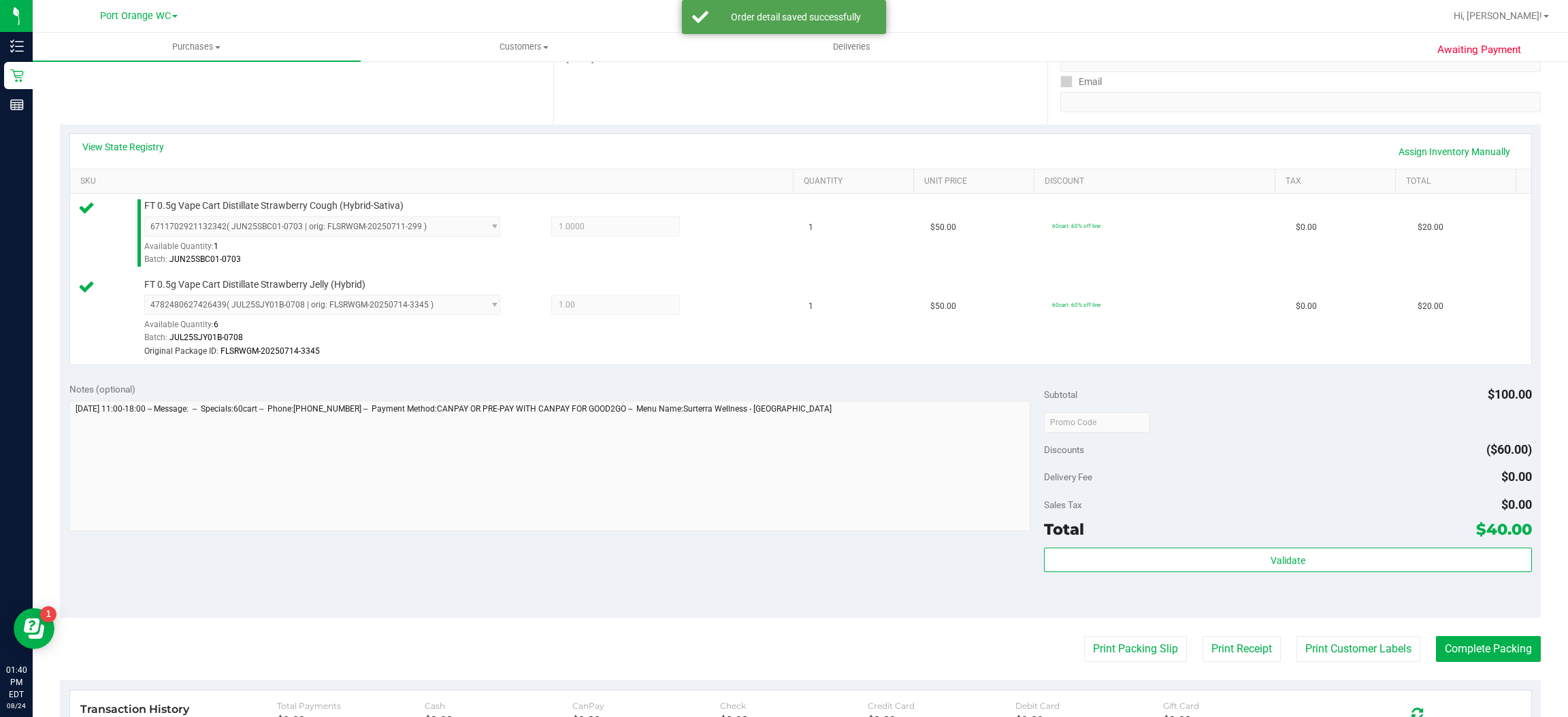
scroll to position [247, 0]
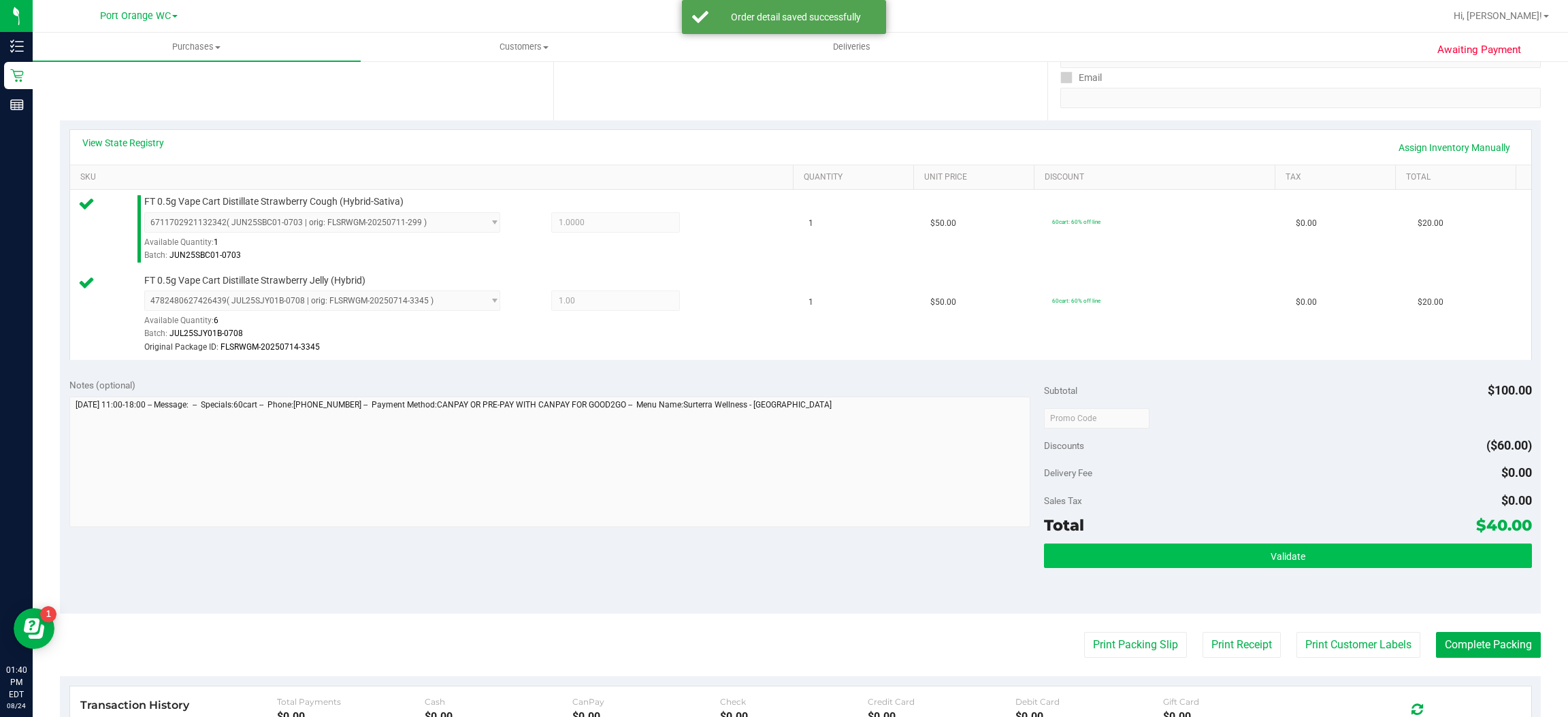
click at [1277, 557] on span "Validate" at bounding box center [1288, 556] width 35 height 11
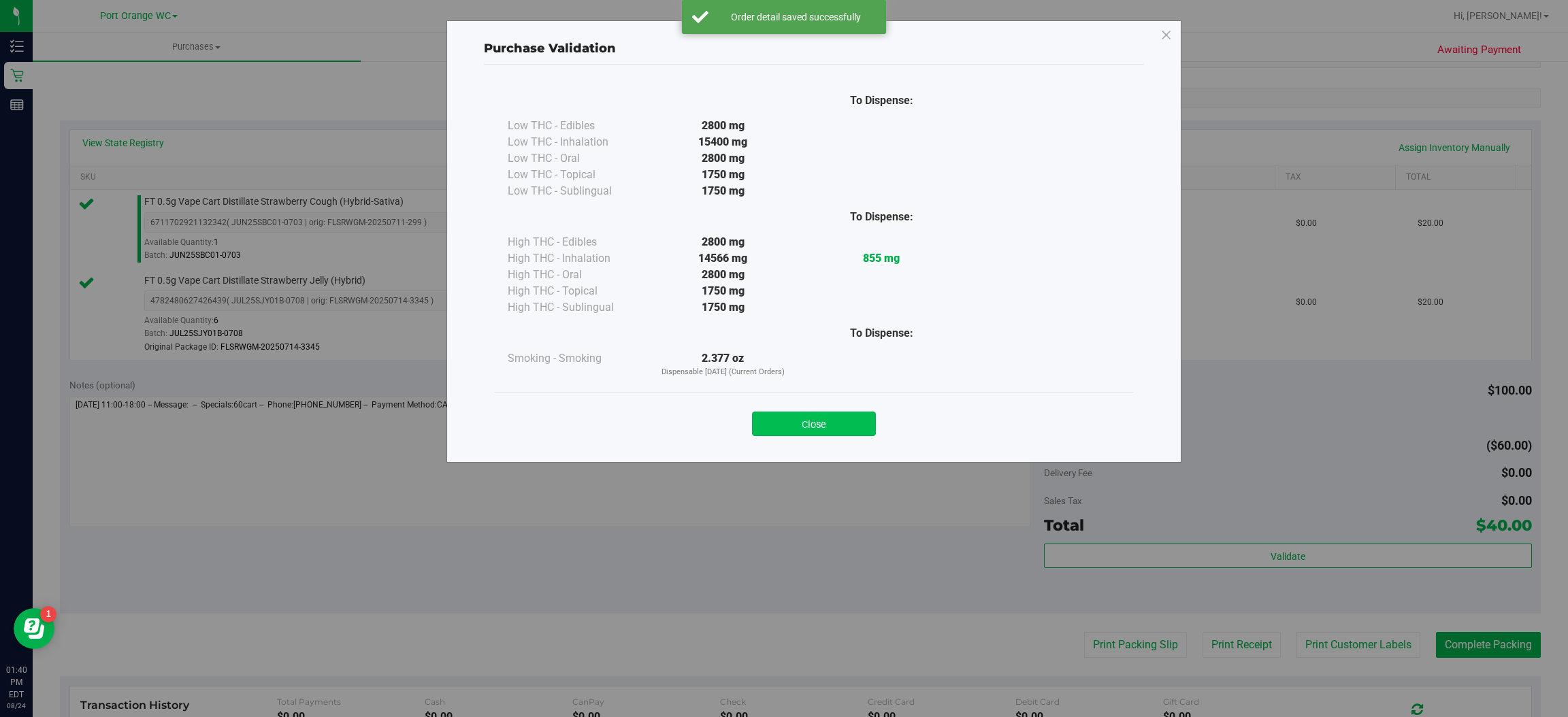
click at [852, 424] on button "Close" at bounding box center [814, 424] width 124 height 24
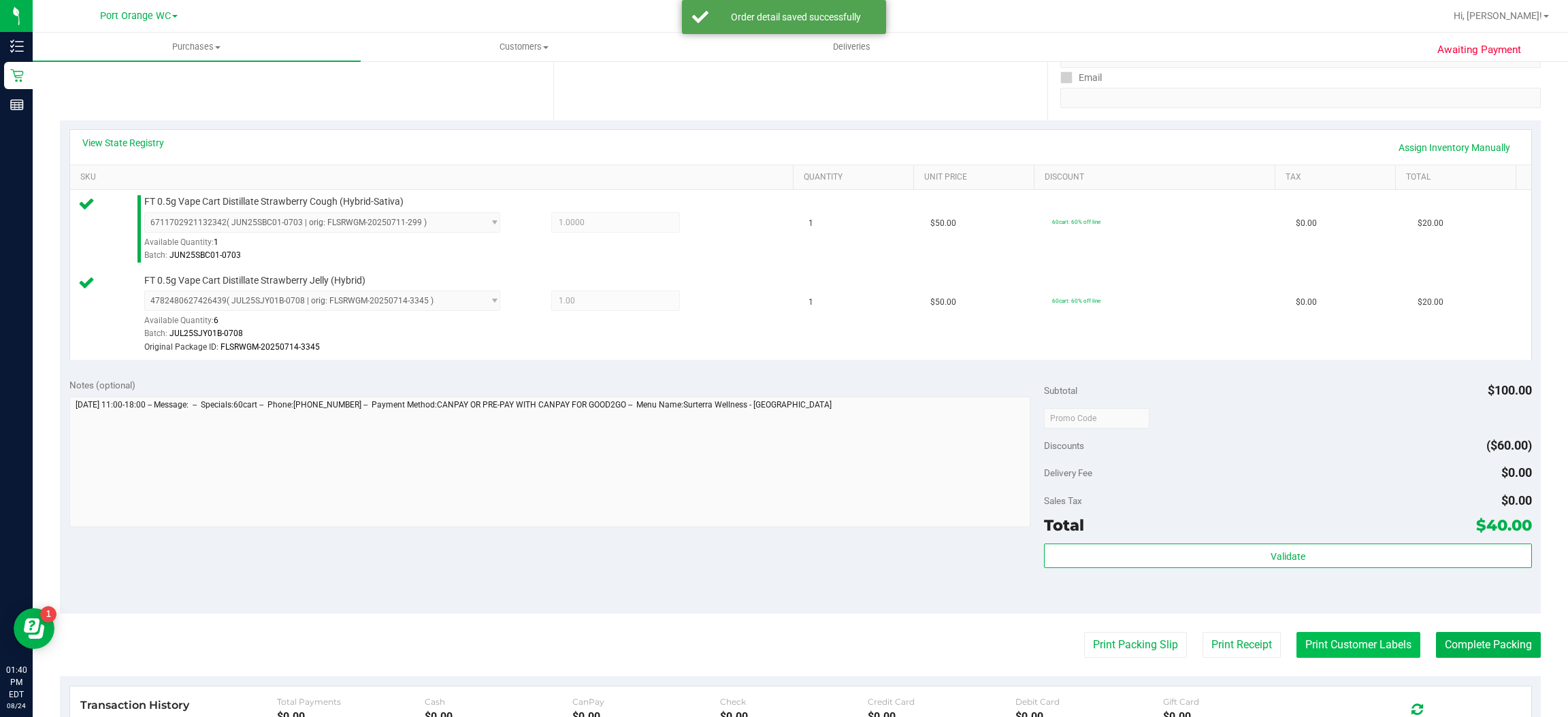
click at [1345, 645] on button "Print Customer Labels" at bounding box center [1358, 645] width 124 height 26
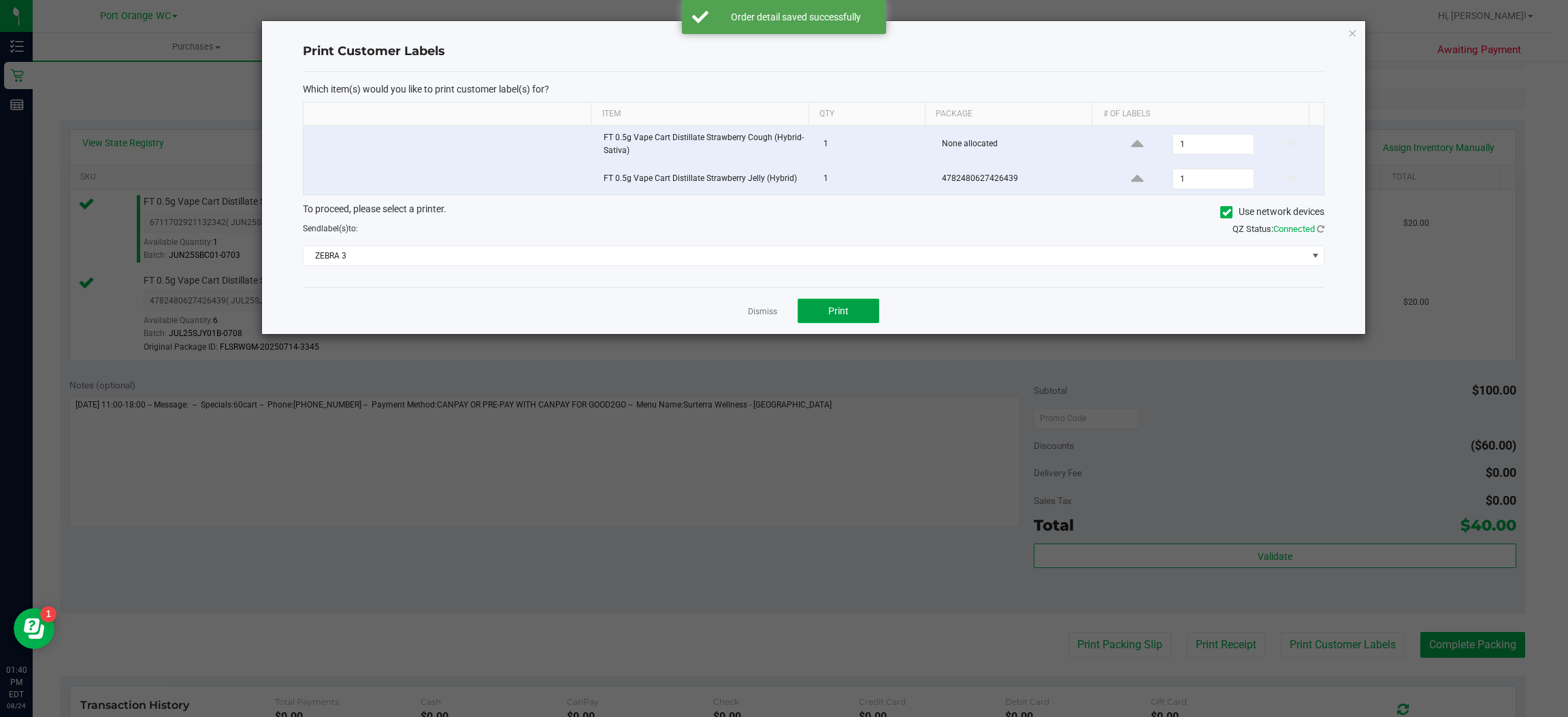
click at [869, 321] on button "Print" at bounding box center [839, 311] width 81 height 24
click at [1352, 31] on icon "button" at bounding box center [1353, 33] width 10 height 16
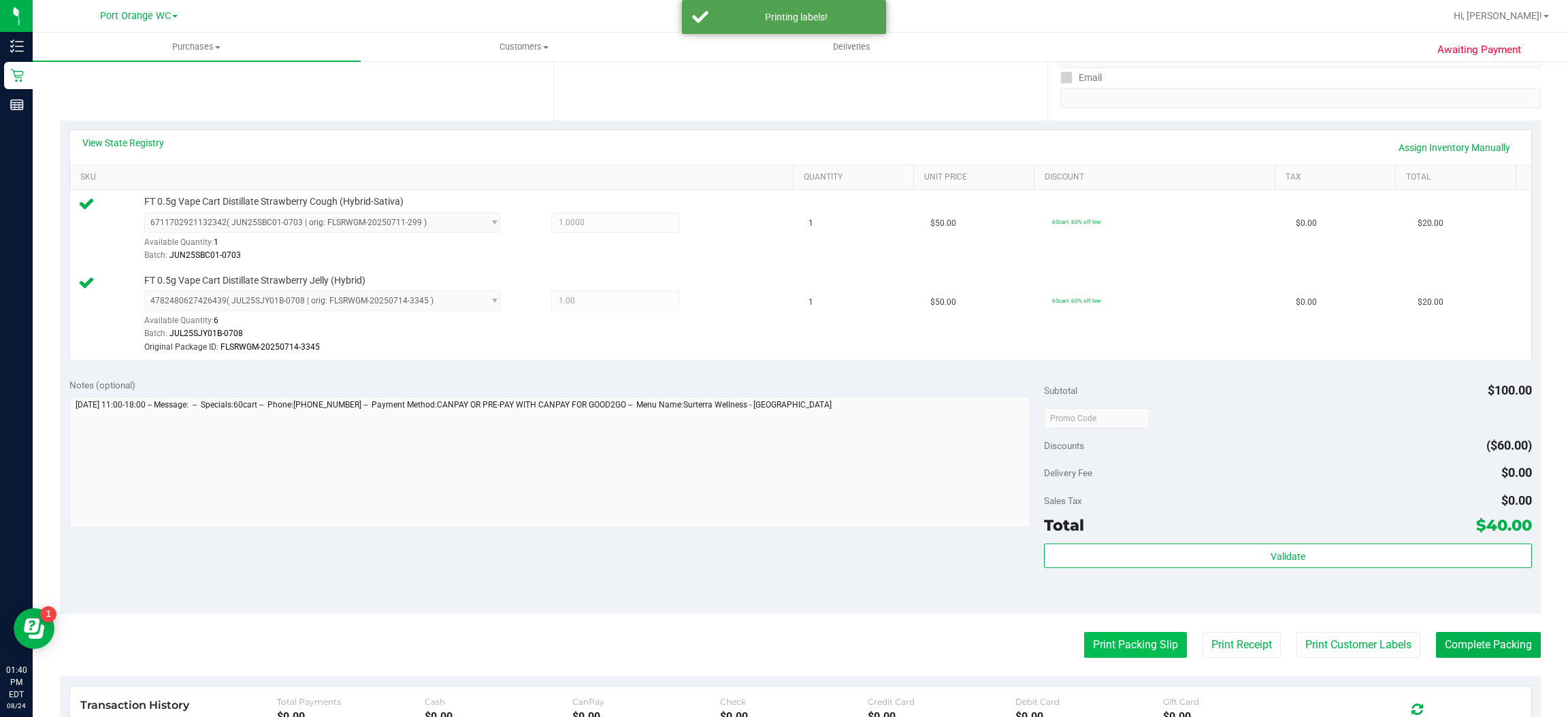
click at [1133, 650] on button "Print Packing Slip" at bounding box center [1136, 645] width 103 height 26
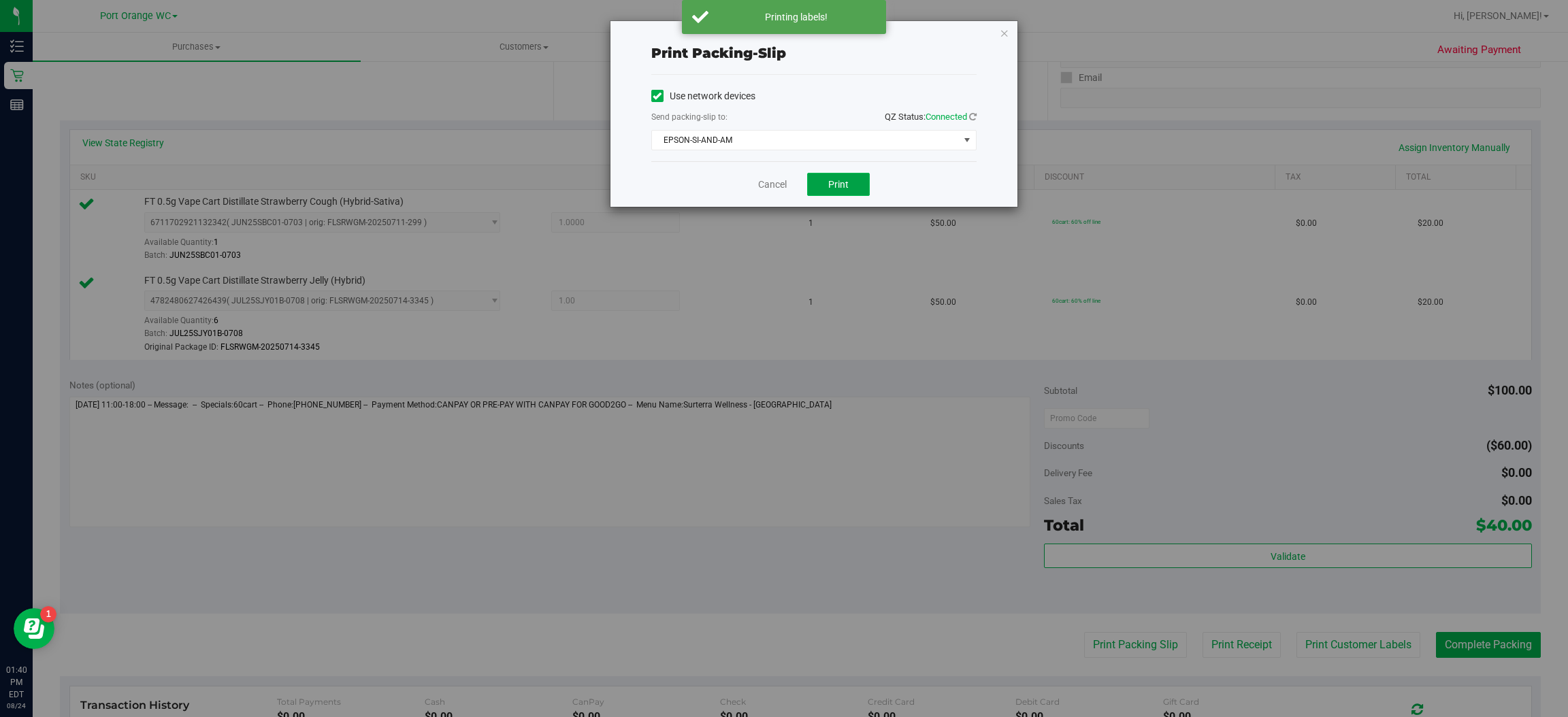
click at [836, 181] on span "Print" at bounding box center [838, 184] width 20 height 11
click at [1004, 31] on icon "button" at bounding box center [1005, 33] width 10 height 16
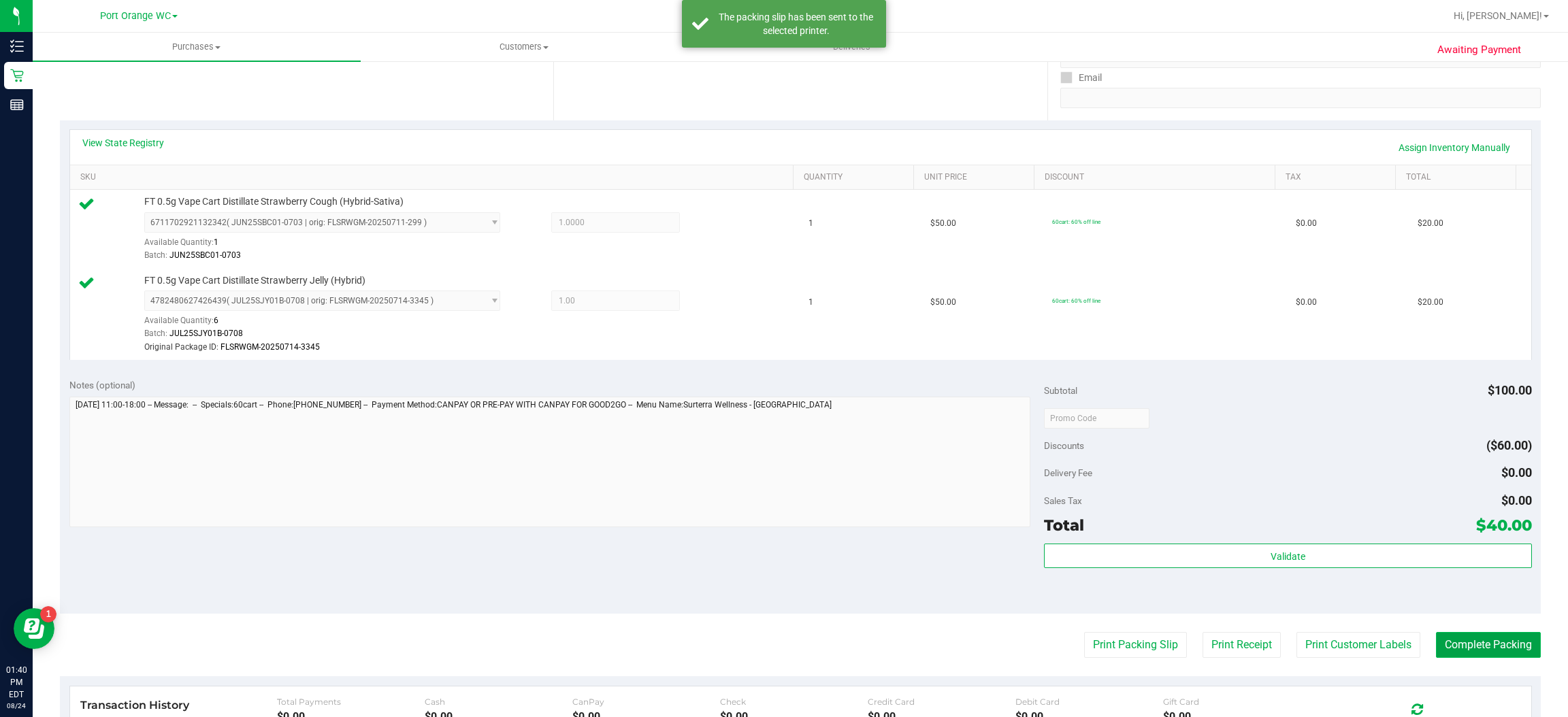
click at [1508, 643] on button "Complete Packing" at bounding box center [1488, 645] width 105 height 26
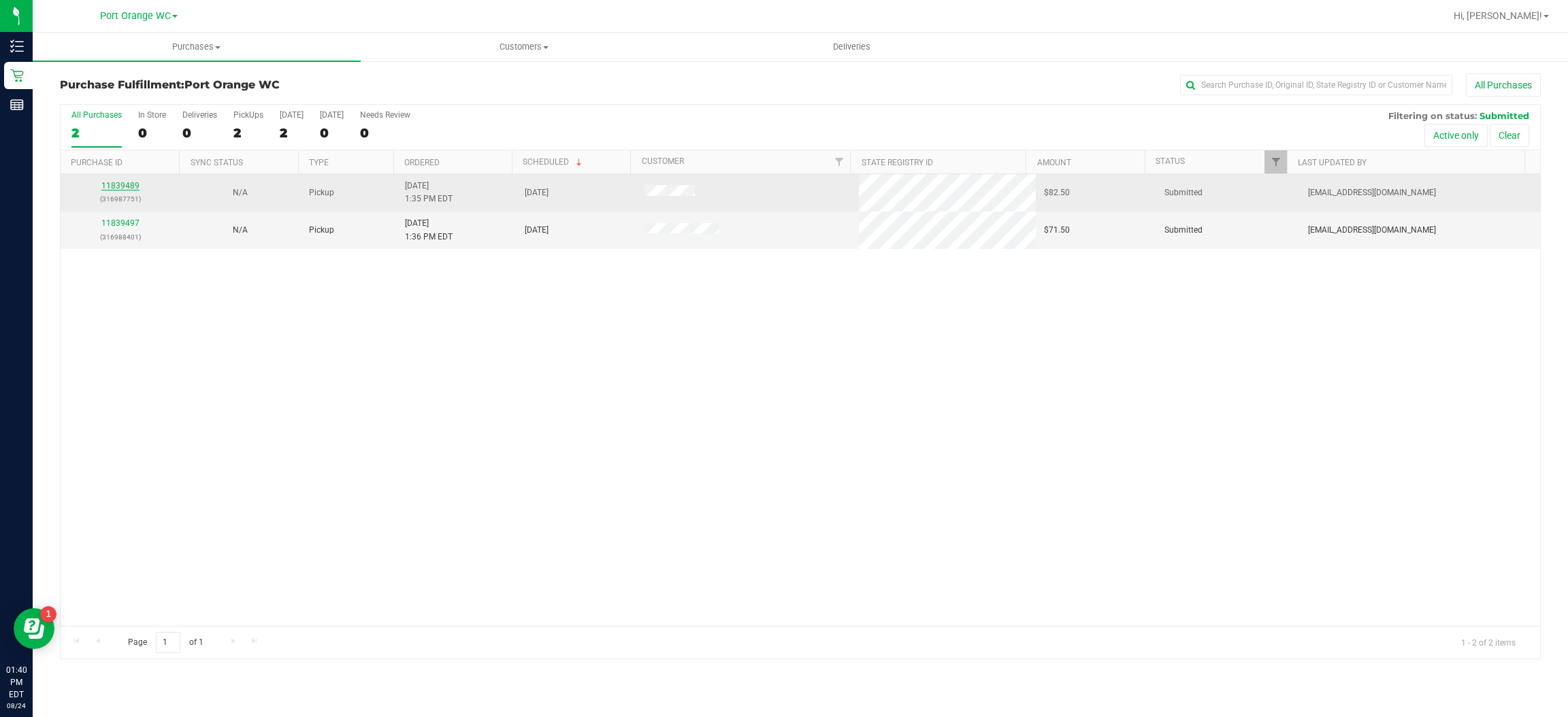
click at [134, 181] on link "11839489" at bounding box center [120, 186] width 38 height 10
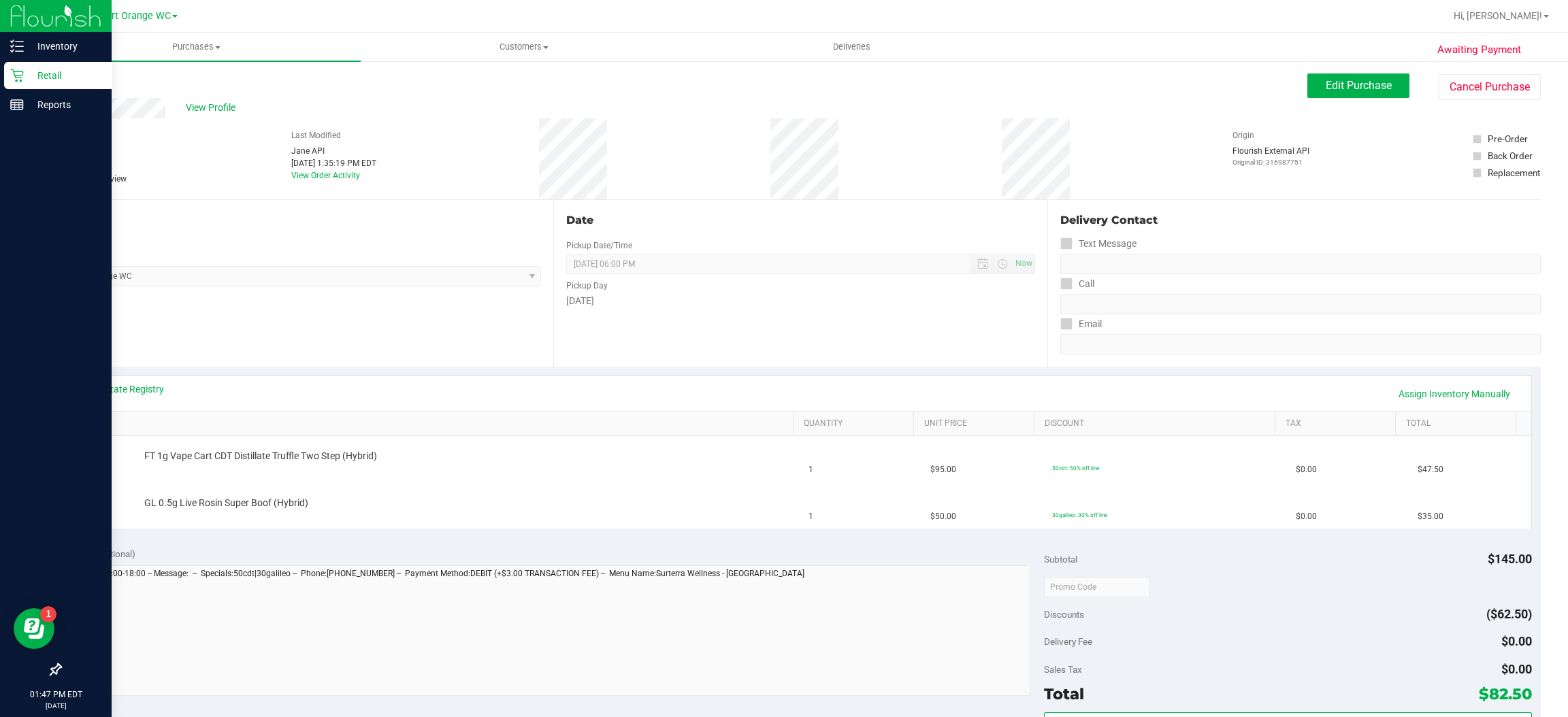
click at [18, 79] on icon at bounding box center [17, 75] width 14 height 14
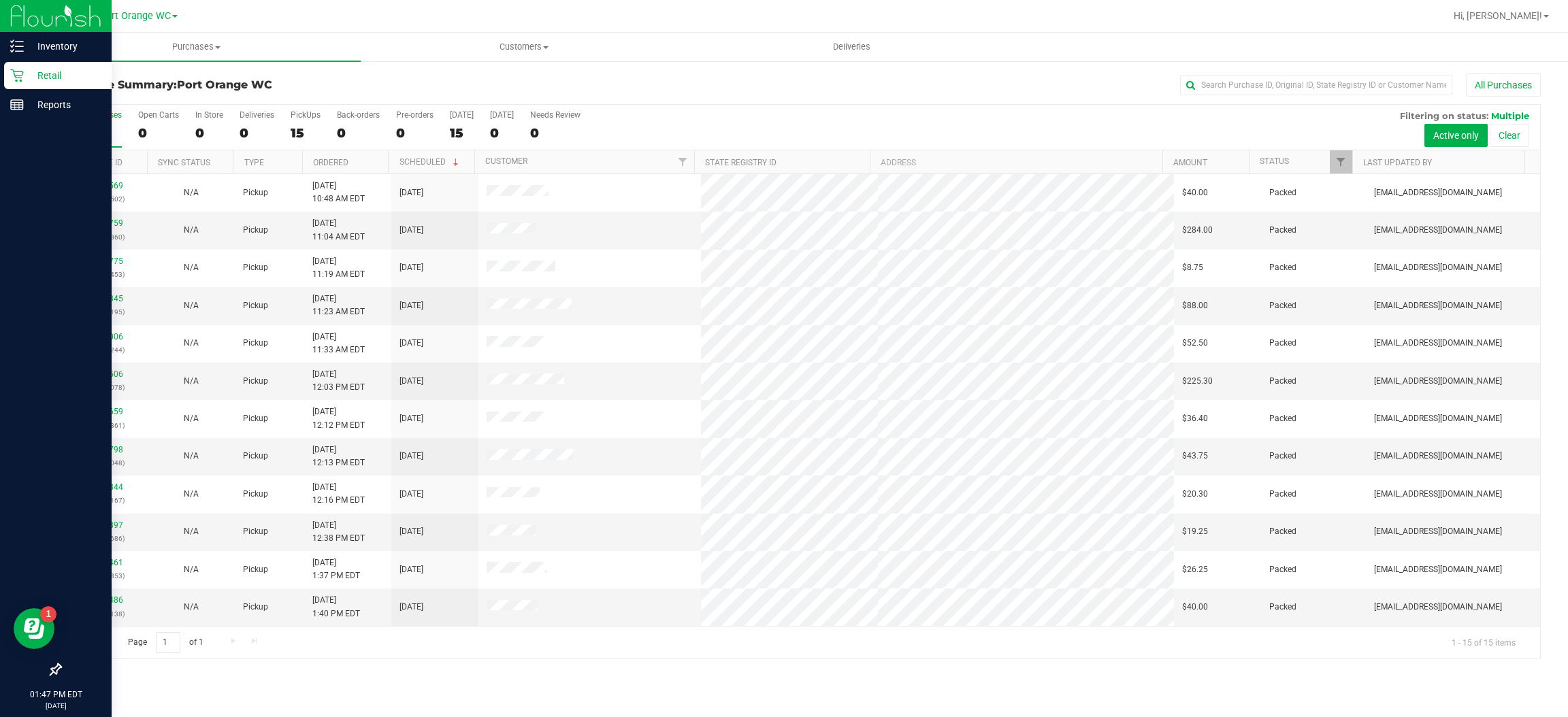
scroll to position [114, 0]
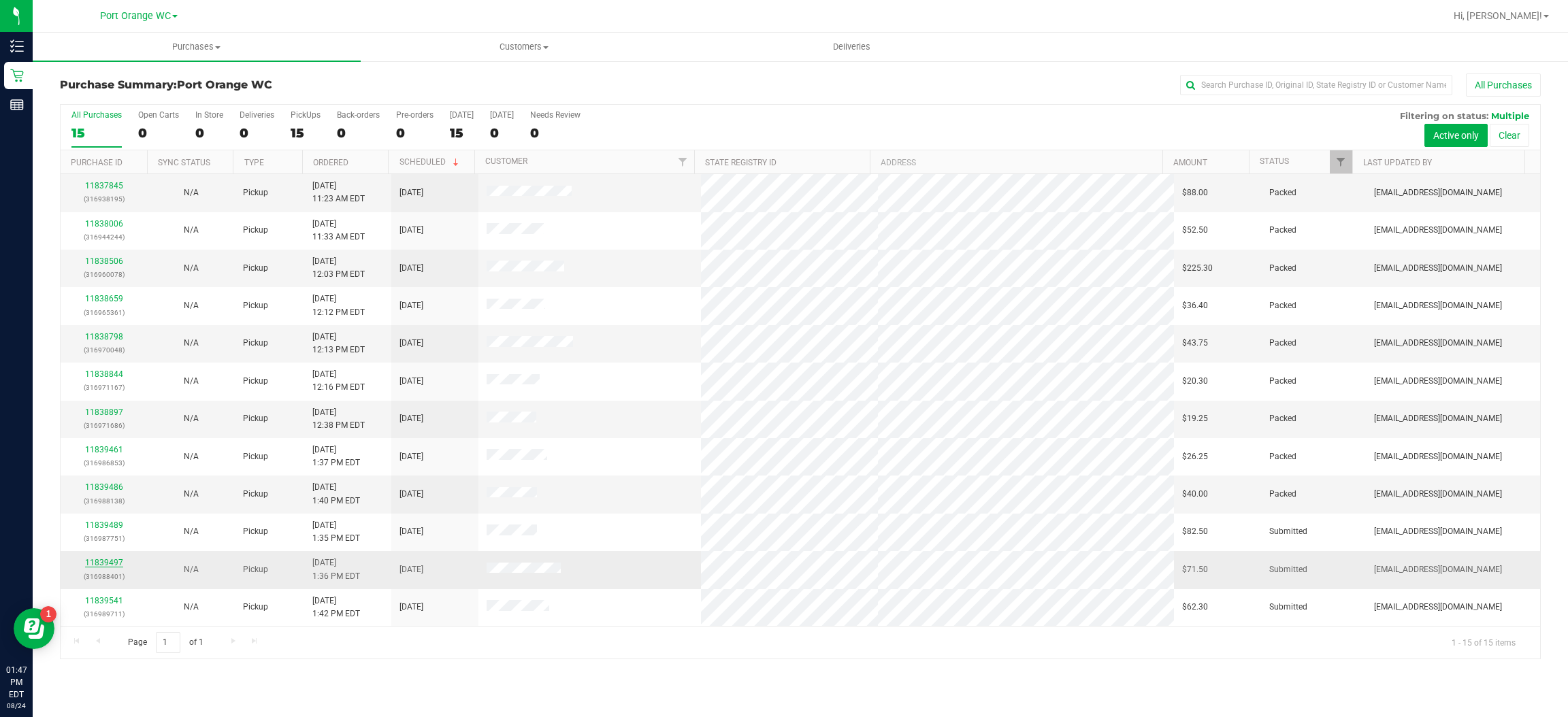
click at [110, 564] on link "11839497" at bounding box center [103, 562] width 38 height 10
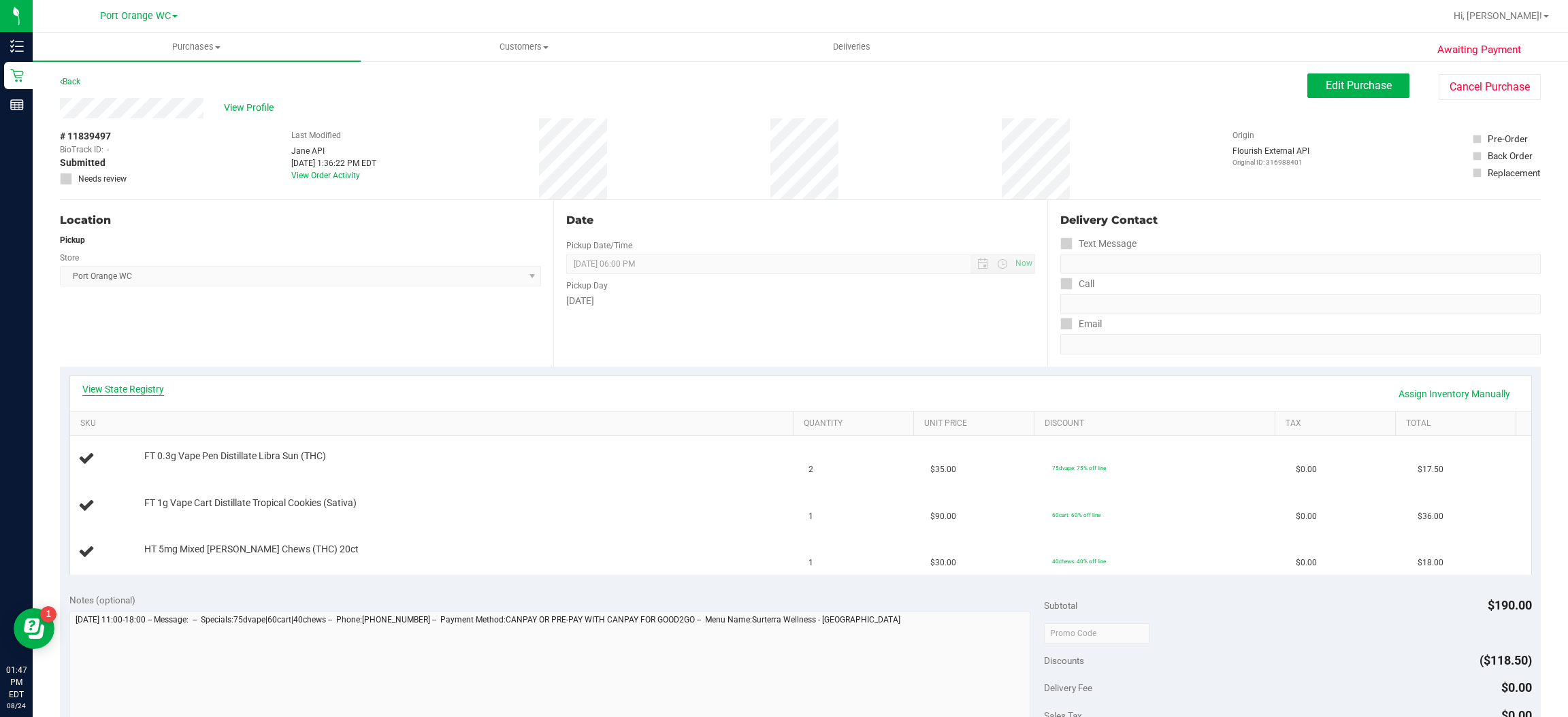
click at [160, 393] on link "View State Registry" at bounding box center [123, 389] width 81 height 14
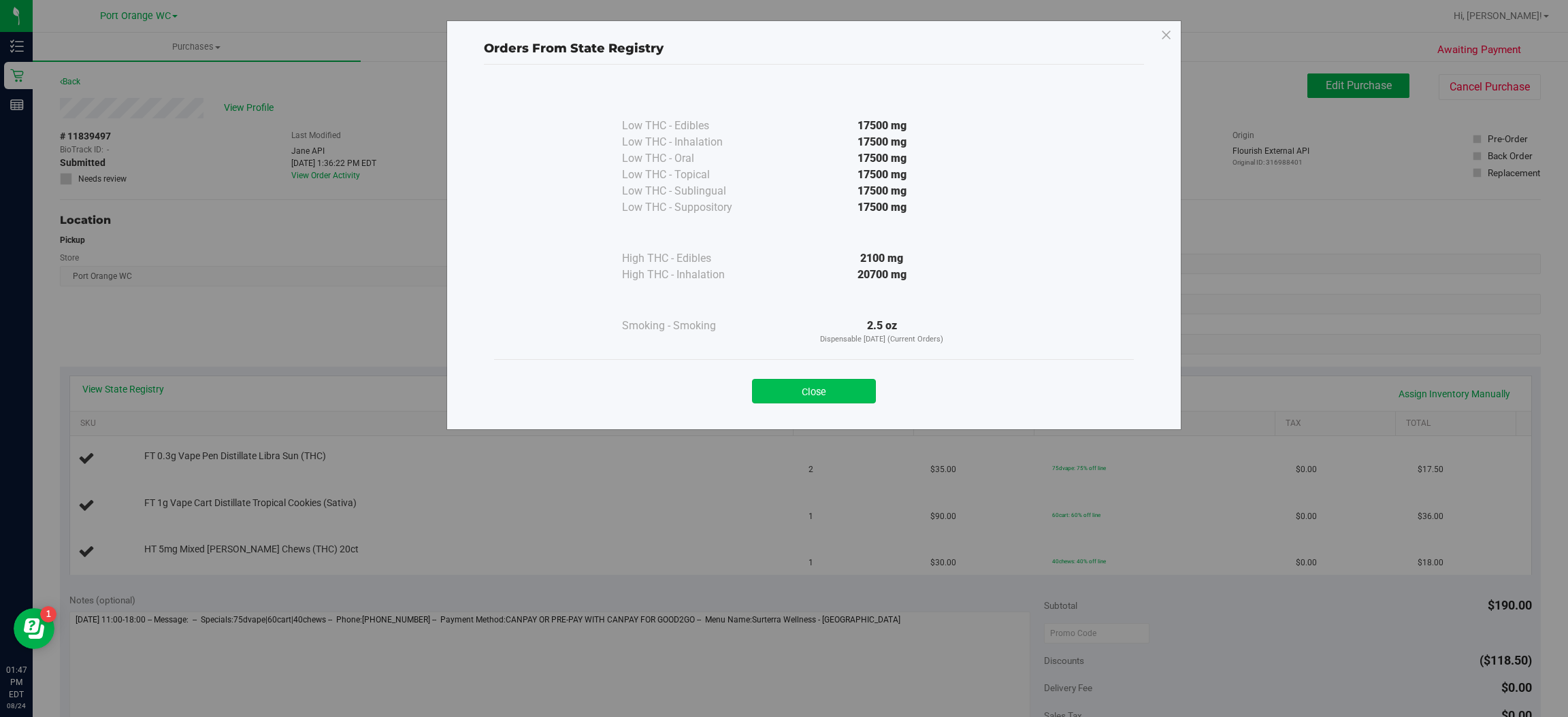
click at [847, 392] on button "Close" at bounding box center [814, 391] width 124 height 24
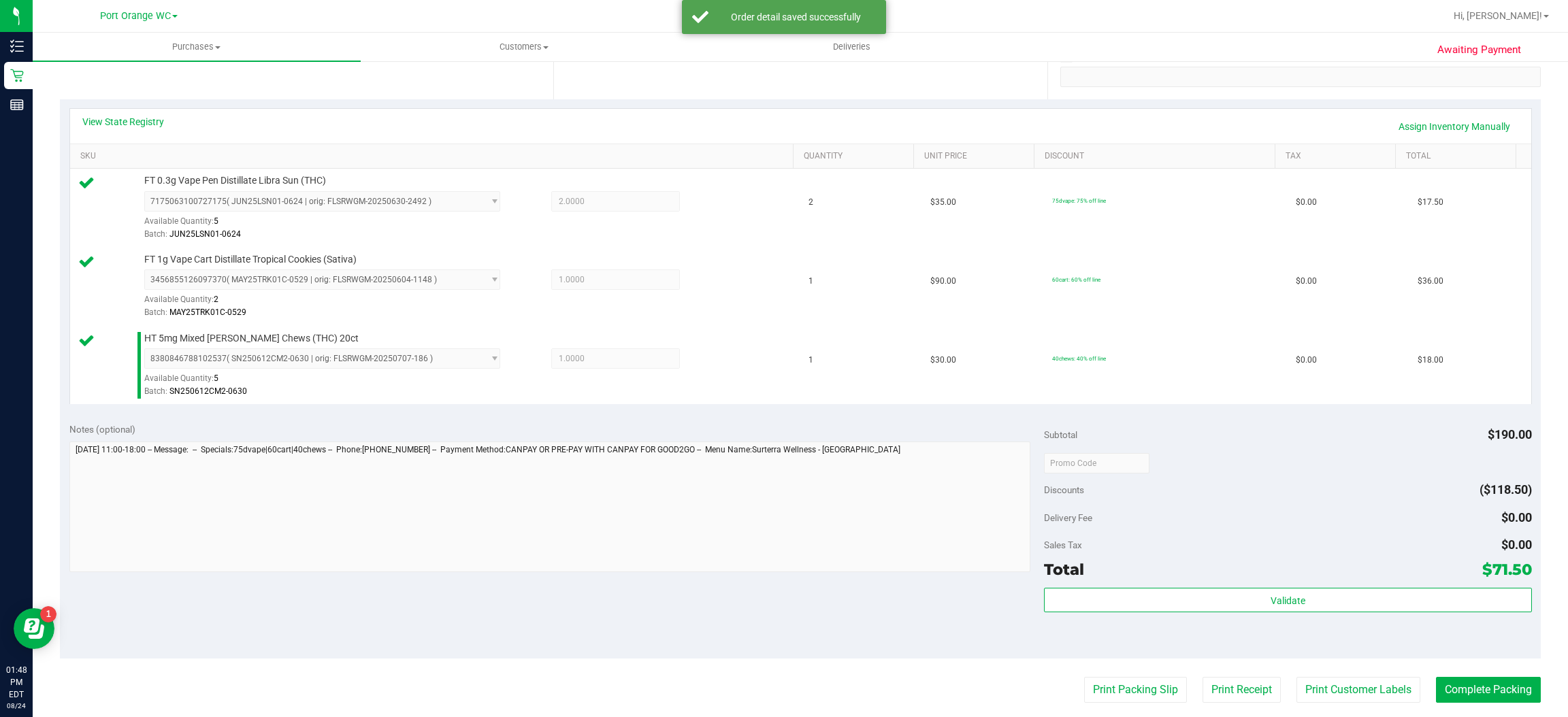
scroll to position [383, 0]
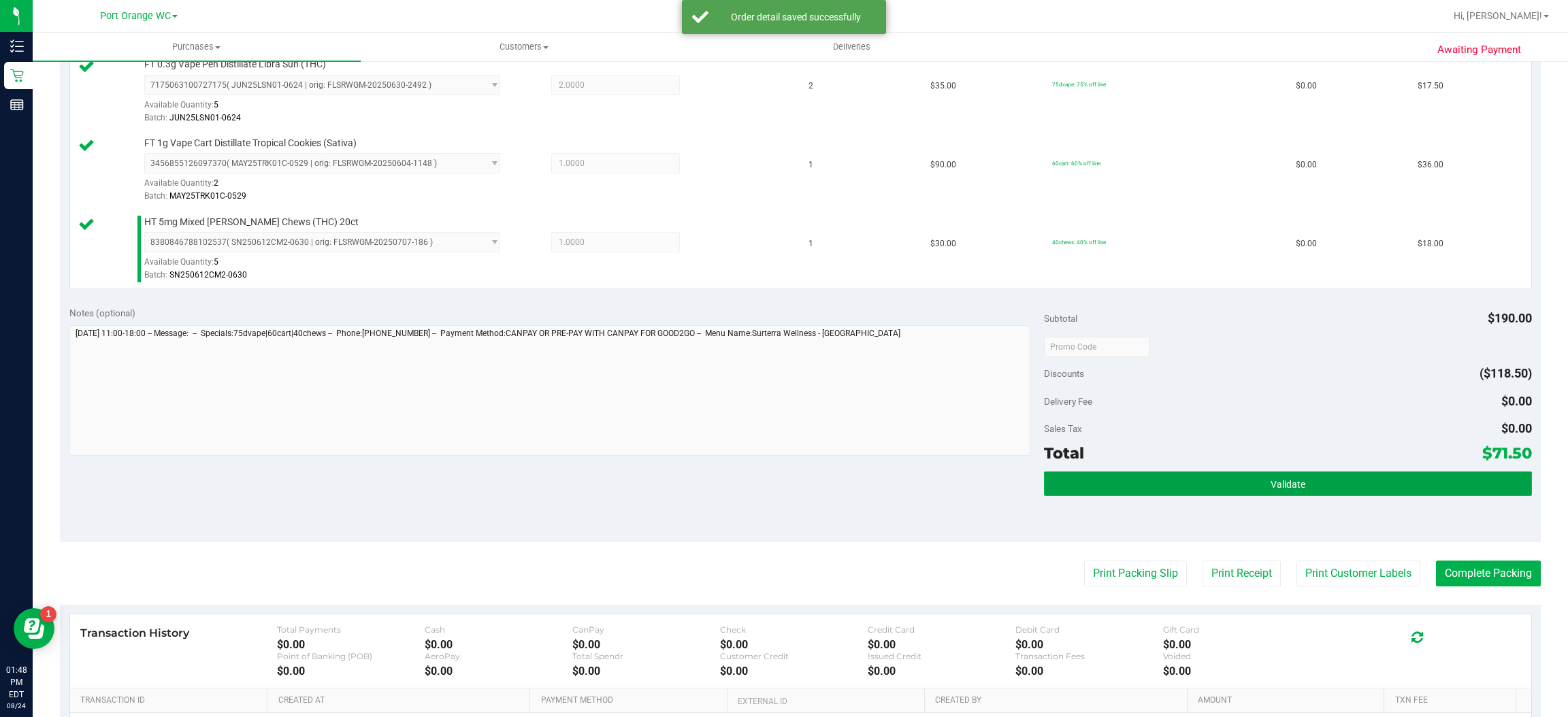
click at [1297, 473] on button "Validate" at bounding box center [1287, 483] width 488 height 24
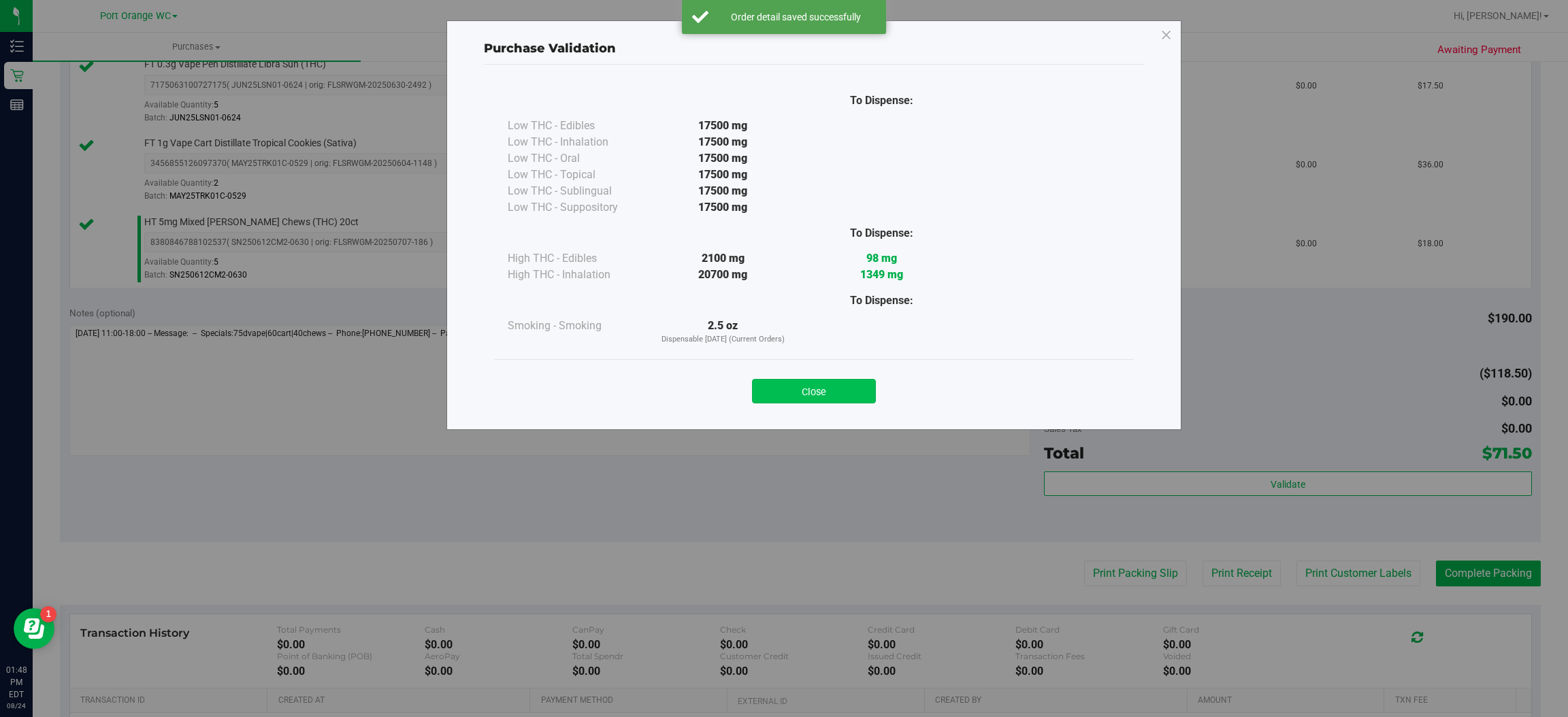
click at [827, 383] on button "Close" at bounding box center [814, 391] width 124 height 24
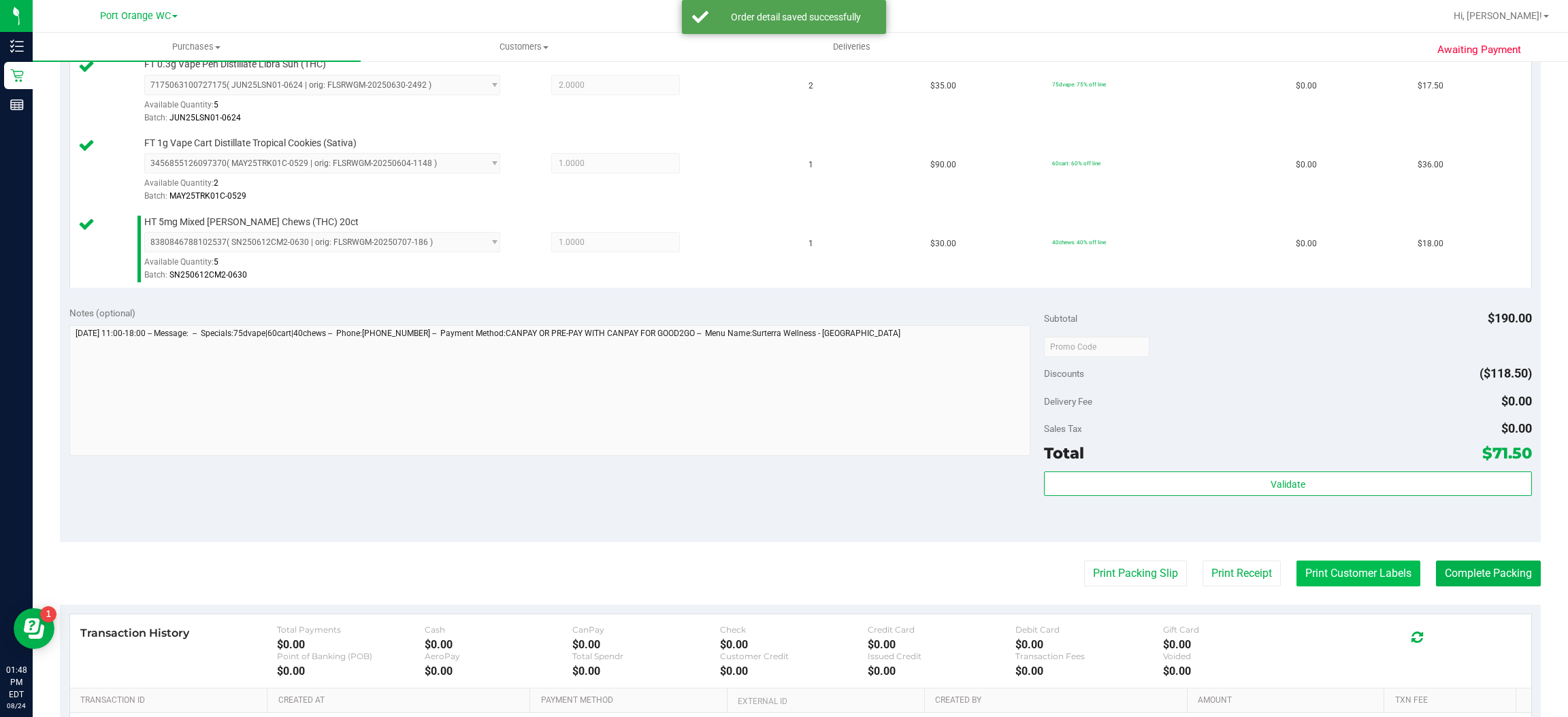
click at [1360, 576] on button "Print Customer Labels" at bounding box center [1358, 574] width 124 height 26
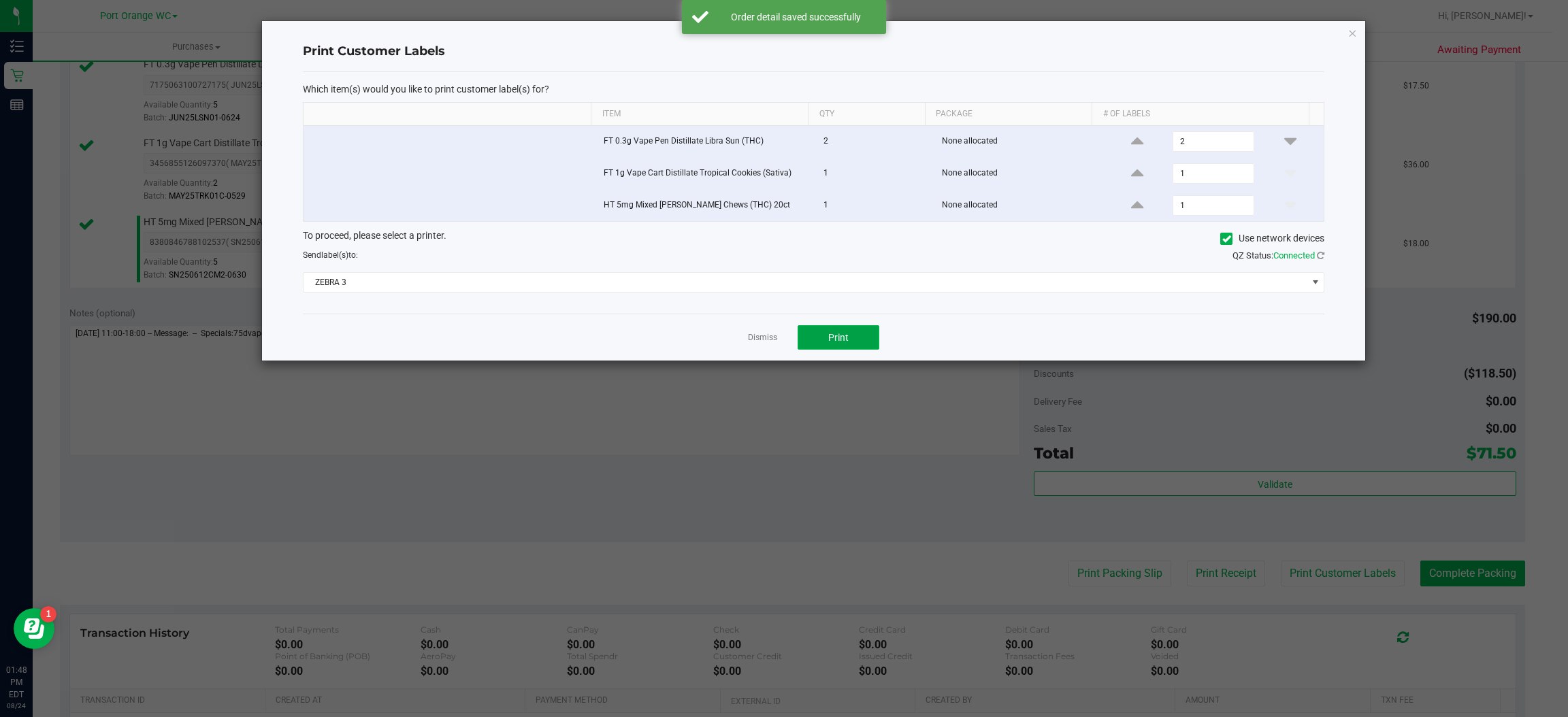
click at [844, 346] on button "Print" at bounding box center [839, 338] width 81 height 24
click at [1352, 31] on icon "button" at bounding box center [1353, 33] width 10 height 16
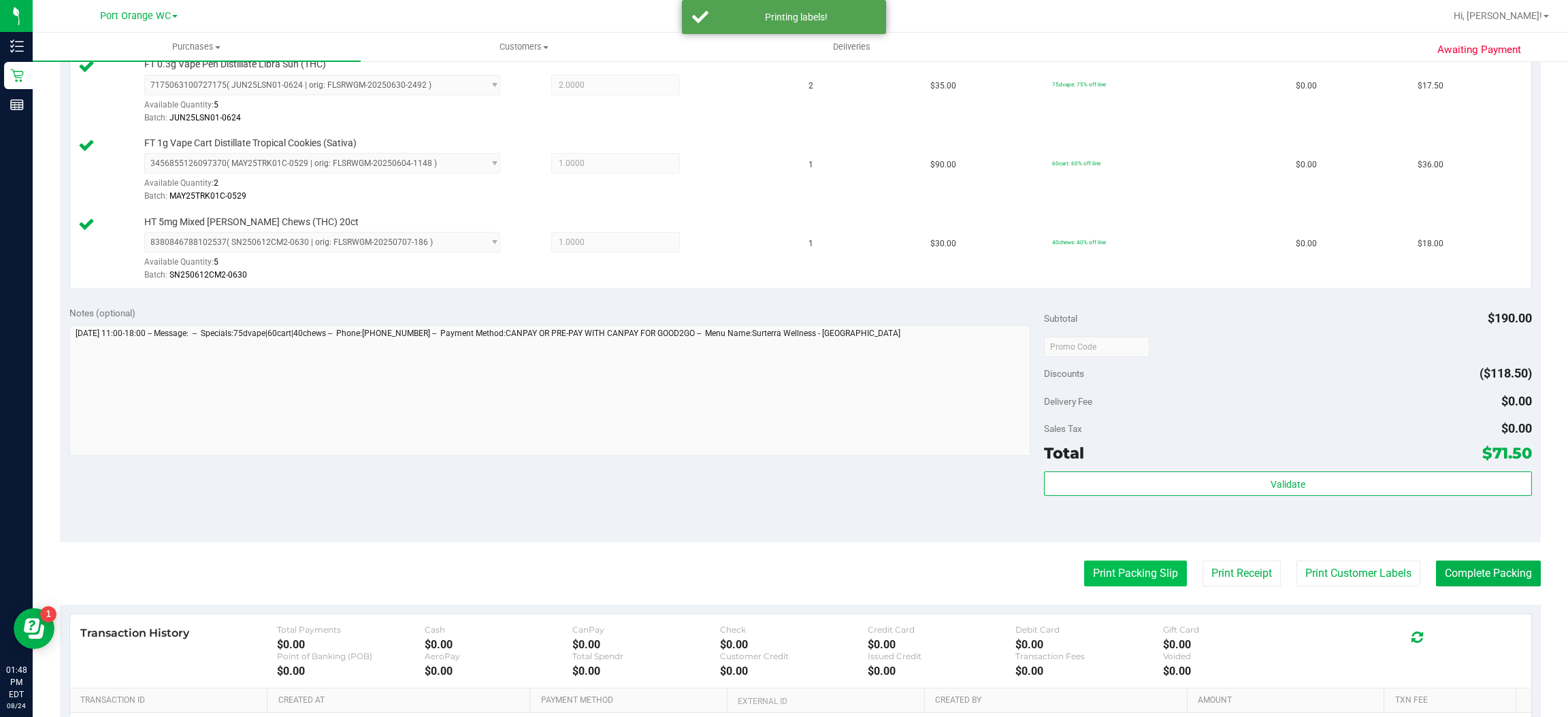
click at [1132, 579] on button "Print Packing Slip" at bounding box center [1136, 574] width 103 height 26
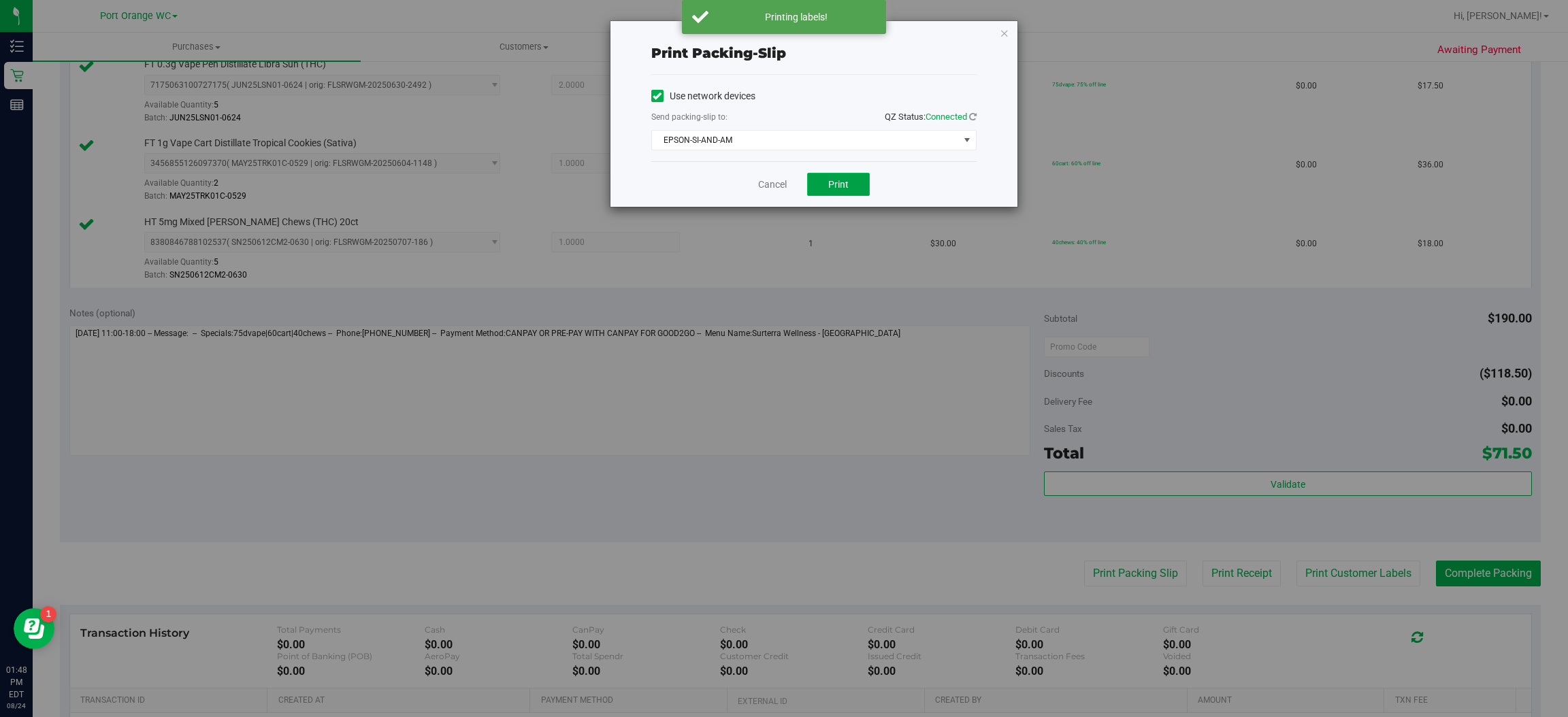
click at [852, 181] on button "Print" at bounding box center [838, 184] width 63 height 23
click at [1006, 31] on icon "button" at bounding box center [1005, 33] width 10 height 16
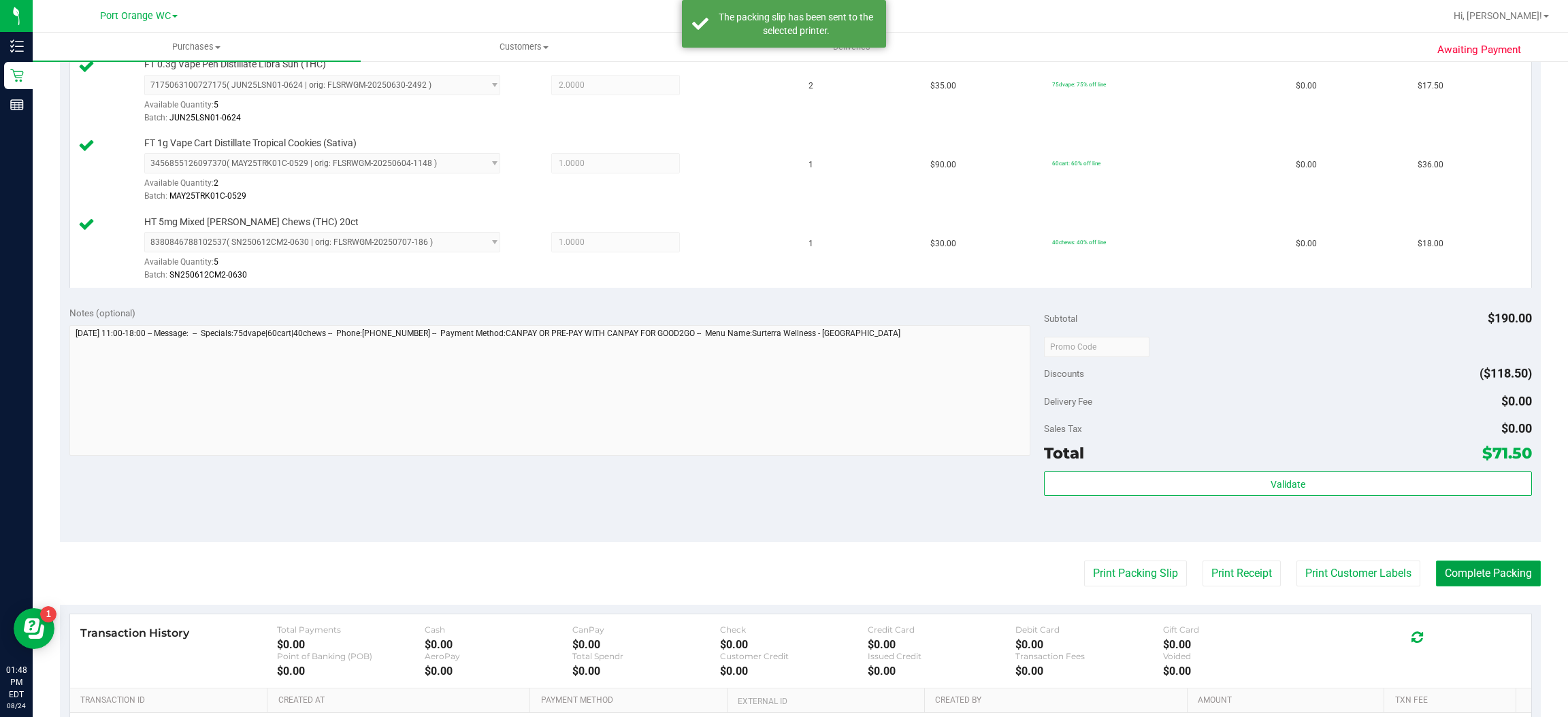
click at [1500, 580] on button "Complete Packing" at bounding box center [1488, 574] width 105 height 26
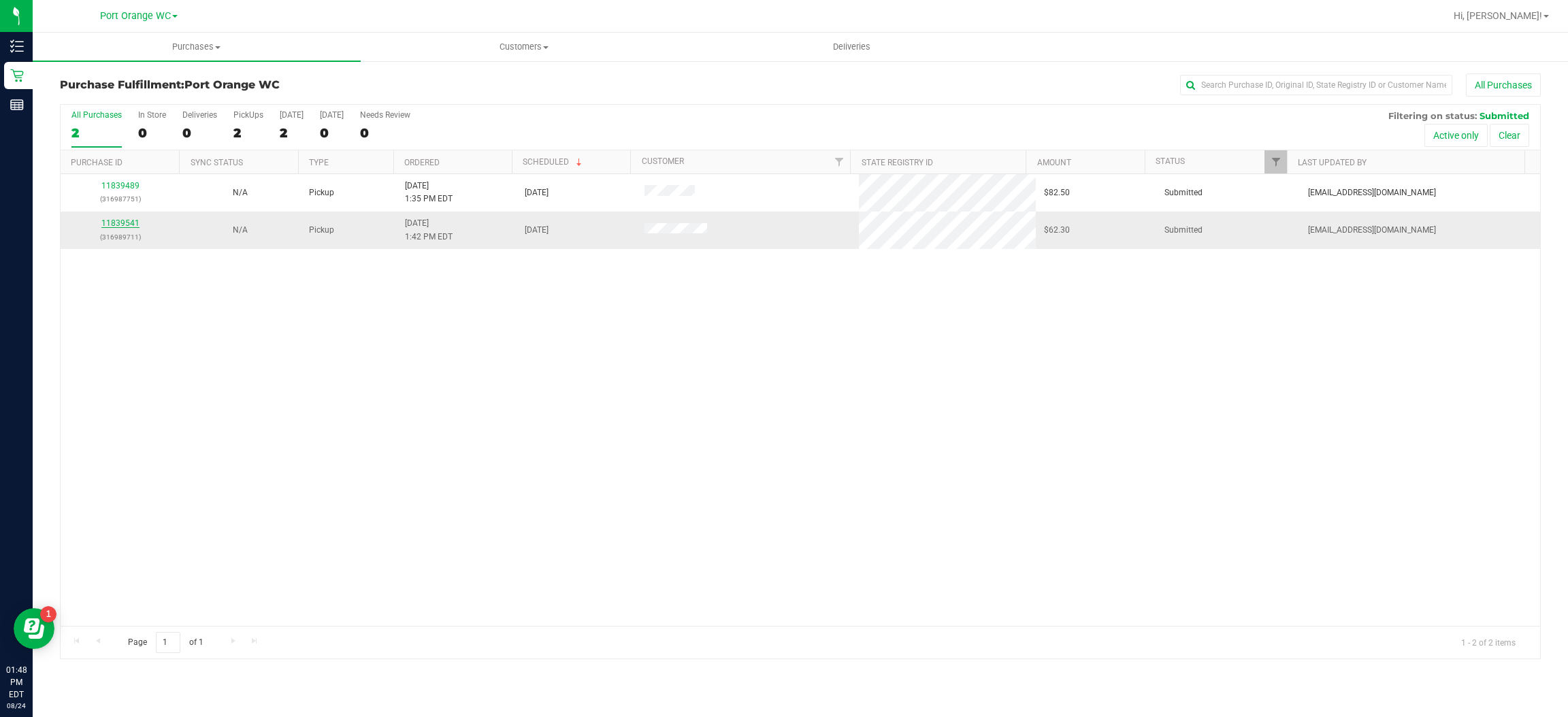
click at [132, 224] on link "11839541" at bounding box center [120, 223] width 38 height 10
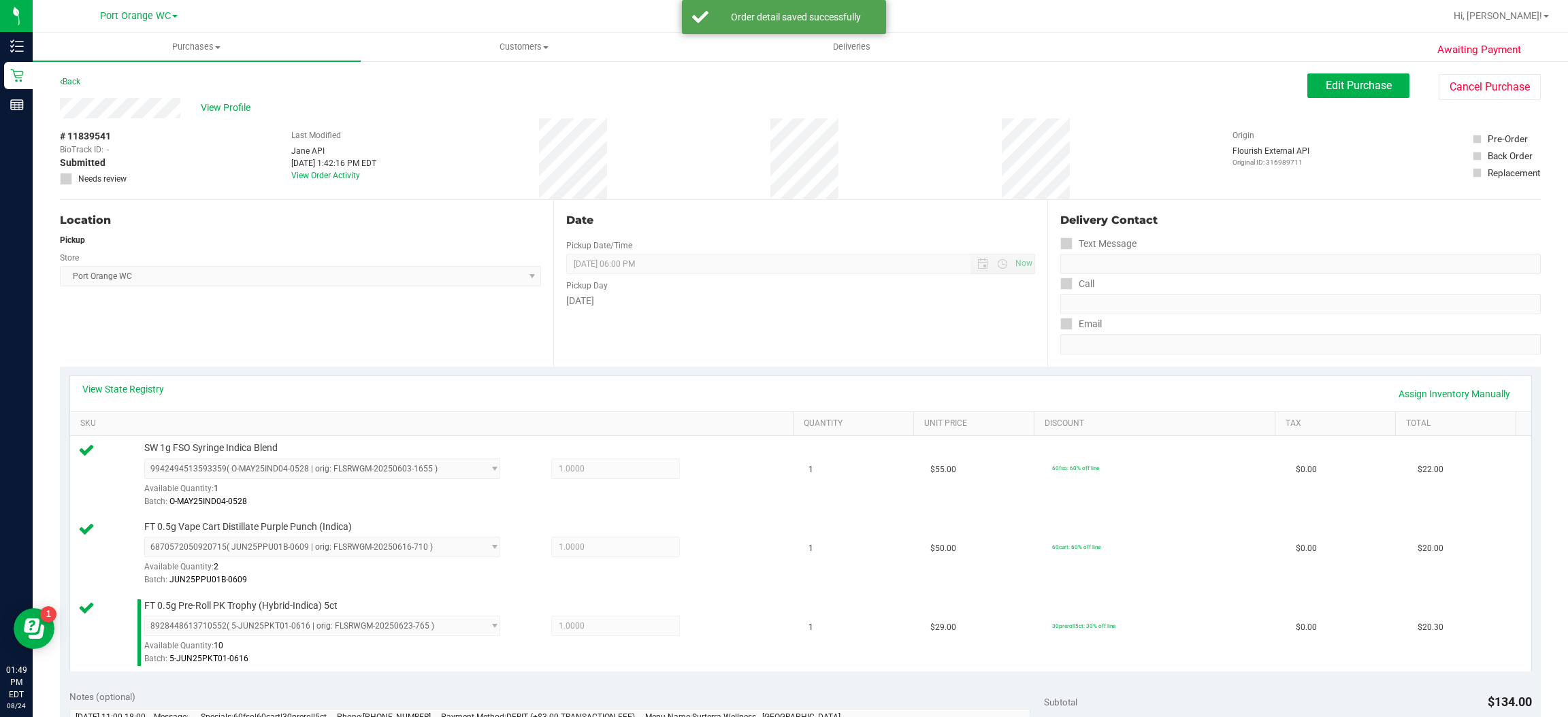
scroll to position [236, 0]
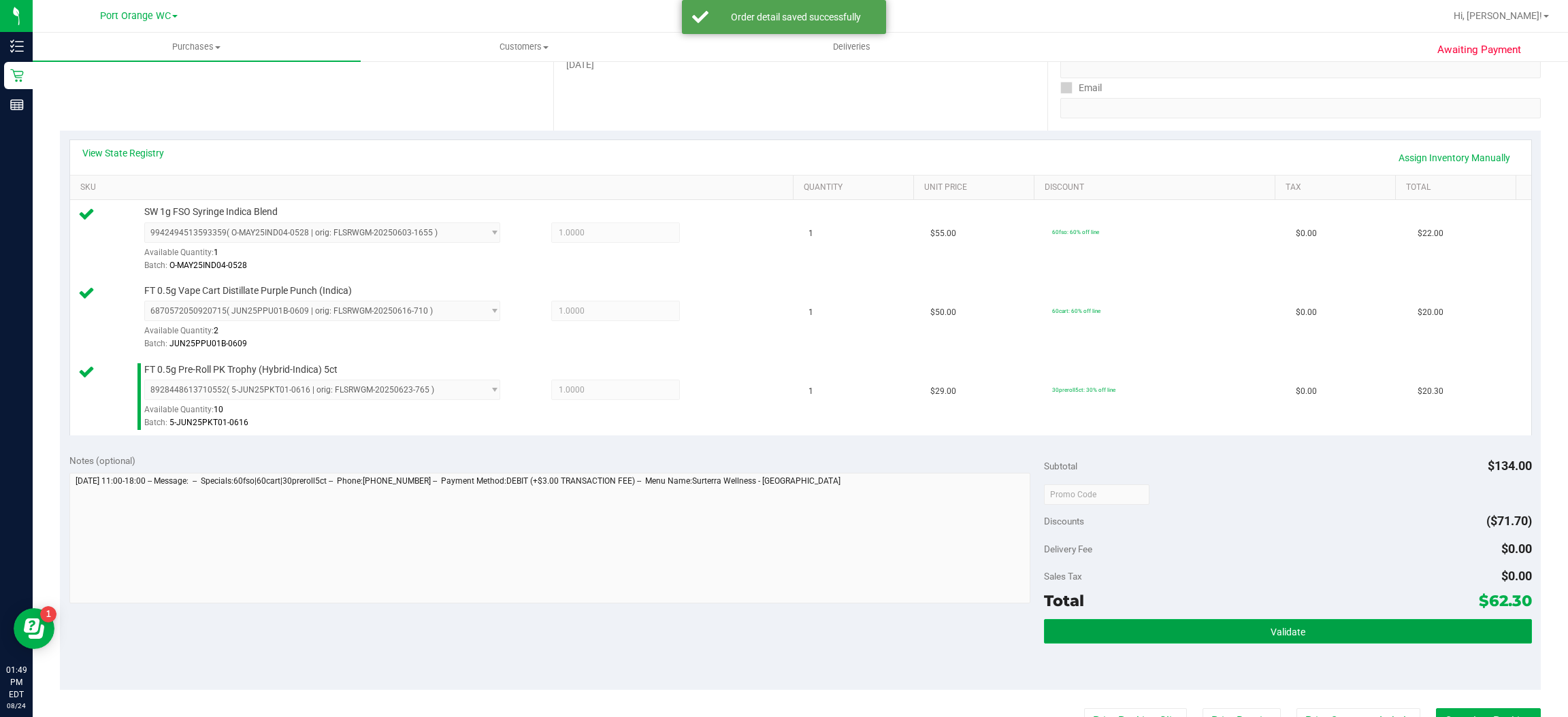
click at [1281, 627] on span "Validate" at bounding box center [1288, 632] width 35 height 11
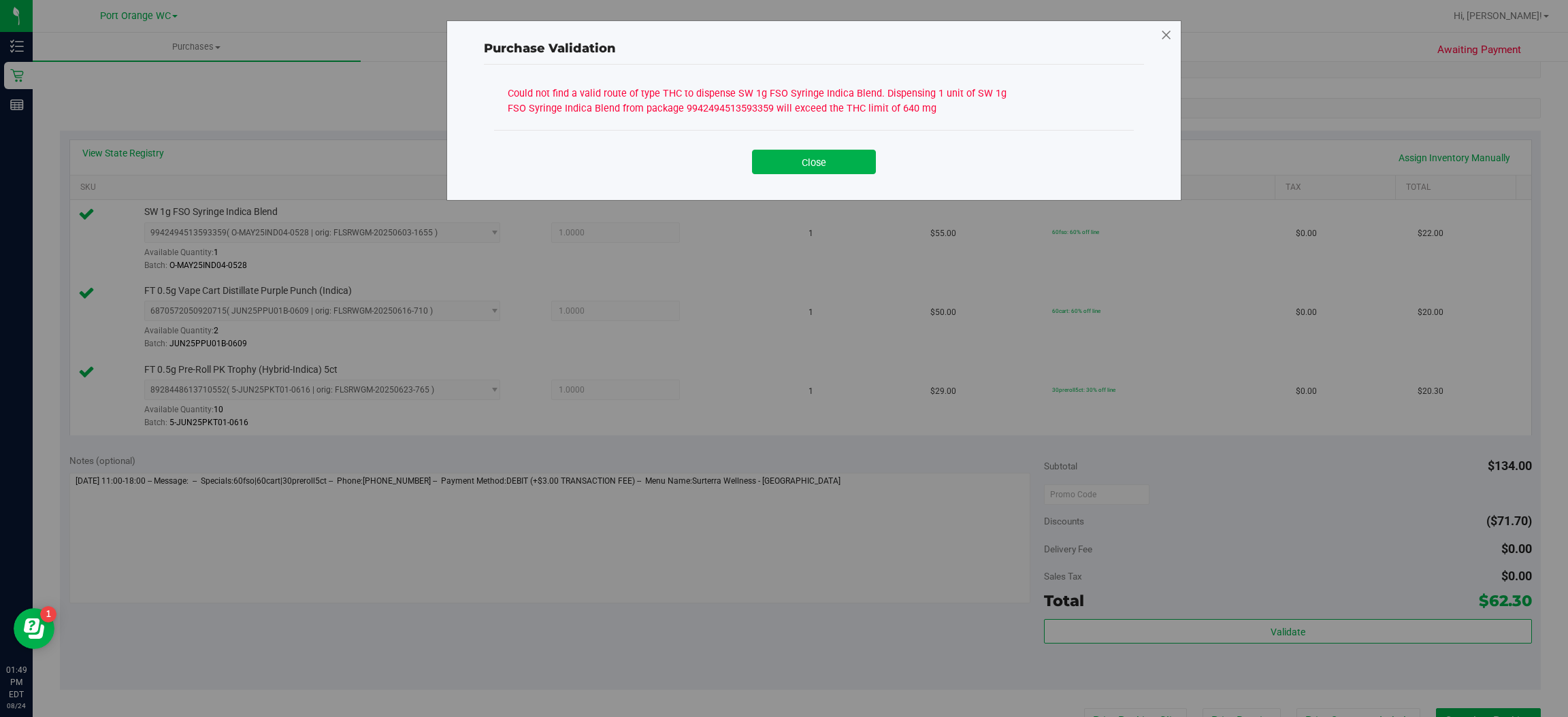
click at [1166, 34] on icon at bounding box center [1166, 35] width 12 height 22
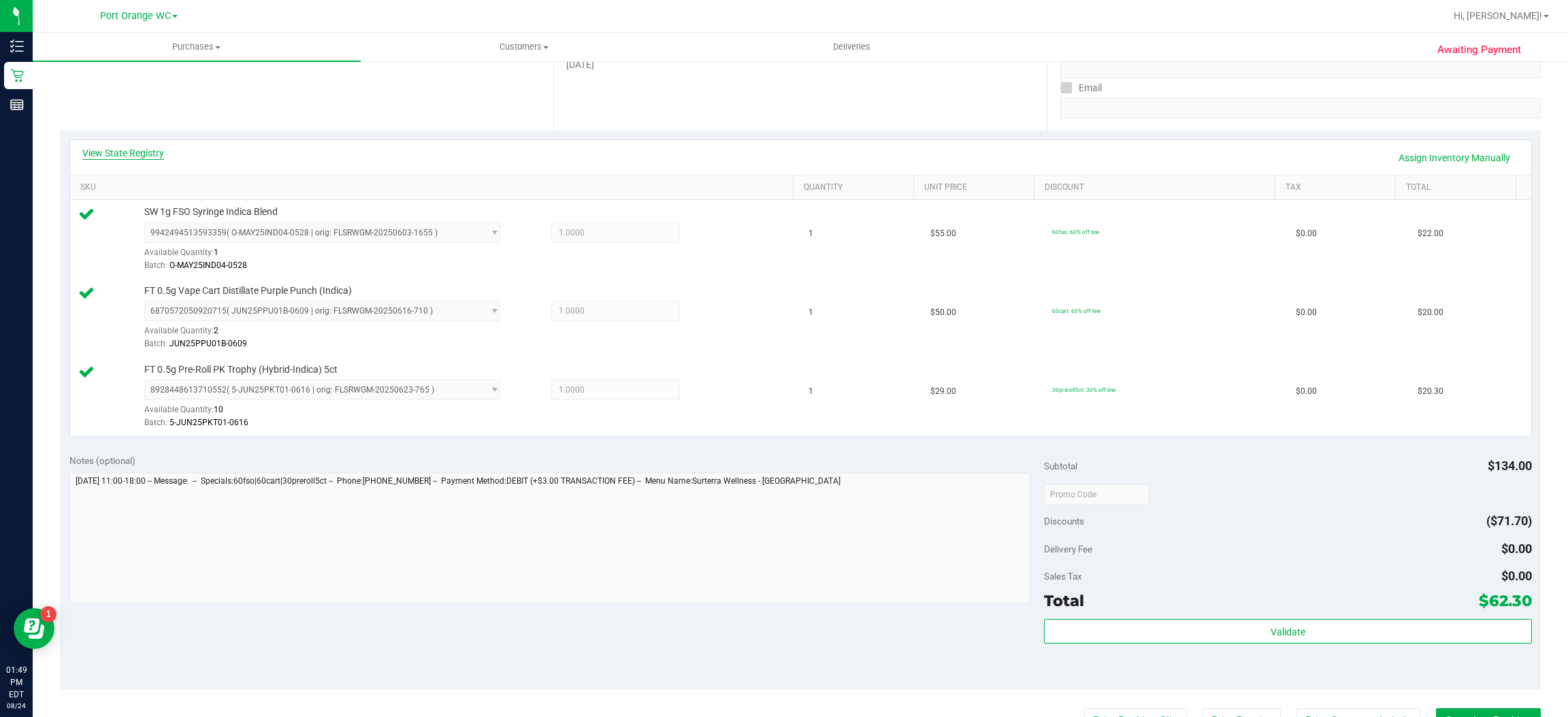
click at [139, 155] on link "View State Registry" at bounding box center [123, 153] width 81 height 14
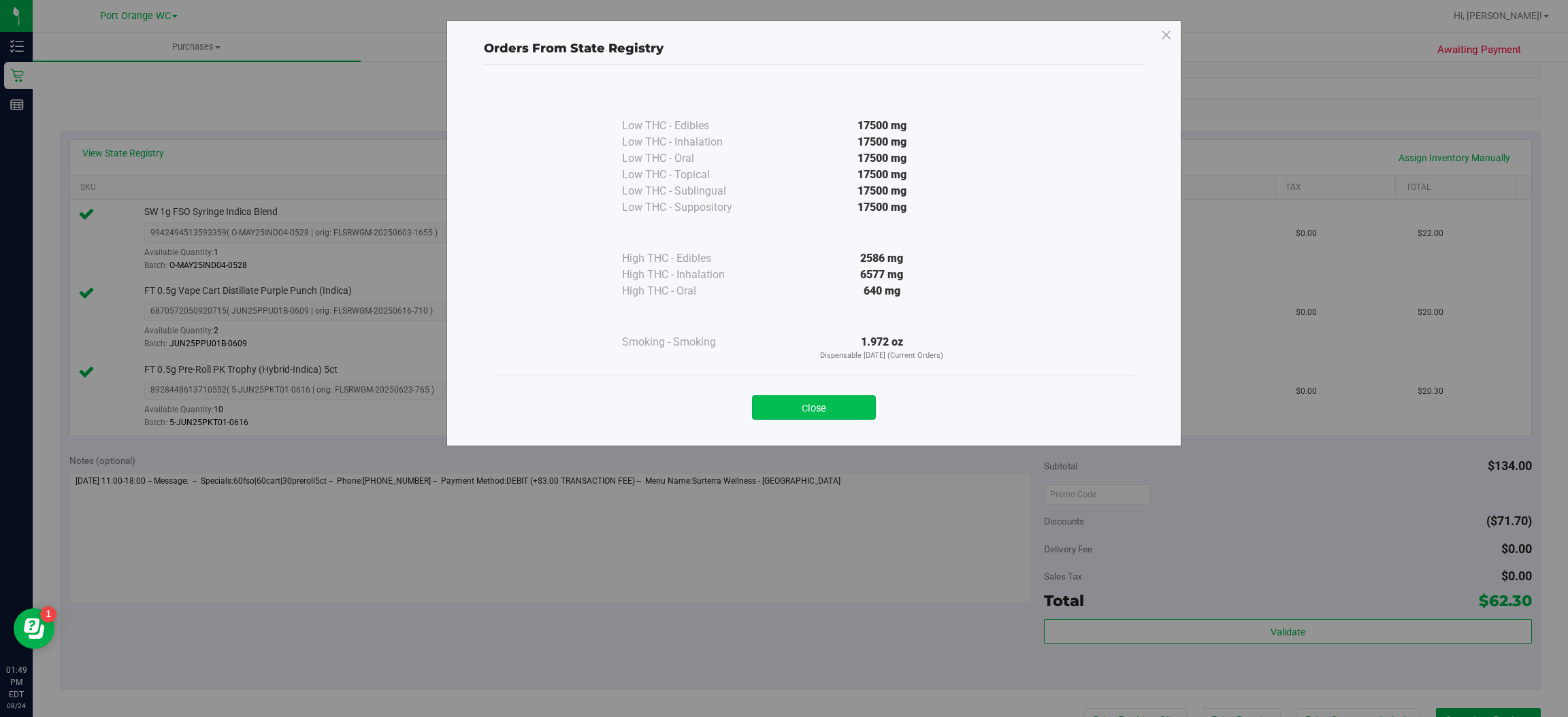
click at [842, 412] on button "Close" at bounding box center [814, 408] width 124 height 24
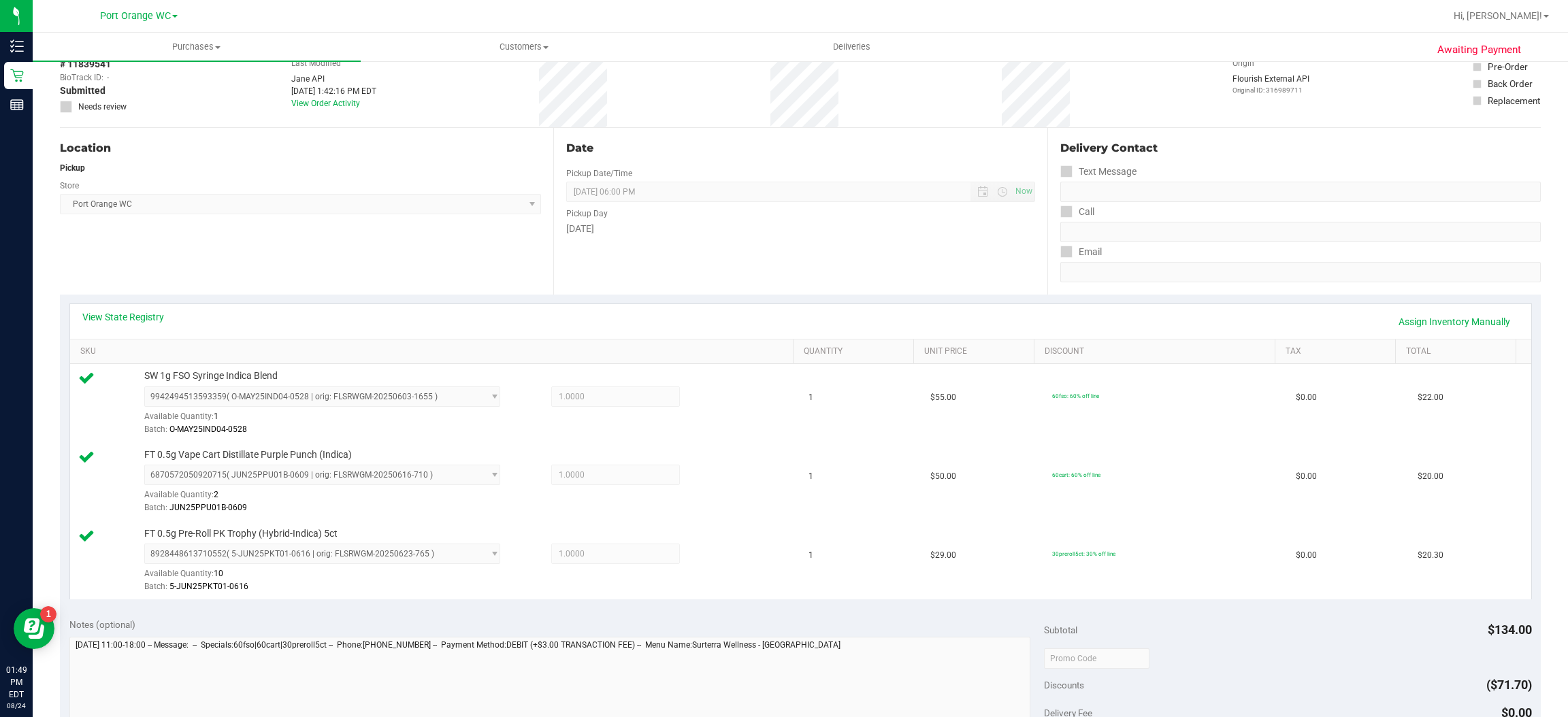
scroll to position [0, 0]
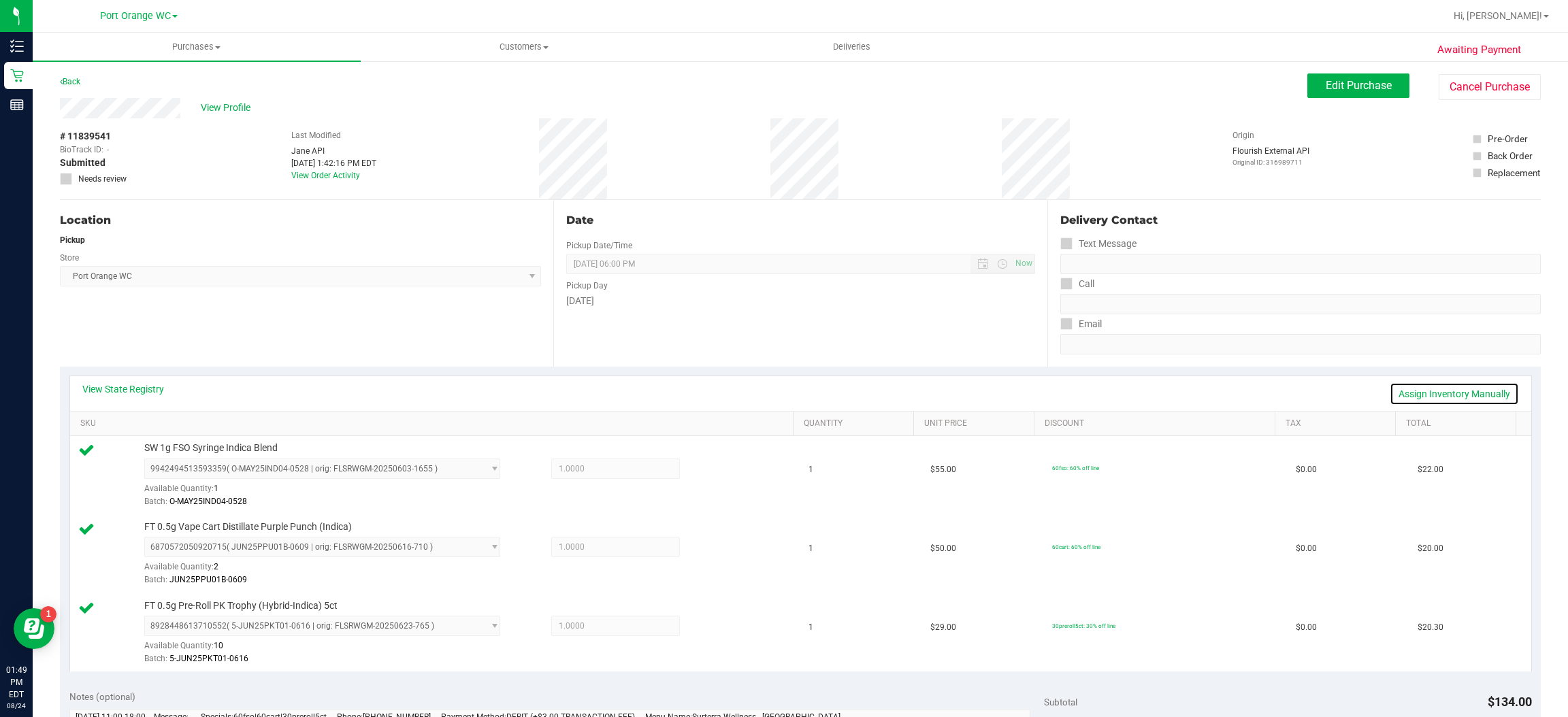
click at [1433, 396] on link "Assign Inventory Manually" at bounding box center [1454, 394] width 129 height 23
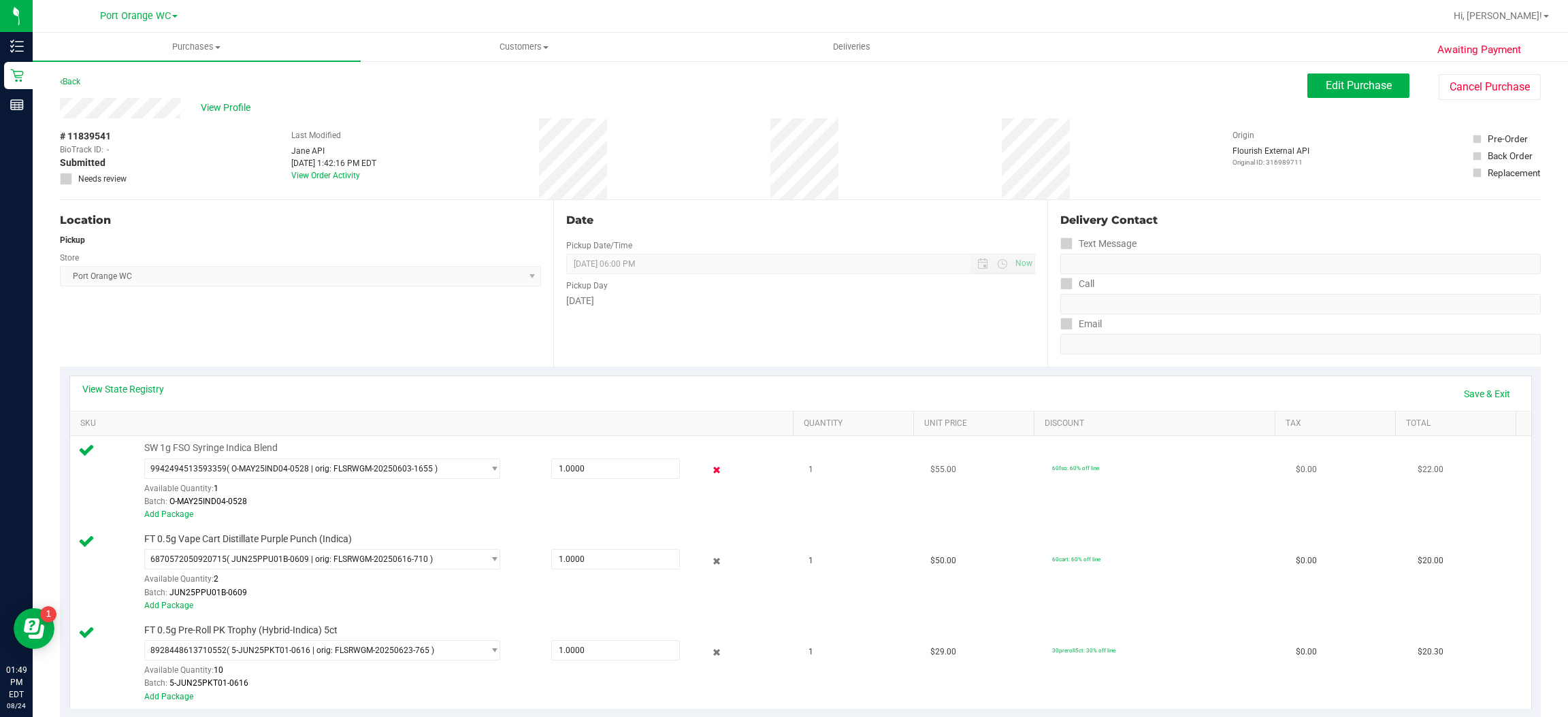
click at [710, 474] on icon at bounding box center [717, 470] width 15 height 15
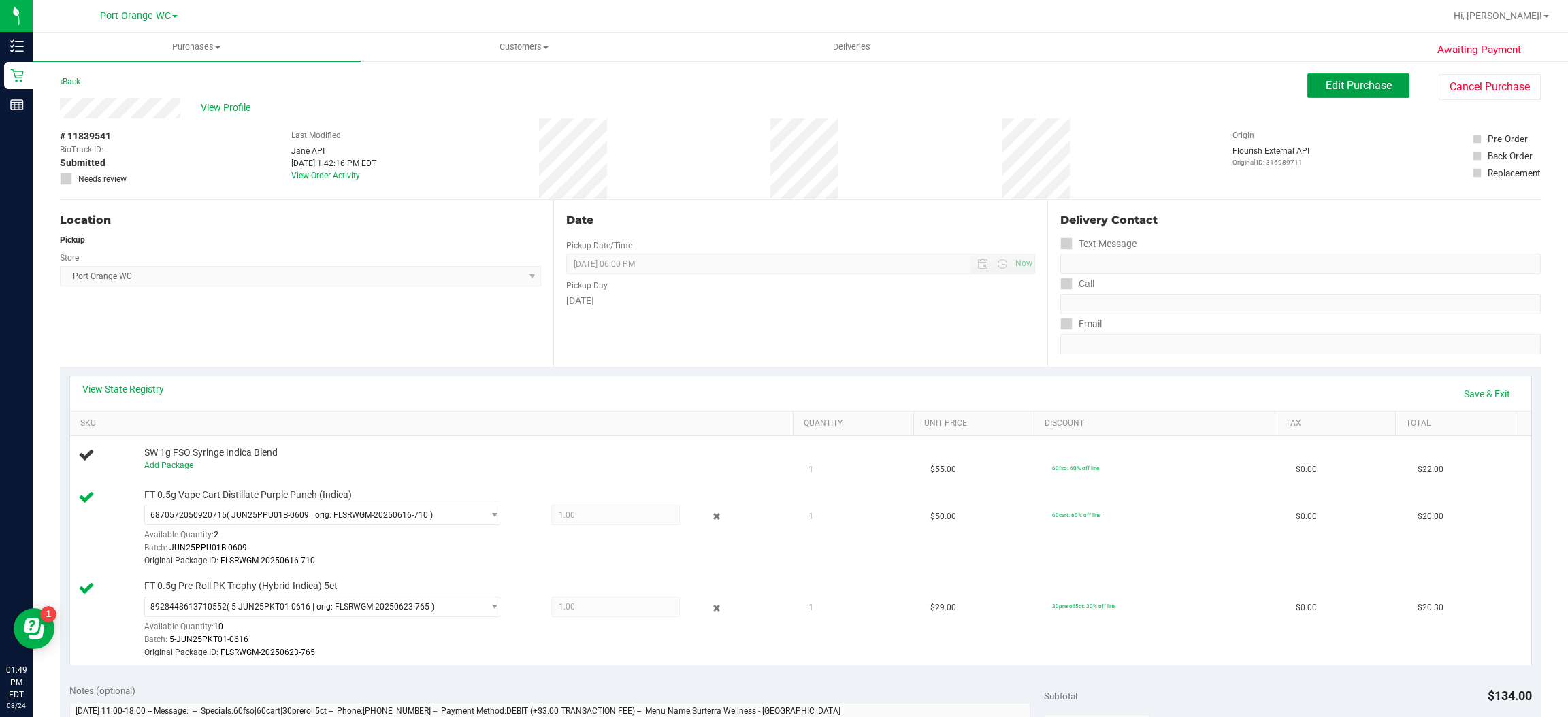
click at [1352, 85] on span "Edit Purchase" at bounding box center [1358, 85] width 66 height 13
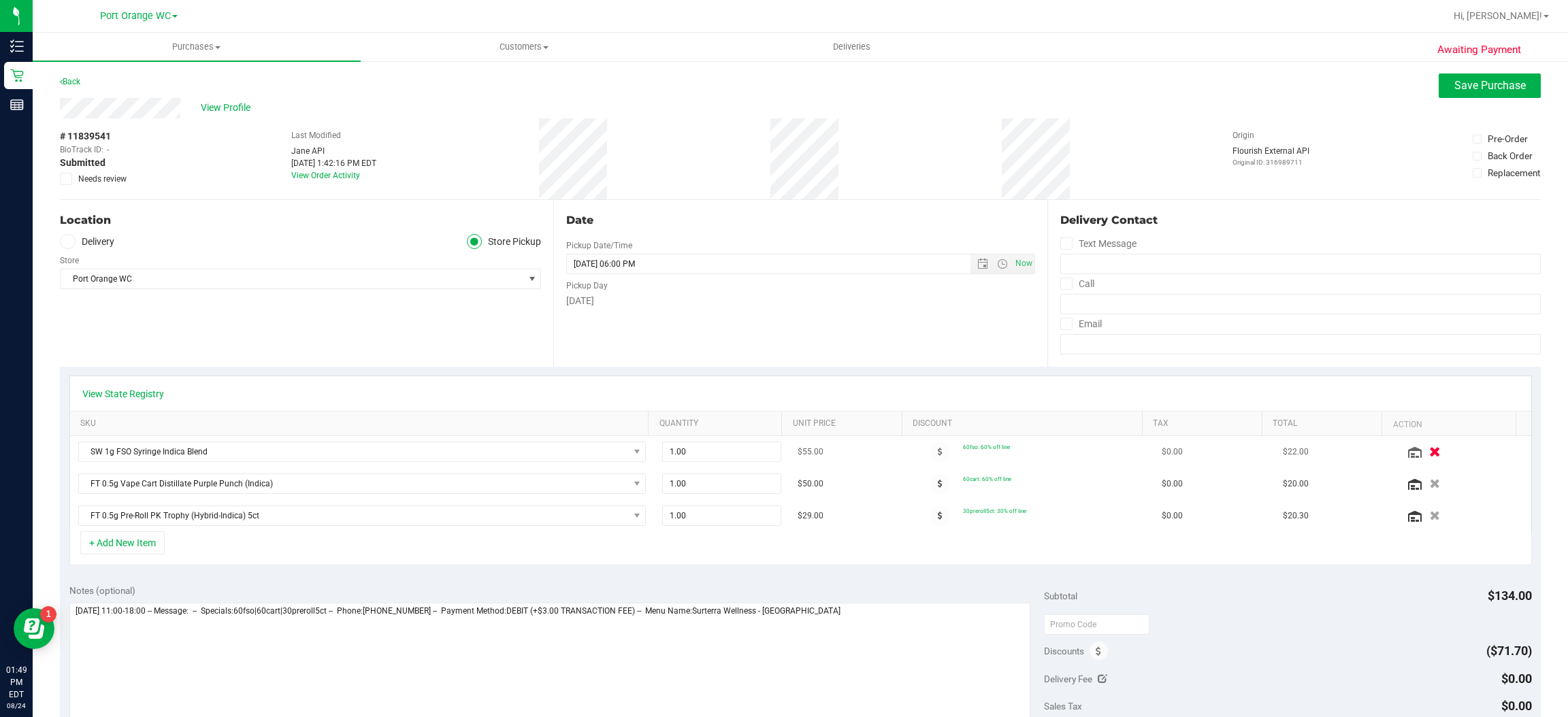
click at [1430, 452] on icon "button" at bounding box center [1435, 452] width 11 height 11
click at [861, 610] on textarea at bounding box center [550, 668] width 961 height 130
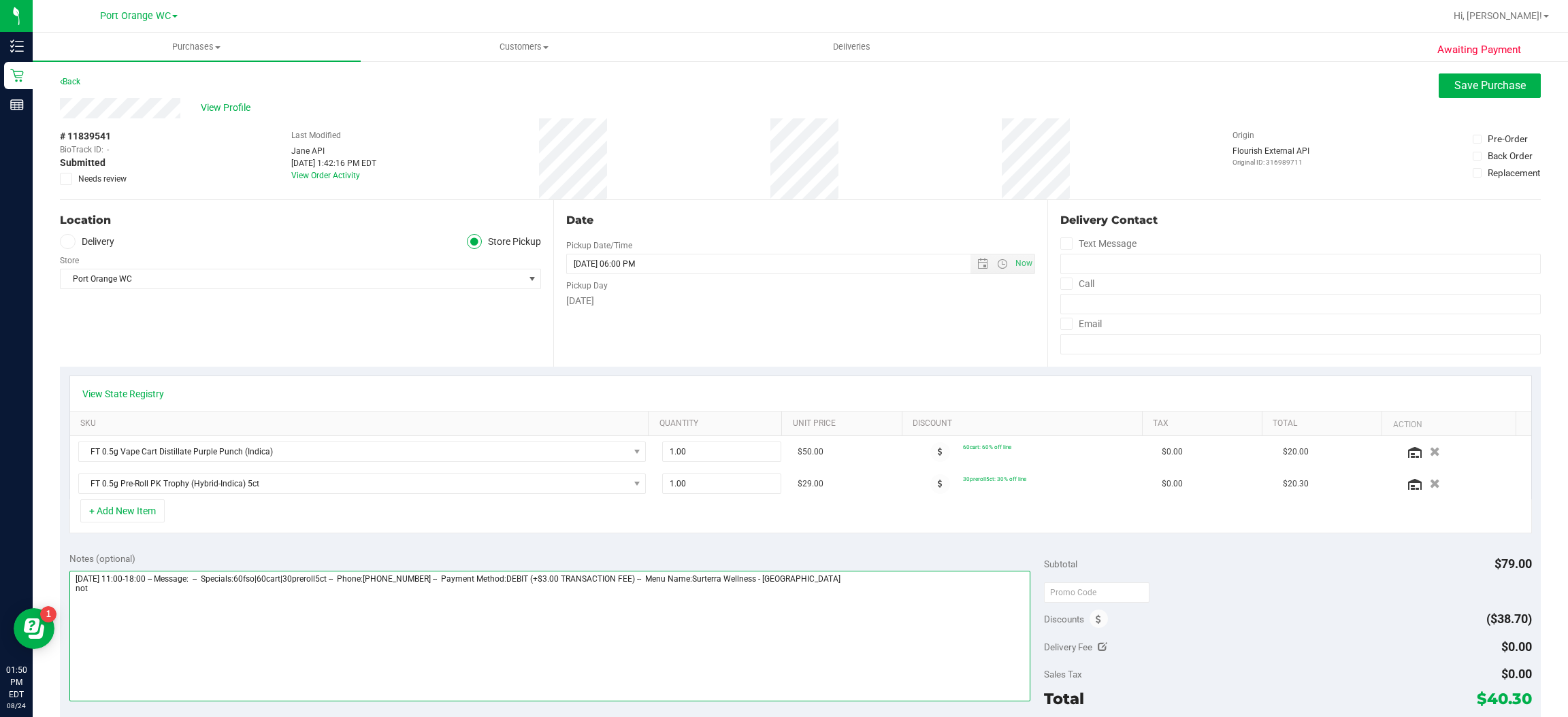
click at [890, 585] on textarea at bounding box center [550, 636] width 961 height 130
click at [136, 603] on textarea at bounding box center [550, 636] width 961 height 130
type textarea "Sunday 08/24/2025 11:00-18:00 -- Message: -- Specials:60fso|60cart|30preroll5ct…"
click at [1478, 85] on span "Save Purchase" at bounding box center [1490, 85] width 72 height 13
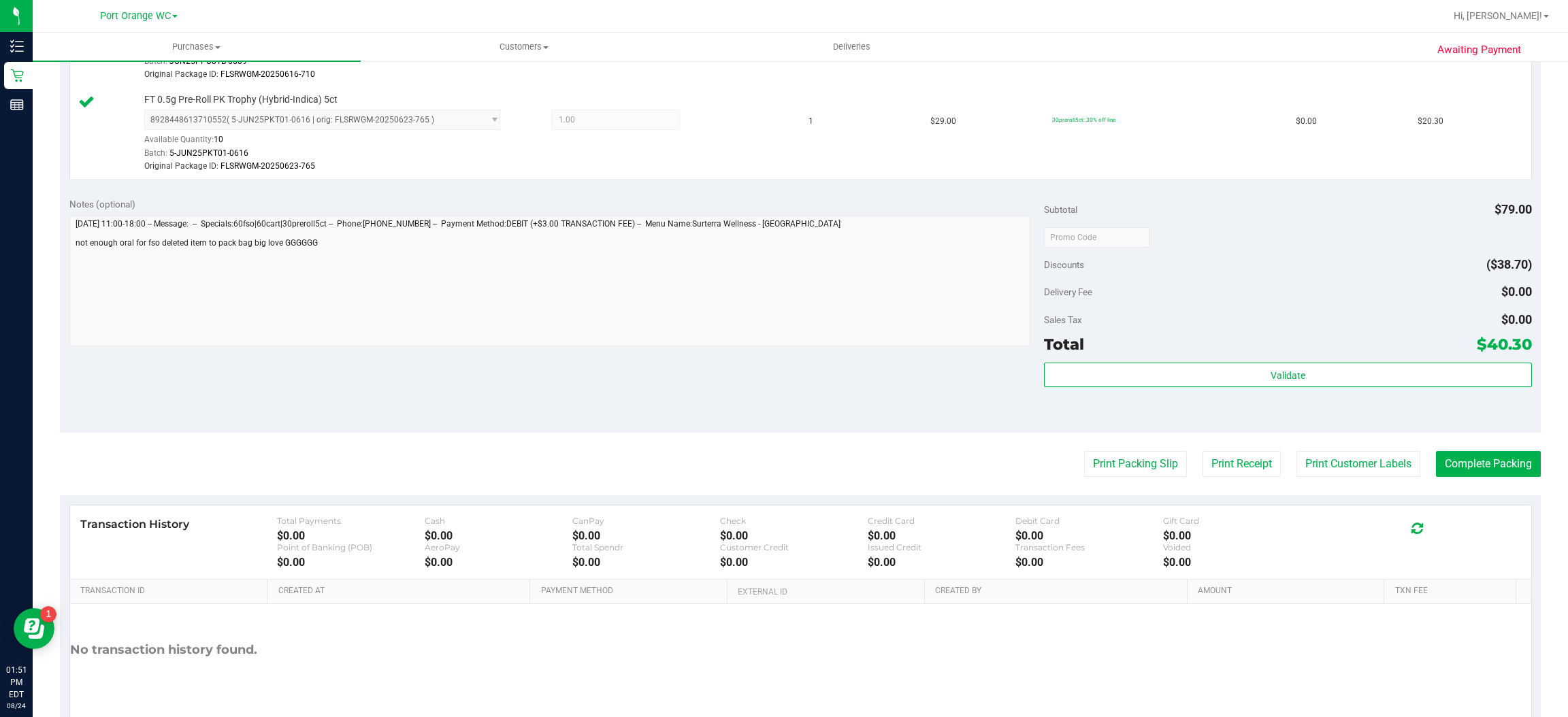
scroll to position [470, 0]
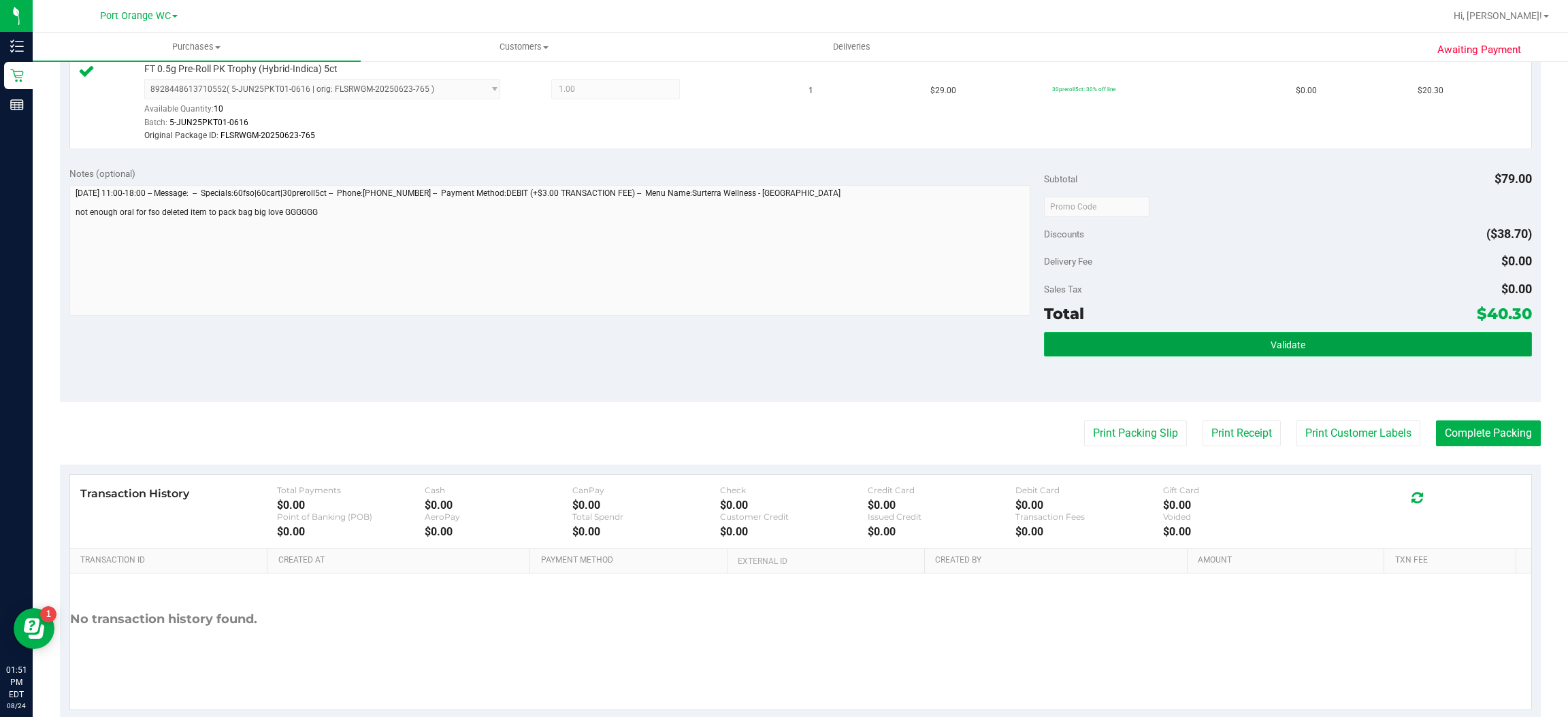
click at [1308, 338] on button "Validate" at bounding box center [1287, 344] width 488 height 24
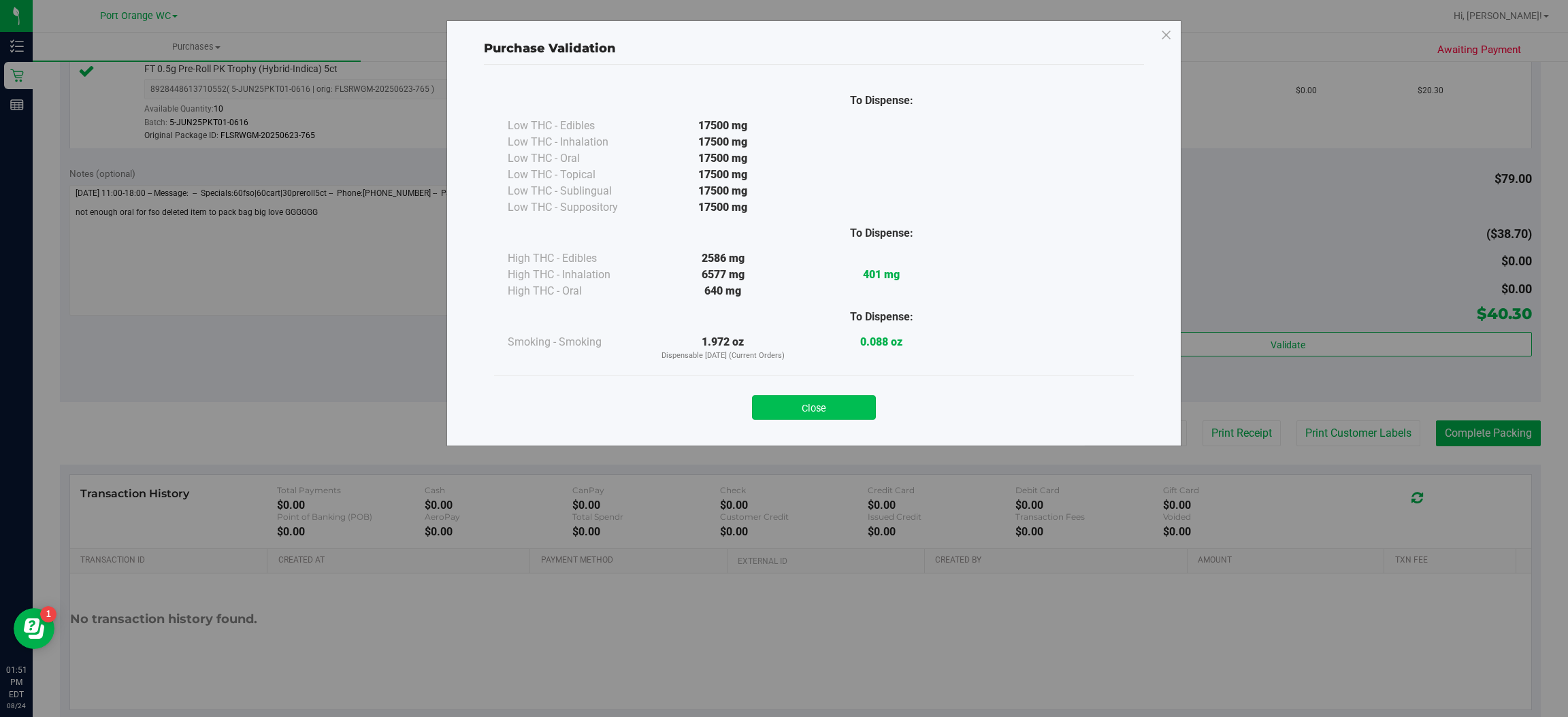
click at [839, 404] on button "Close" at bounding box center [814, 408] width 124 height 24
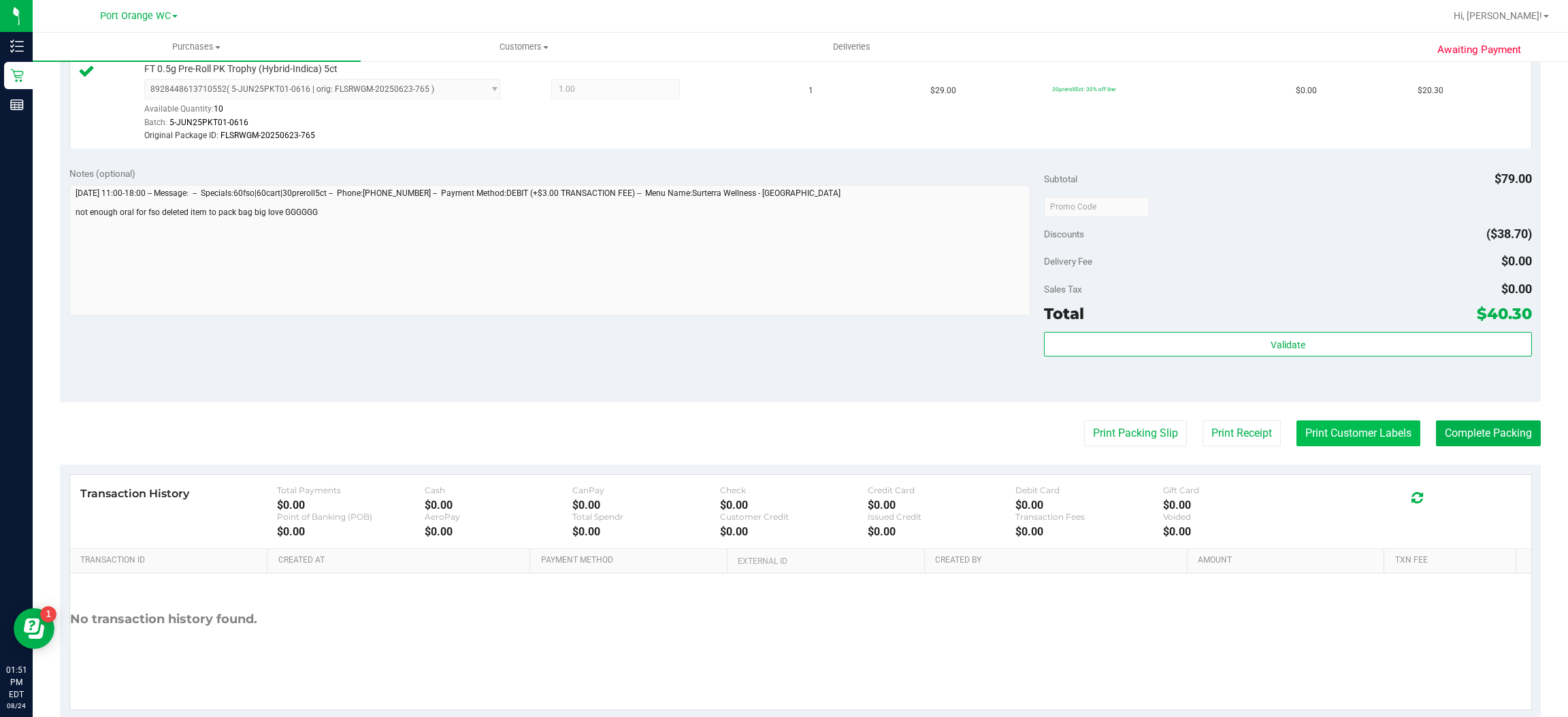
click at [1369, 428] on button "Print Customer Labels" at bounding box center [1358, 434] width 124 height 26
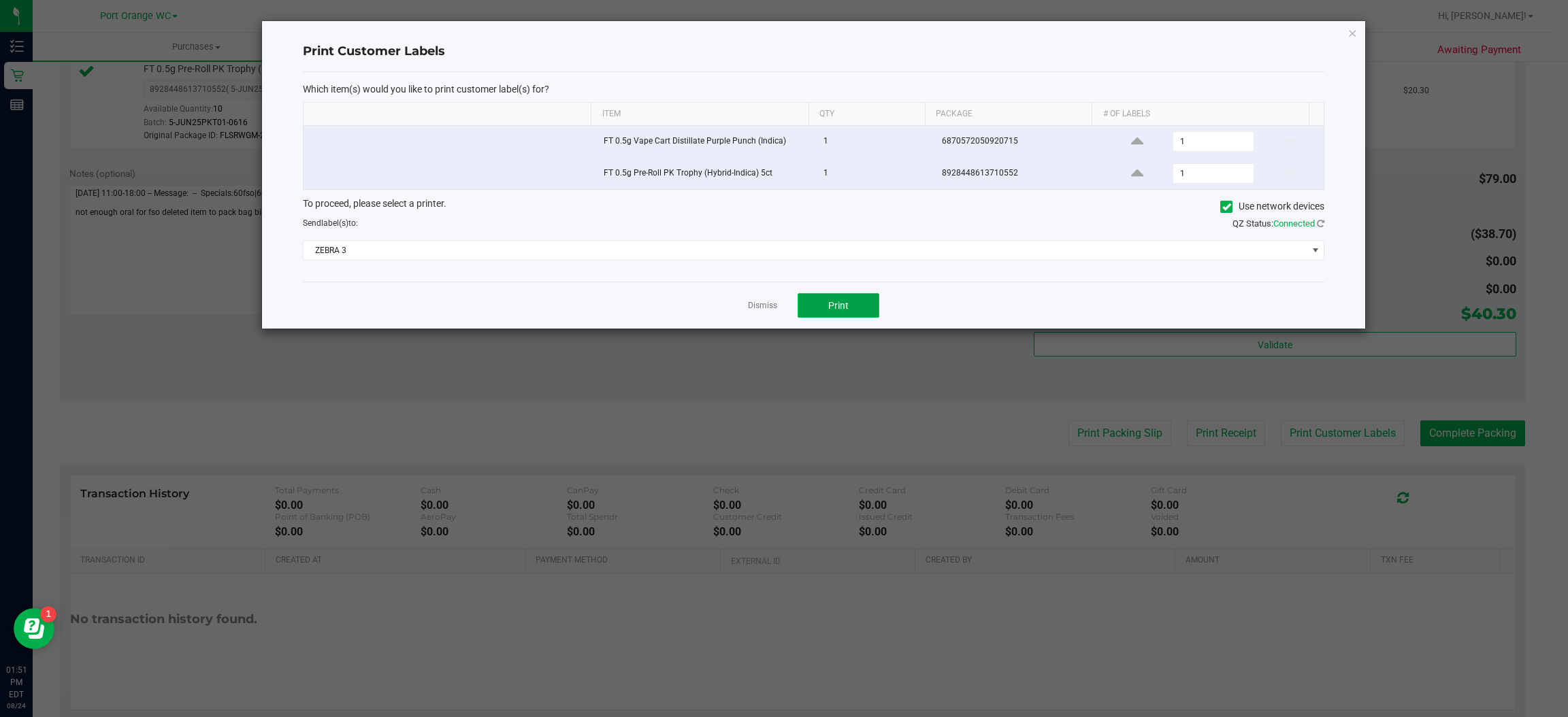
click at [851, 316] on button "Print" at bounding box center [839, 305] width 81 height 24
click at [1352, 31] on icon "button" at bounding box center [1353, 33] width 10 height 16
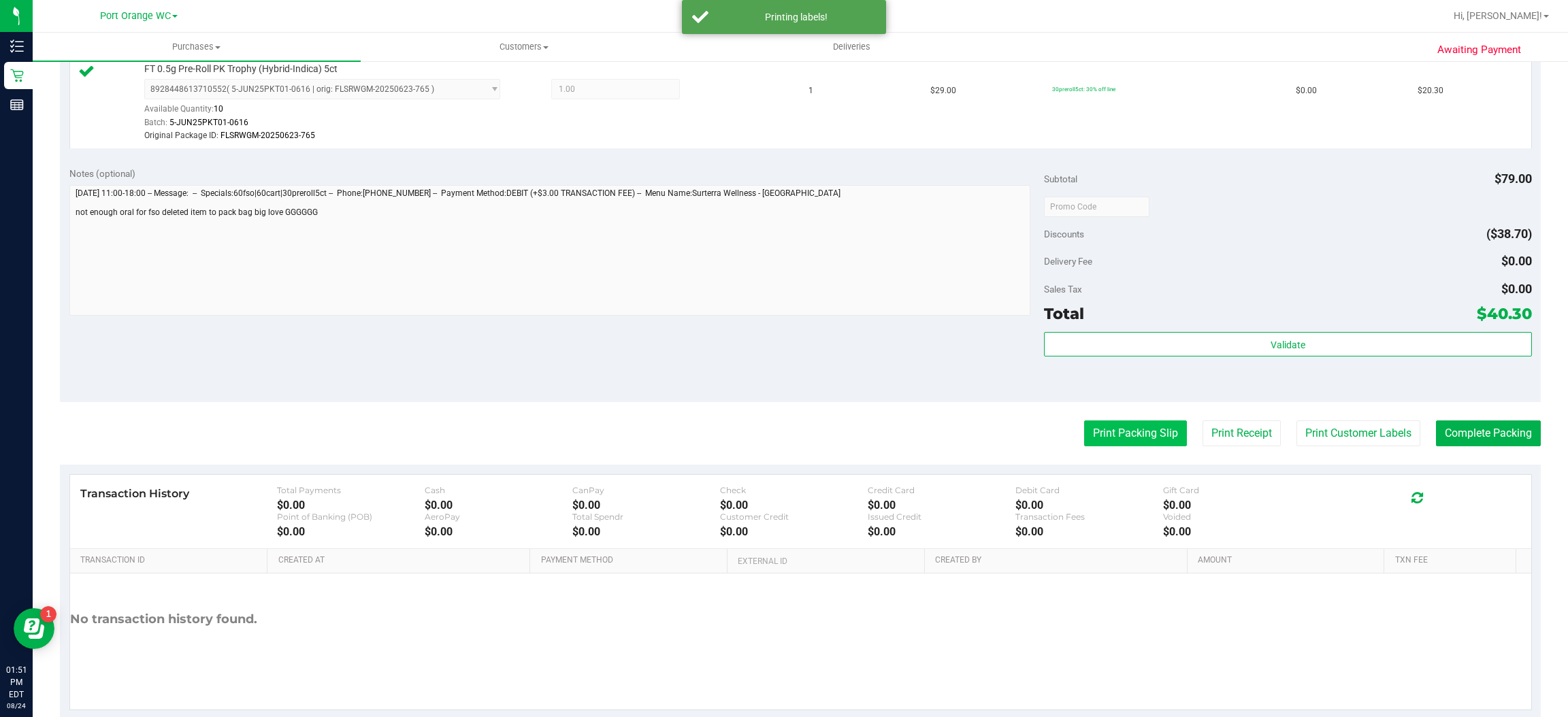
click at [1120, 438] on button "Print Packing Slip" at bounding box center [1136, 434] width 103 height 26
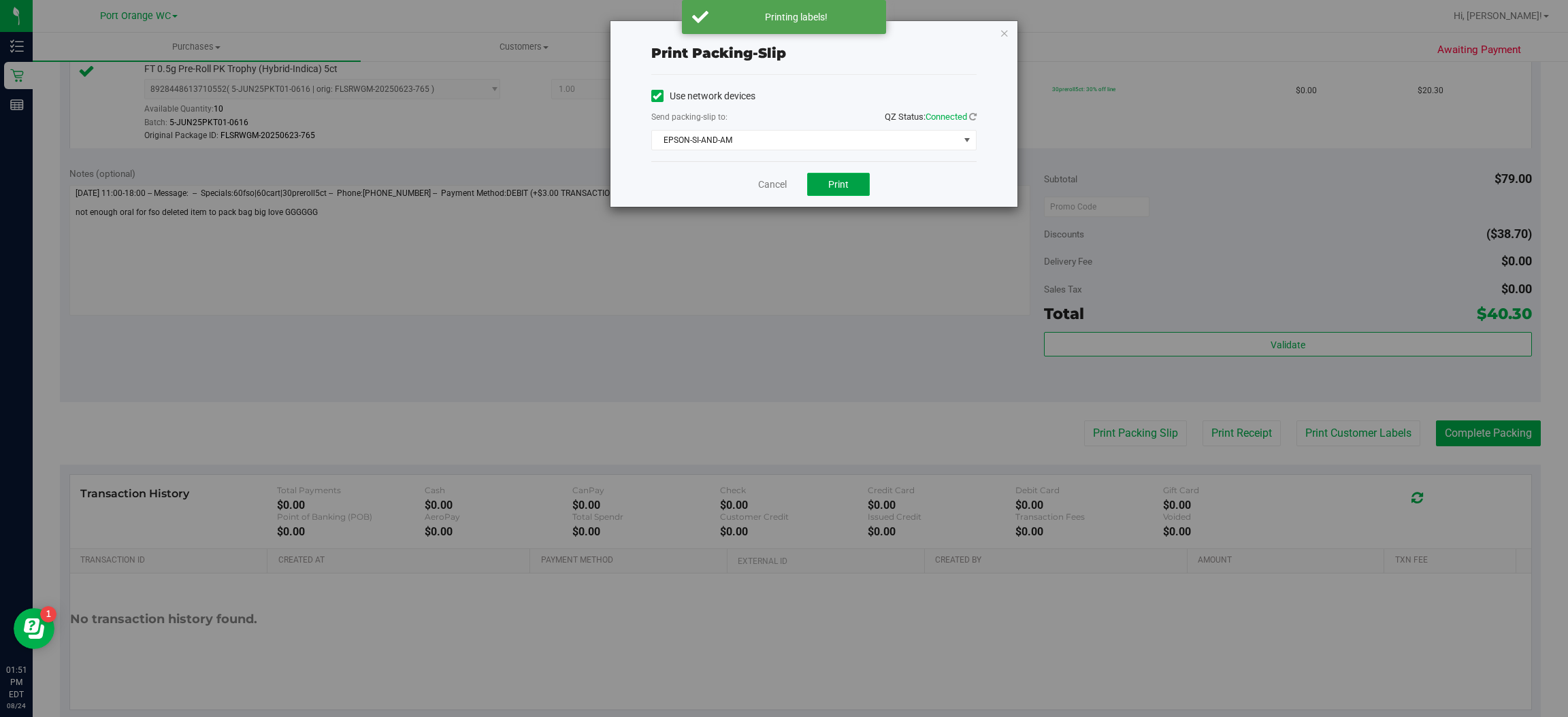
click at [848, 190] on button "Print" at bounding box center [838, 184] width 63 height 23
click at [1003, 31] on icon "button" at bounding box center [1005, 33] width 10 height 16
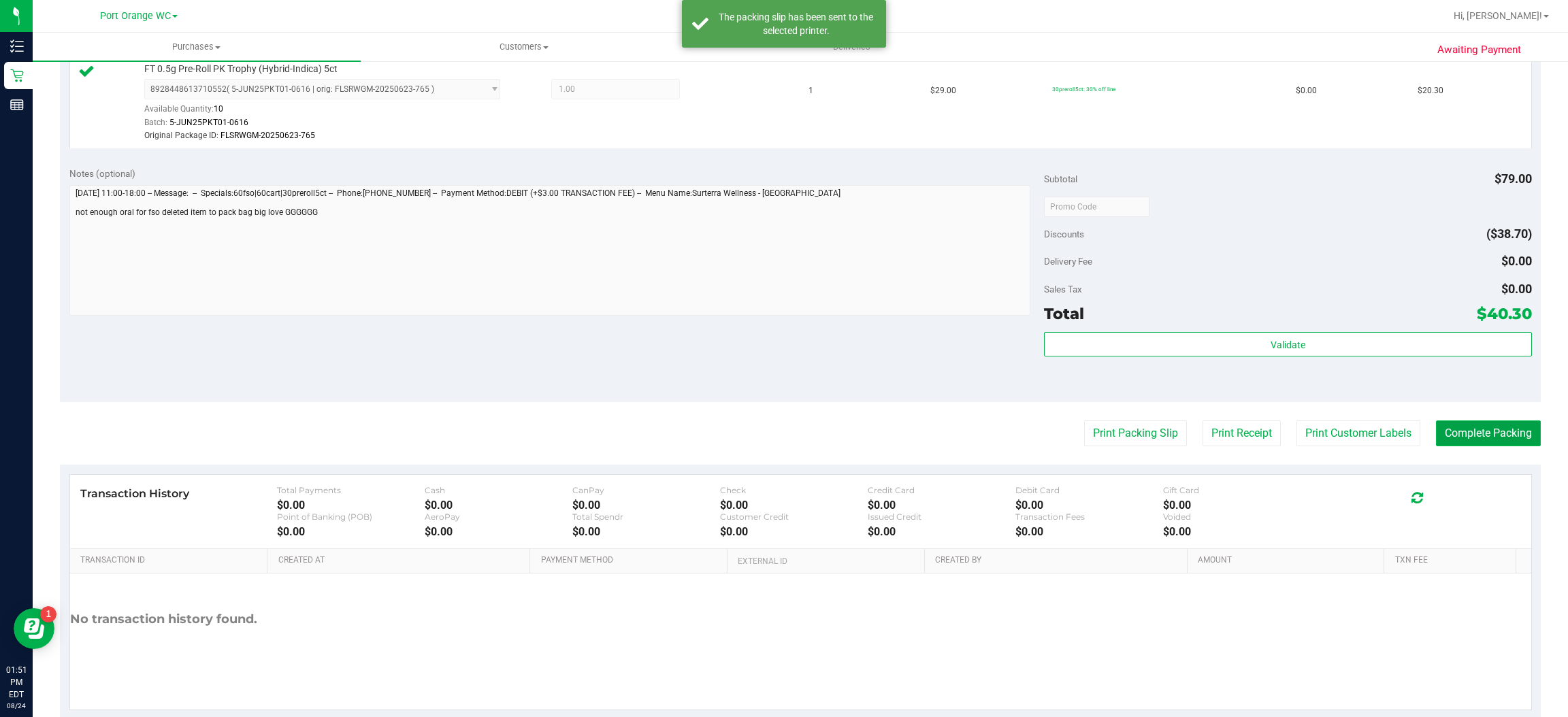
click at [1486, 428] on button "Complete Packing" at bounding box center [1488, 434] width 105 height 26
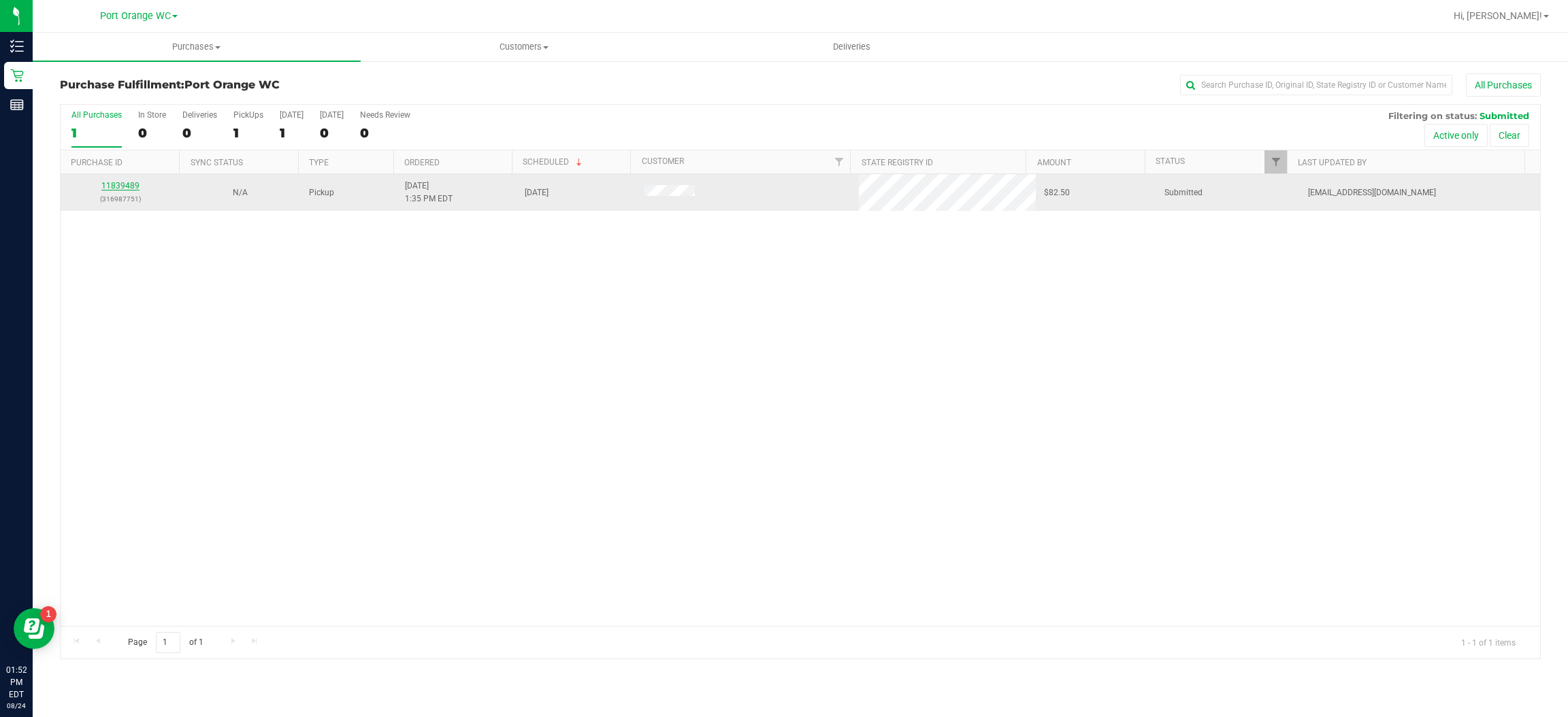
click at [122, 186] on link "11839489" at bounding box center [120, 186] width 38 height 10
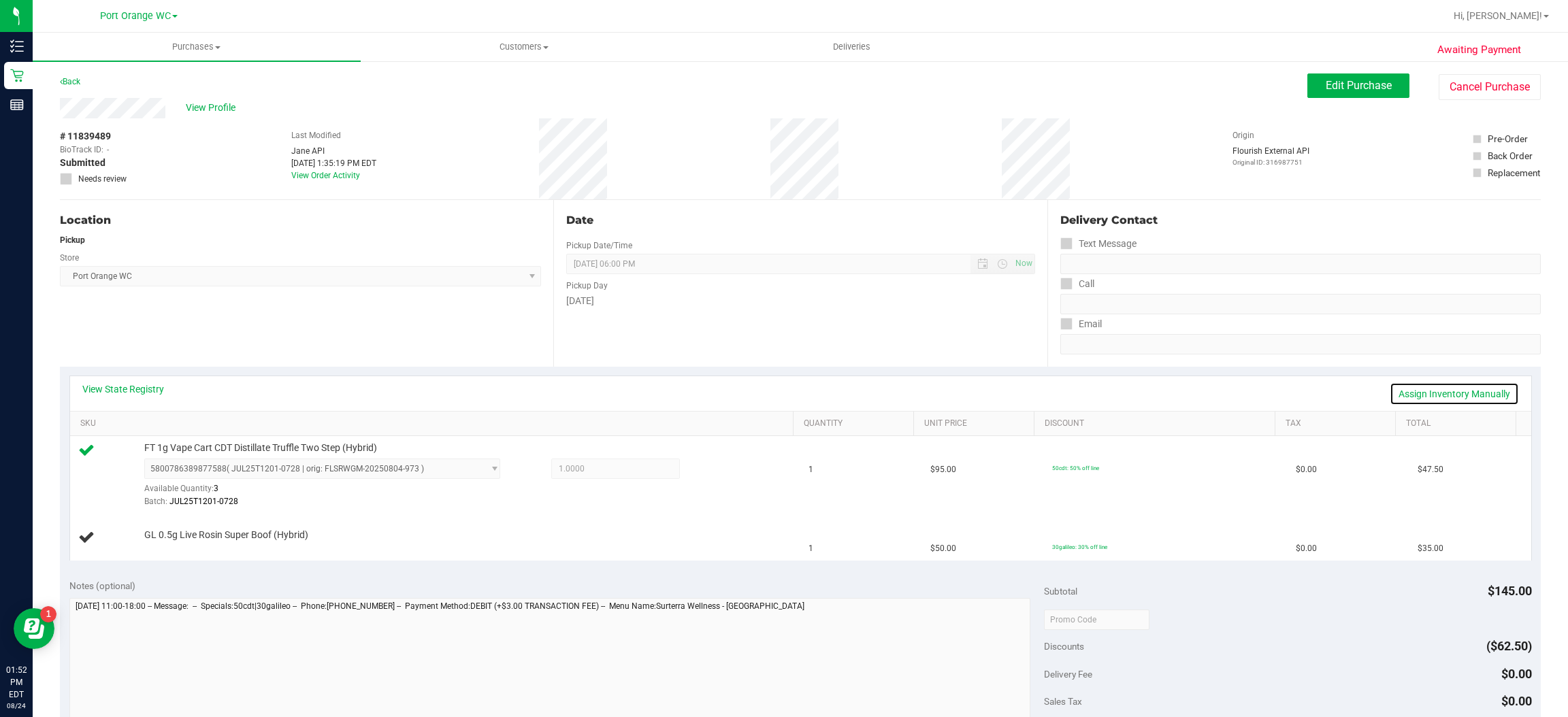
click at [1455, 396] on link "Assign Inventory Manually" at bounding box center [1454, 394] width 129 height 23
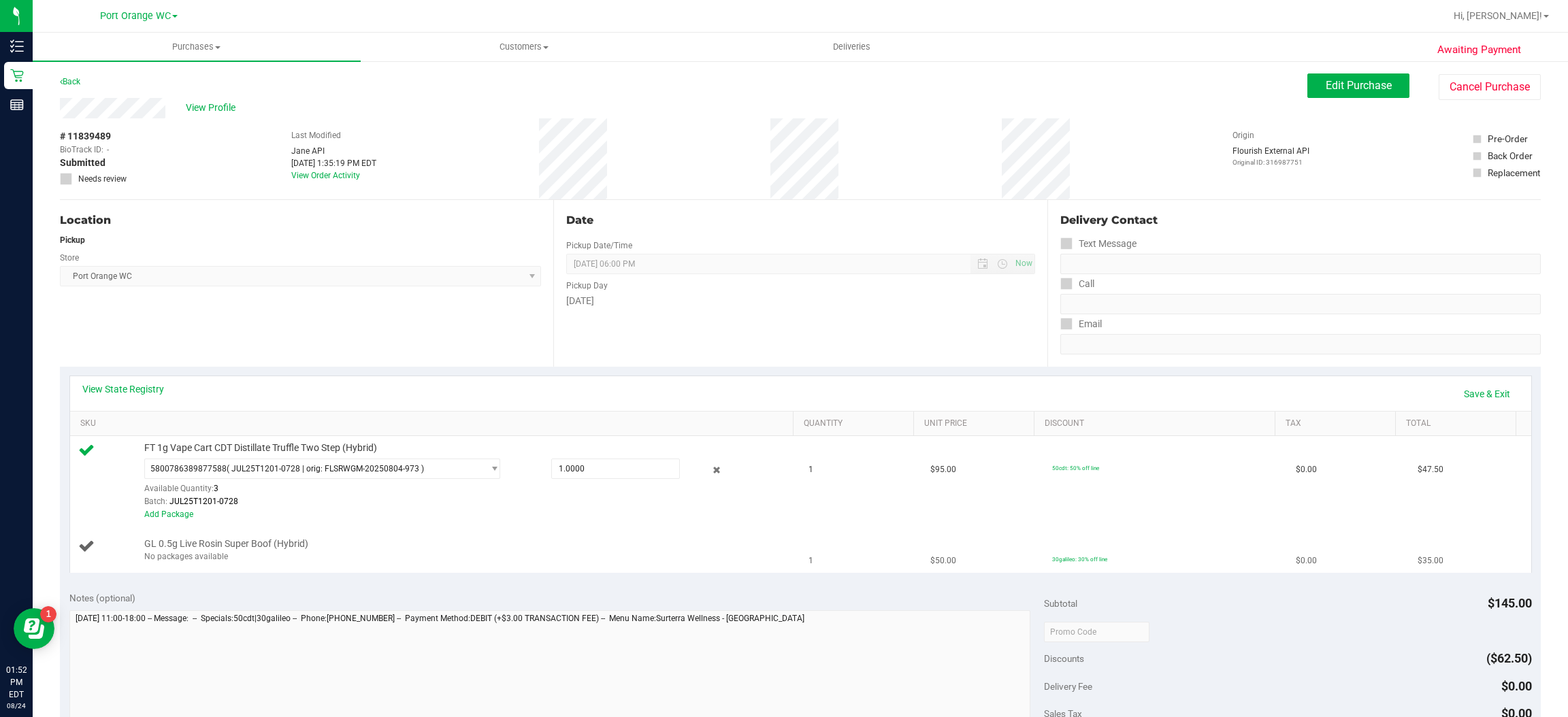
click at [209, 550] on div "No packages available" at bounding box center [466, 557] width 643 height 13
click at [1434, 396] on link "Assign Inventory Manually" at bounding box center [1454, 394] width 129 height 23
click at [165, 557] on link "Add Package" at bounding box center [169, 557] width 49 height 10
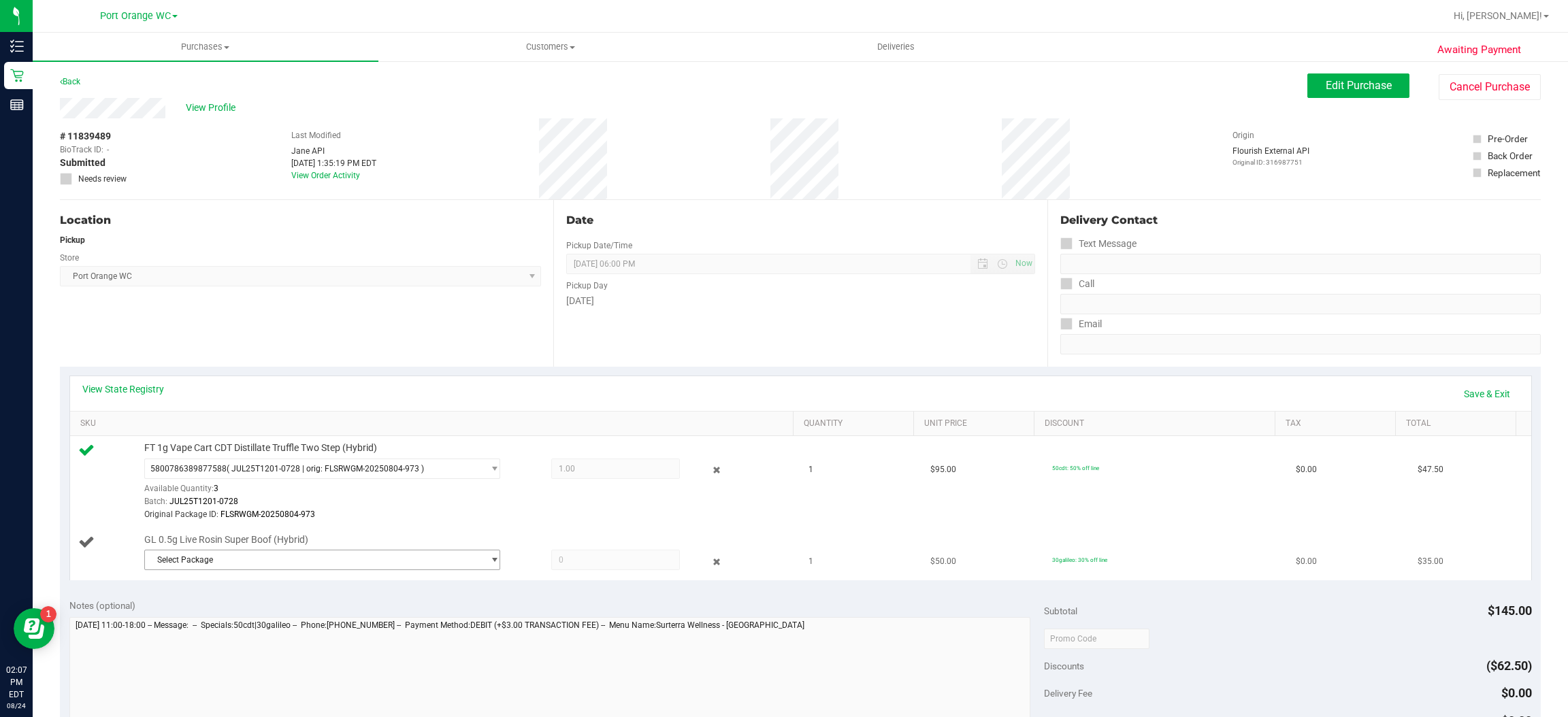
click at [489, 566] on span "select" at bounding box center [494, 559] width 11 height 11
click at [332, 622] on span "( LHR-APR25BOF01-0618 | orig: FLSRWGM-20250624-043 )" at bounding box center [339, 617] width 217 height 10
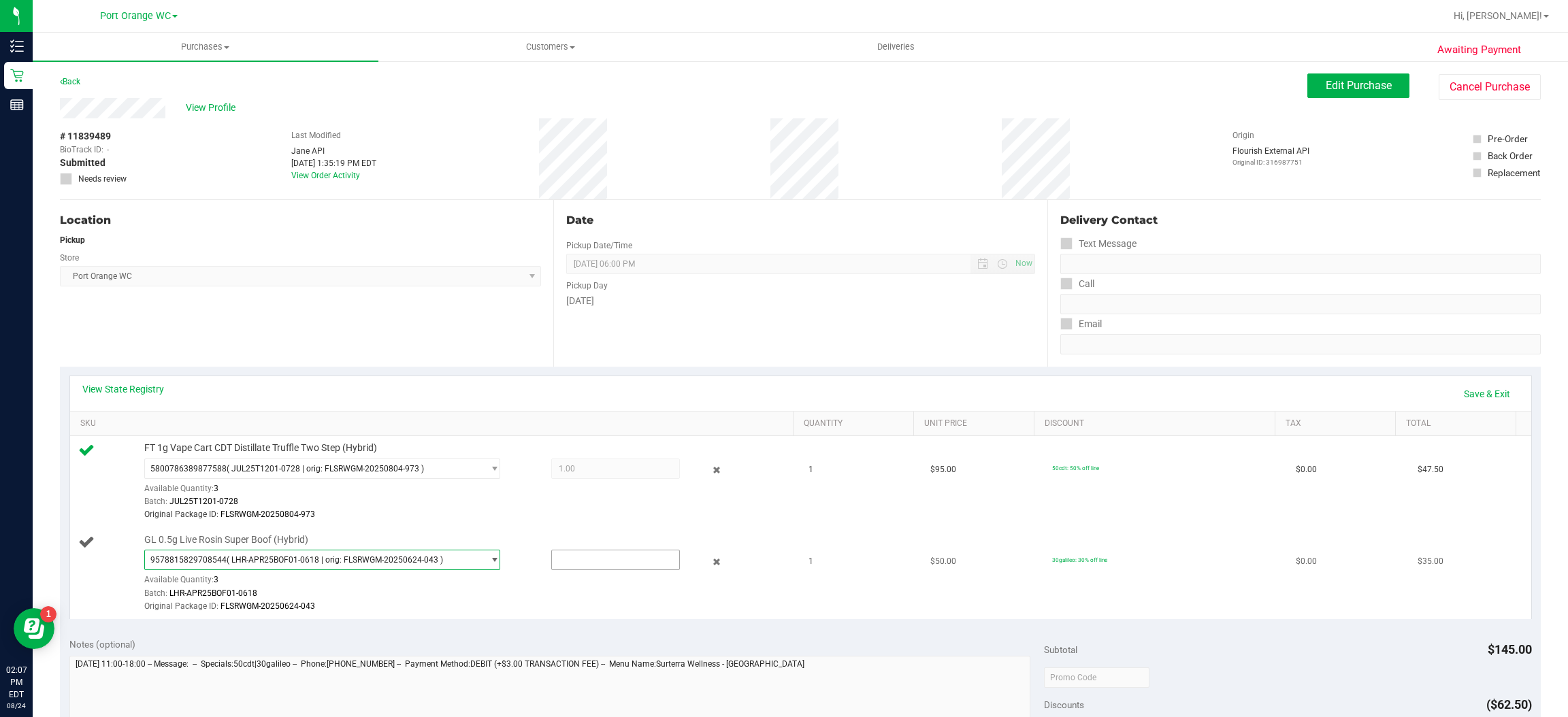
click at [607, 565] on input "text" at bounding box center [615, 559] width 127 height 19
type input "1"
click at [1474, 399] on link "Save & Exit" at bounding box center [1487, 394] width 64 height 23
type input "1.0000"
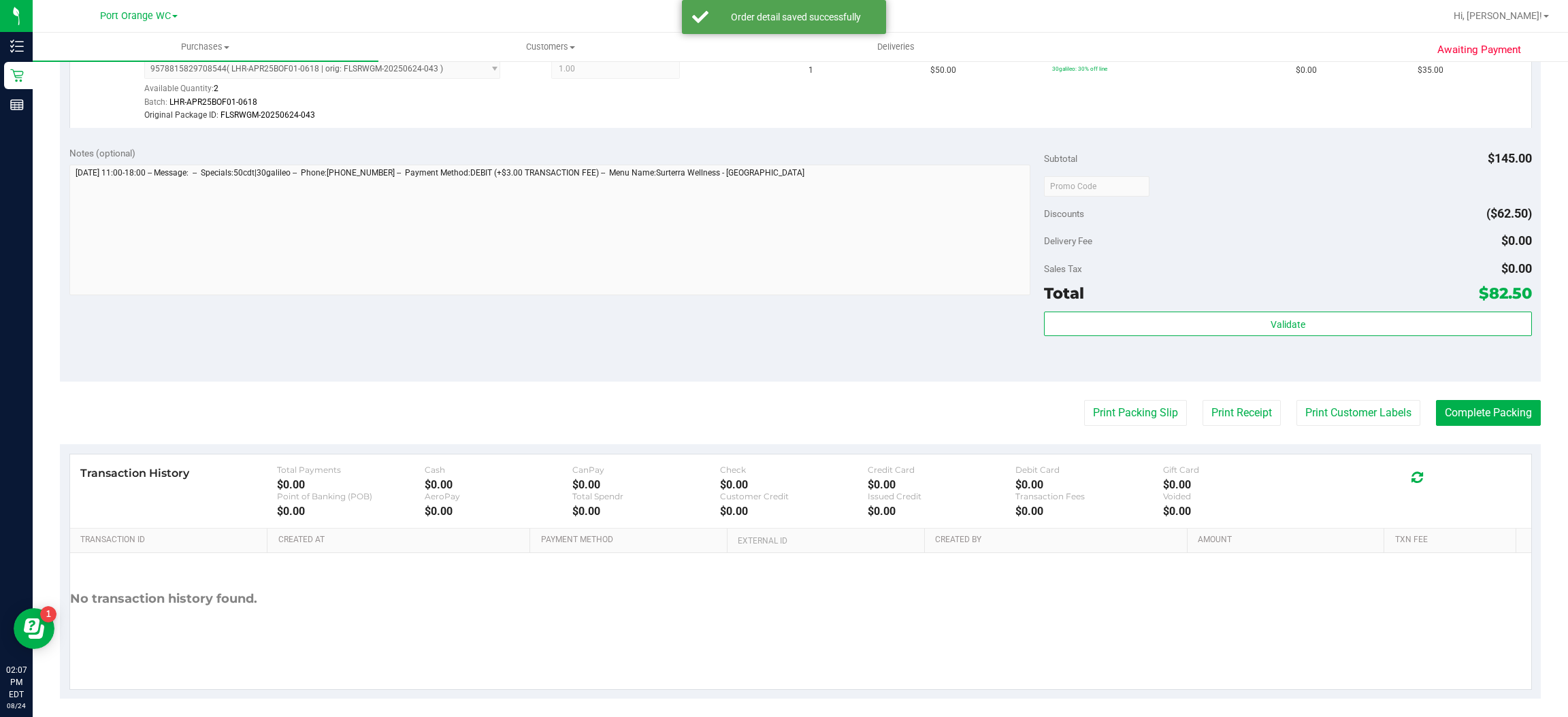
scroll to position [503, 0]
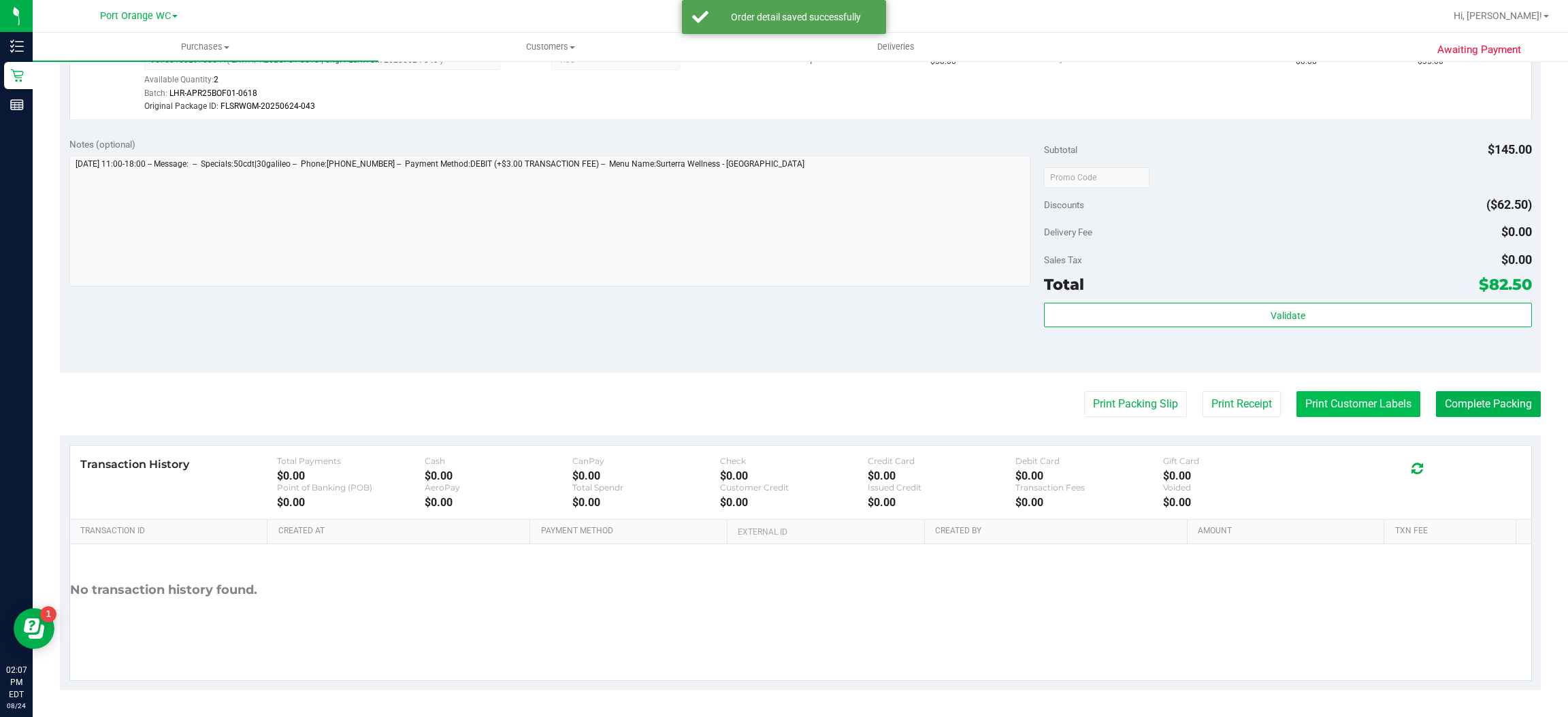
click at [1371, 404] on button "Print Customer Labels" at bounding box center [1358, 404] width 124 height 26
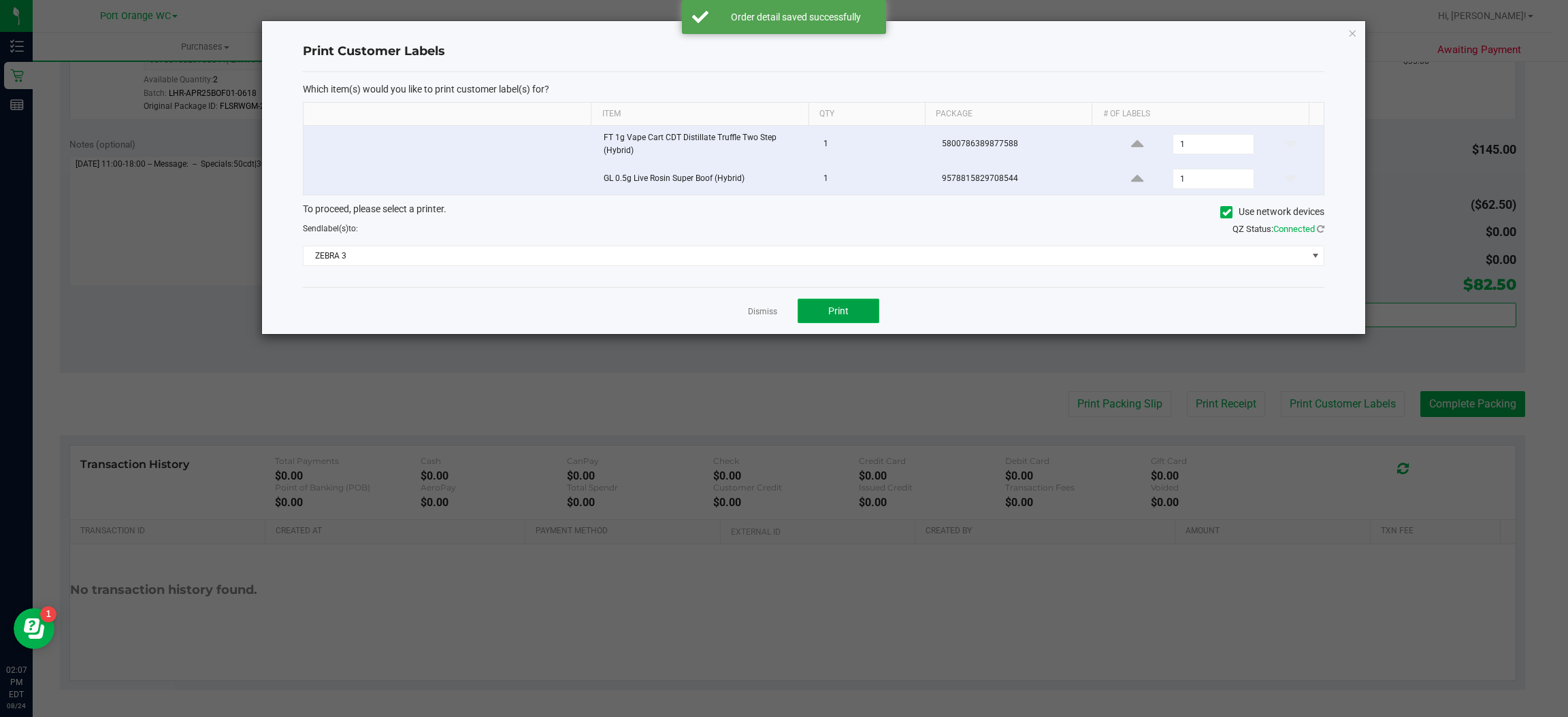
click at [850, 311] on button "Print" at bounding box center [839, 311] width 81 height 24
click at [1351, 29] on icon "button" at bounding box center [1353, 33] width 10 height 16
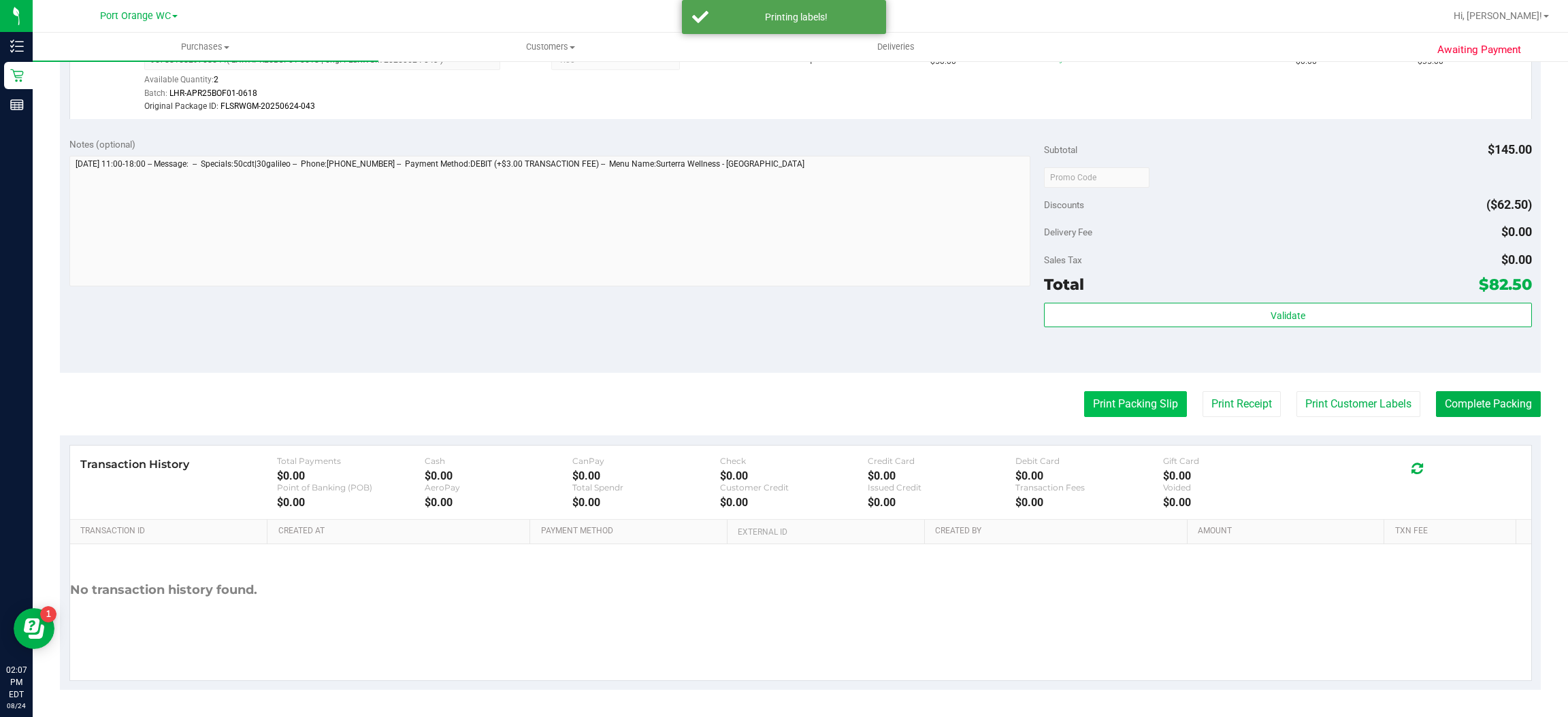
click at [1137, 407] on button "Print Packing Slip" at bounding box center [1136, 404] width 103 height 26
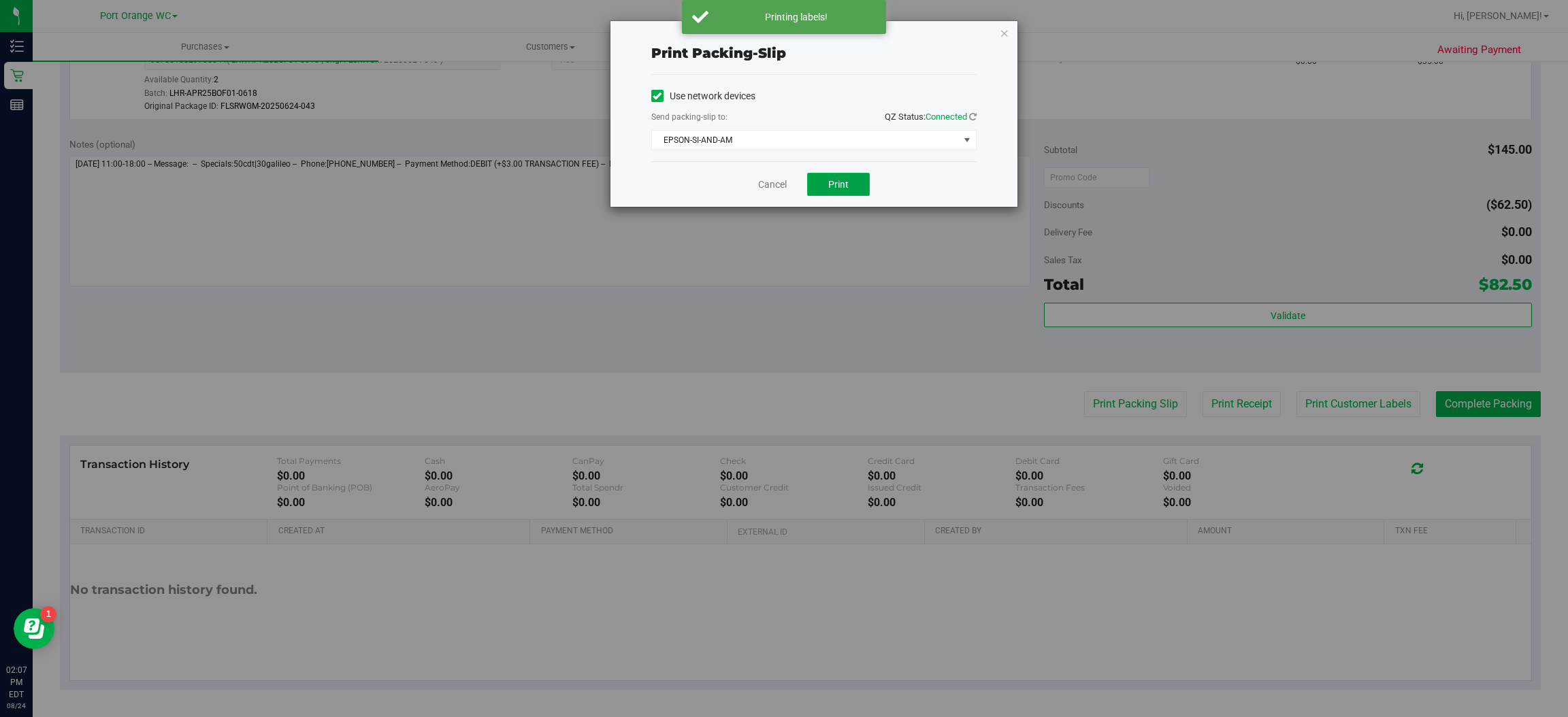
click at [839, 183] on span "Print" at bounding box center [838, 184] width 20 height 11
click at [1006, 25] on icon "button" at bounding box center [1005, 33] width 10 height 16
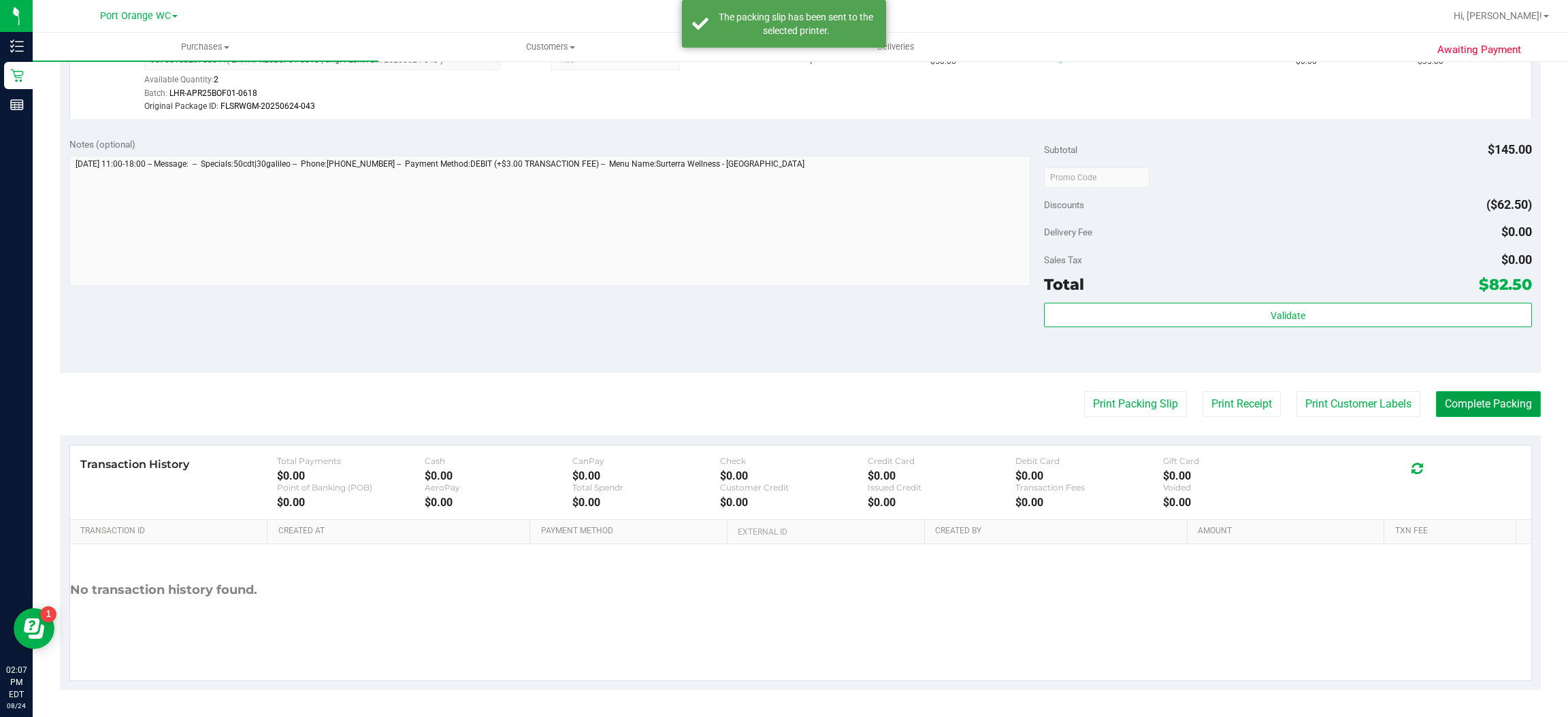
click at [1476, 402] on button "Complete Packing" at bounding box center [1488, 404] width 105 height 26
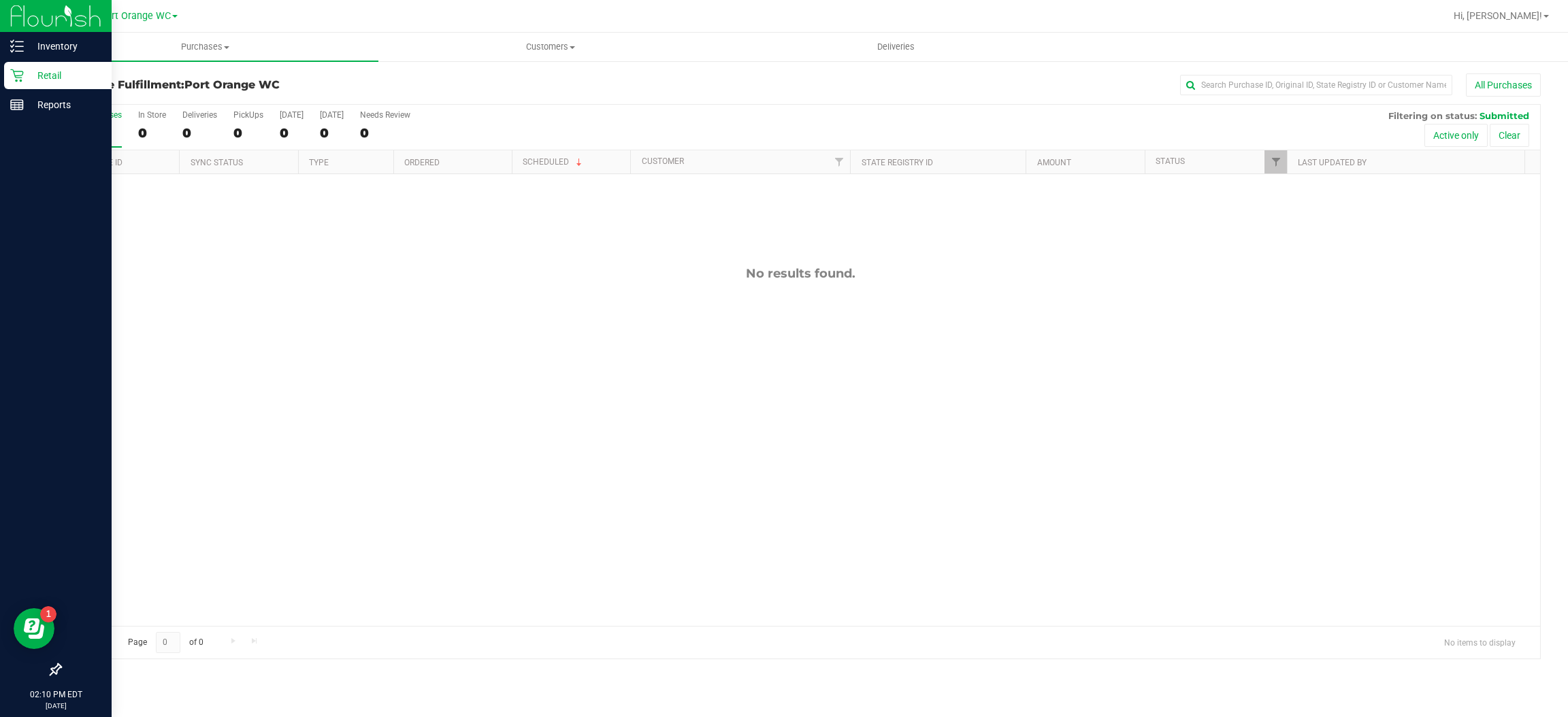
click at [15, 70] on icon at bounding box center [17, 75] width 14 height 14
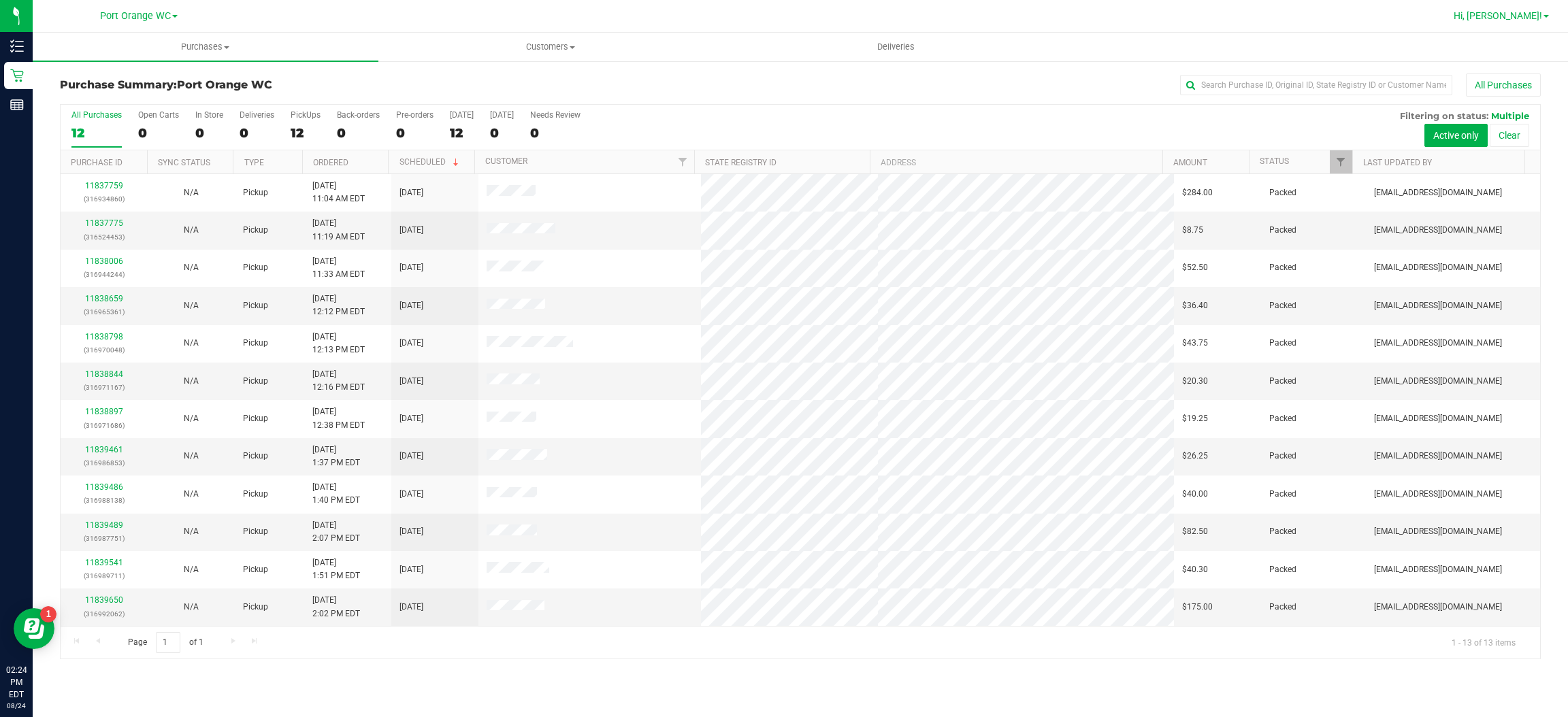
click at [1539, 11] on span "Hi, [PERSON_NAME]!" at bounding box center [1498, 15] width 89 height 11
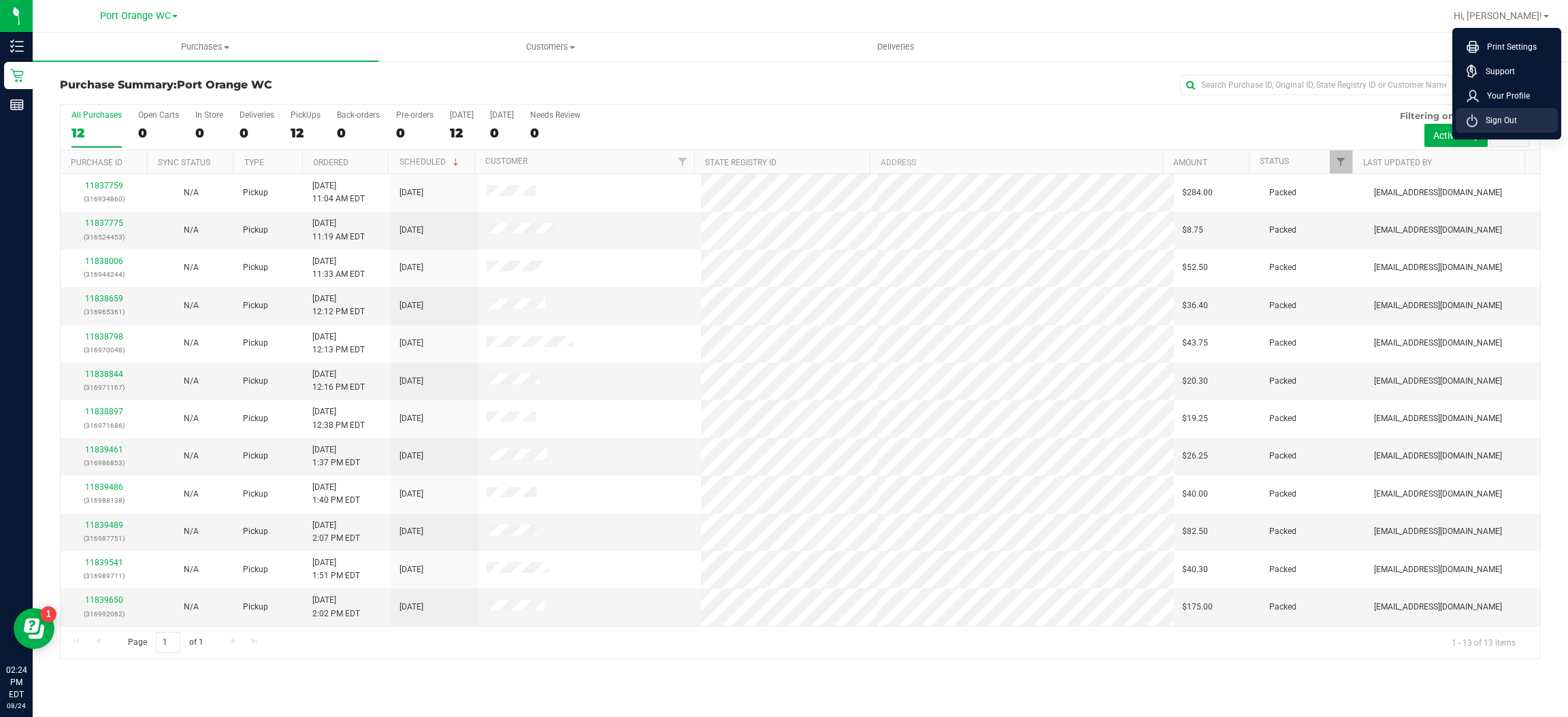
click at [1487, 122] on span "Sign Out" at bounding box center [1497, 120] width 39 height 14
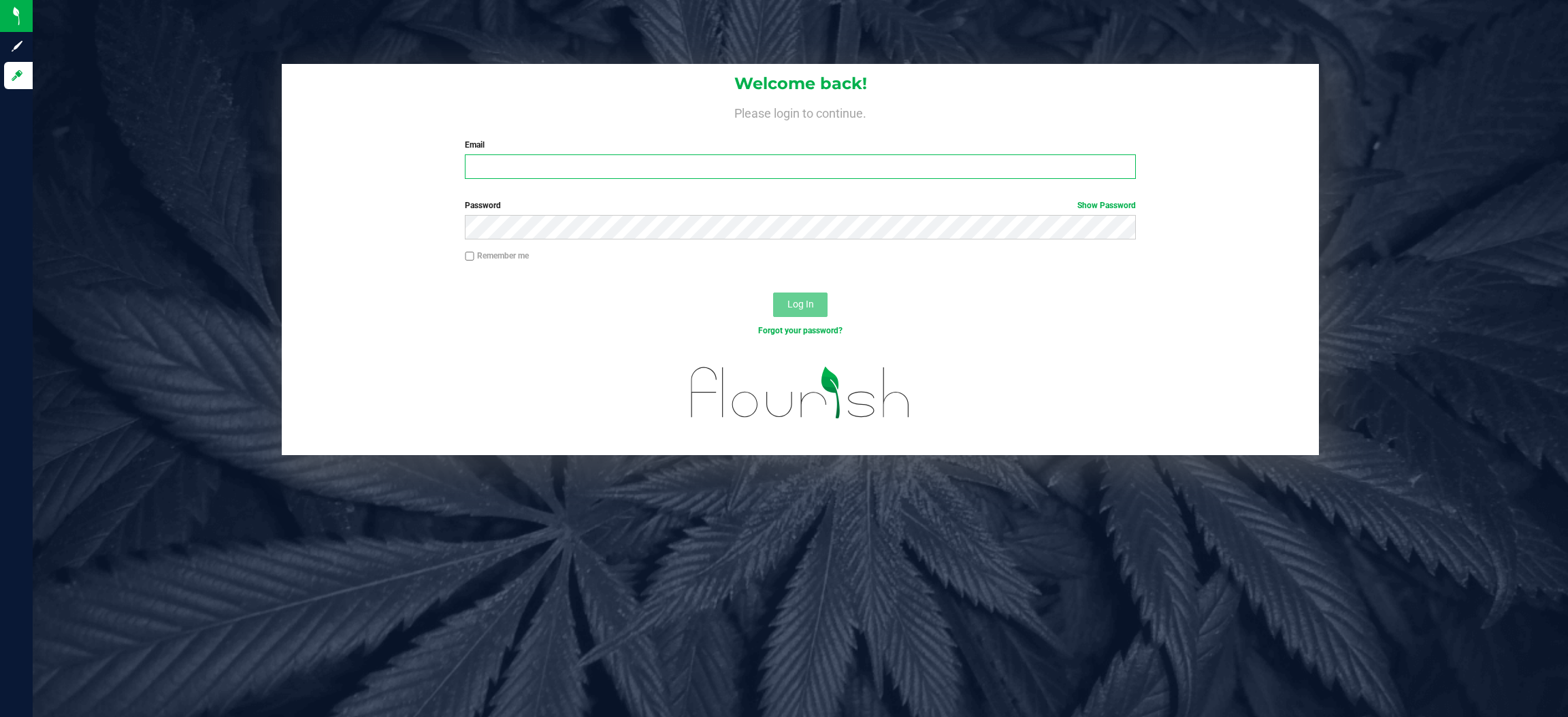
click at [620, 160] on input "Email" at bounding box center [800, 167] width 671 height 24
type input "[EMAIL_ADDRESS][DOMAIN_NAME]"
click at [773, 292] on button "Log In" at bounding box center [800, 304] width 55 height 24
